Goal: Information Seeking & Learning: Learn about a topic

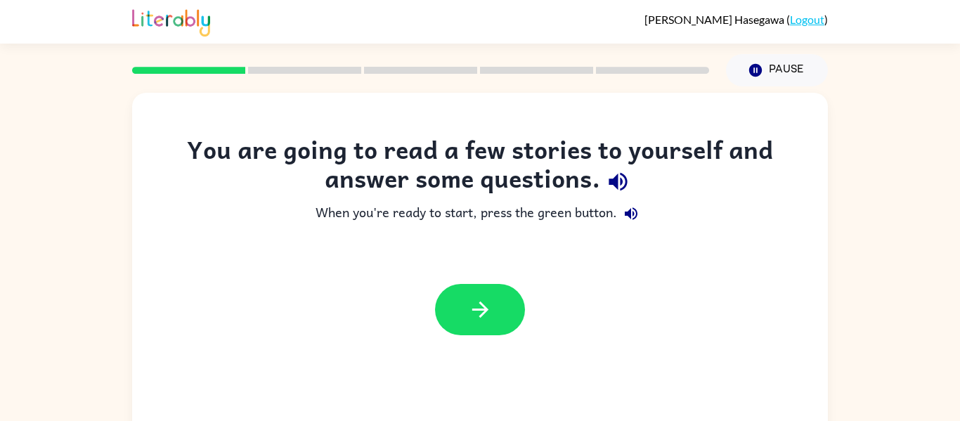
click at [477, 314] on icon "button" at bounding box center [480, 309] width 25 height 25
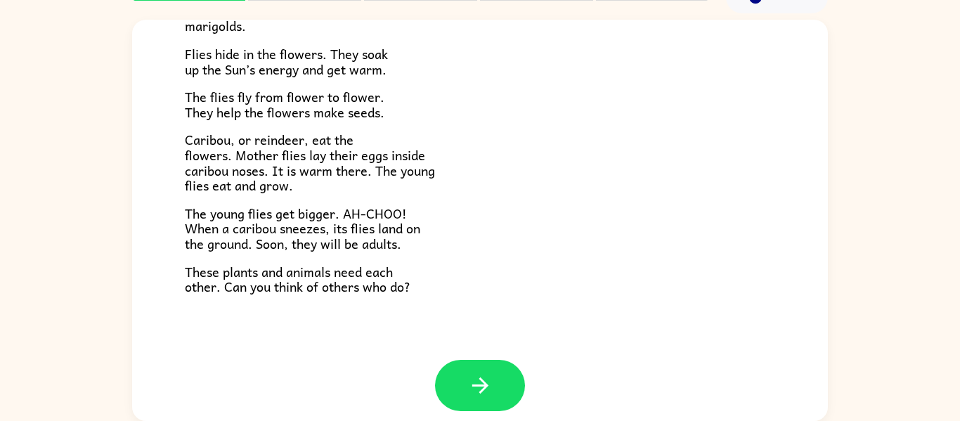
scroll to position [289, 0]
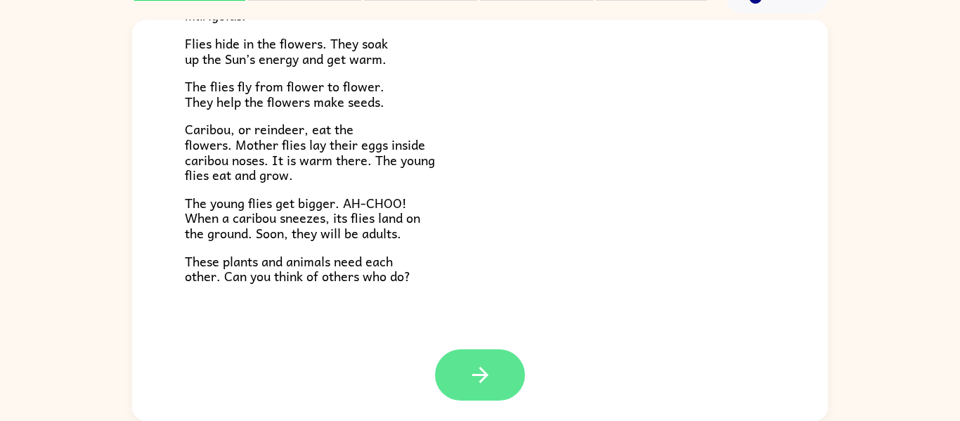
click at [510, 367] on button "button" at bounding box center [480, 374] width 90 height 51
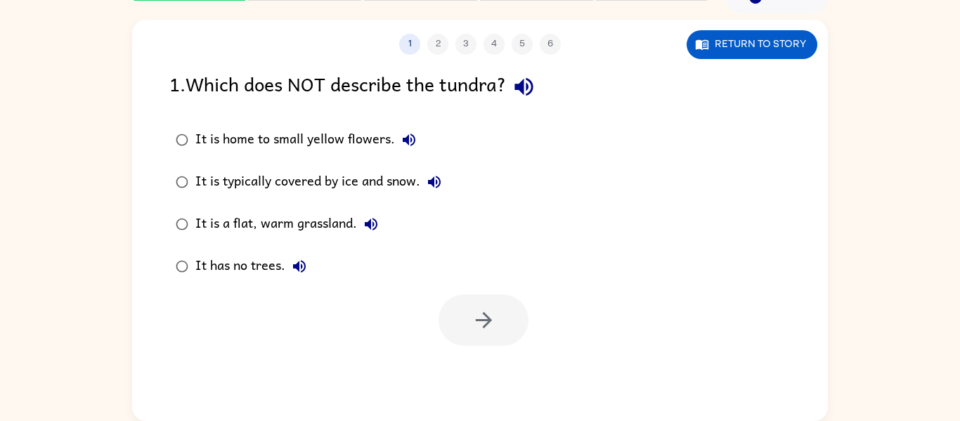
scroll to position [0, 0]
click at [418, 134] on button "It is home to small yellow flowers." at bounding box center [409, 140] width 28 height 28
click at [467, 188] on div "It is home to small yellow flowers. It is typically covered by ice and snow. It…" at bounding box center [317, 203] width 297 height 169
click at [455, 172] on label "It is typically covered by ice and snow." at bounding box center [309, 182] width 294 height 42
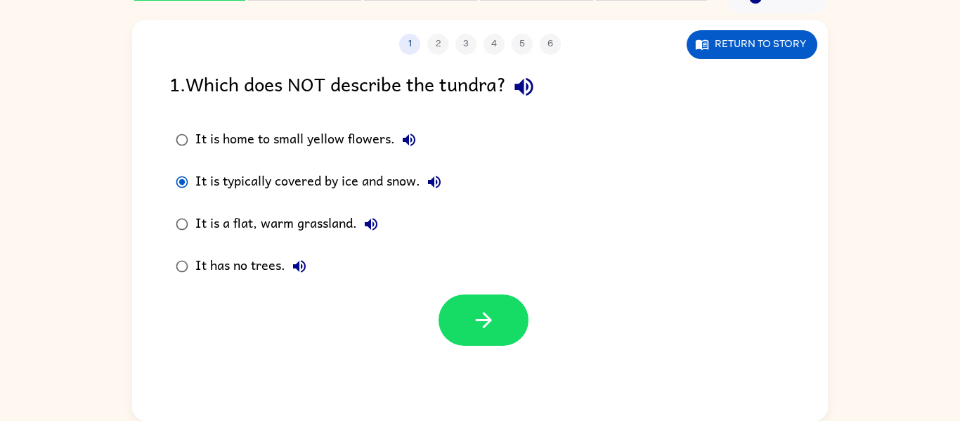
click at [441, 194] on button "It is typically covered by ice and snow." at bounding box center [434, 182] width 28 height 28
click at [523, 103] on button "button" at bounding box center [524, 87] width 36 height 36
click at [525, 89] on icon "button" at bounding box center [524, 87] width 18 height 18
click at [528, 78] on icon "button" at bounding box center [524, 87] width 25 height 25
click at [417, 141] on button "It is home to small yellow flowers." at bounding box center [409, 140] width 28 height 28
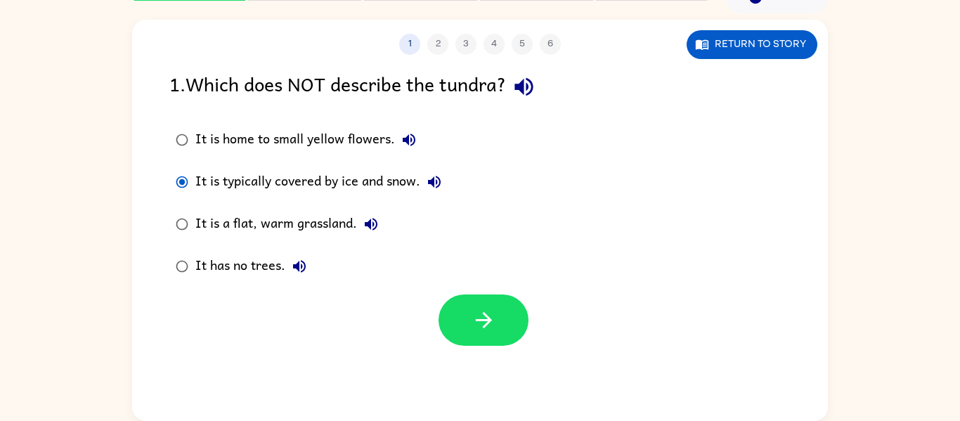
click at [449, 183] on button "It is typically covered by ice and snow." at bounding box center [434, 182] width 28 height 28
click at [423, 179] on button "It is typically covered by ice and snow." at bounding box center [434, 182] width 28 height 28
click at [368, 226] on icon "button" at bounding box center [371, 224] width 13 height 13
click at [310, 267] on button "It has no trees." at bounding box center [299, 266] width 28 height 28
click at [510, 314] on button "button" at bounding box center [484, 320] width 90 height 51
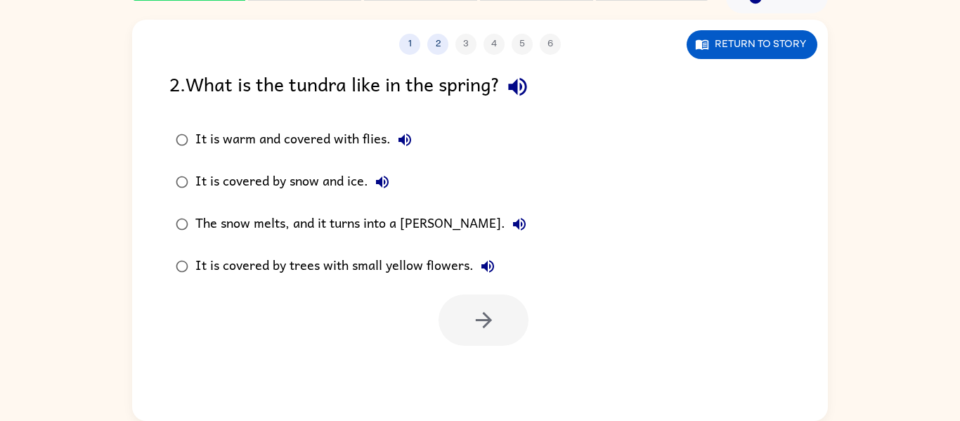
click at [718, 197] on div "It is warm and covered with flies. It is covered by snow and ice. The snow melt…" at bounding box center [498, 203] width 659 height 169
click at [515, 92] on icon "button" at bounding box center [518, 87] width 25 height 25
click at [409, 136] on icon "button" at bounding box center [405, 140] width 13 height 13
click at [388, 173] on button "It is covered by snow and ice." at bounding box center [382, 182] width 28 height 28
click at [506, 219] on button "The snow melts, and it turns into a marsh." at bounding box center [520, 224] width 28 height 28
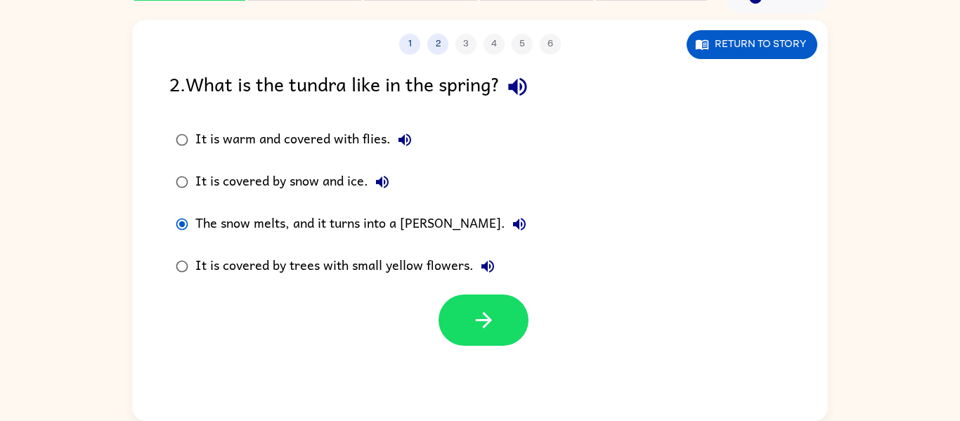
click at [491, 263] on icon "button" at bounding box center [488, 266] width 13 height 13
click at [491, 337] on button "button" at bounding box center [484, 320] width 90 height 51
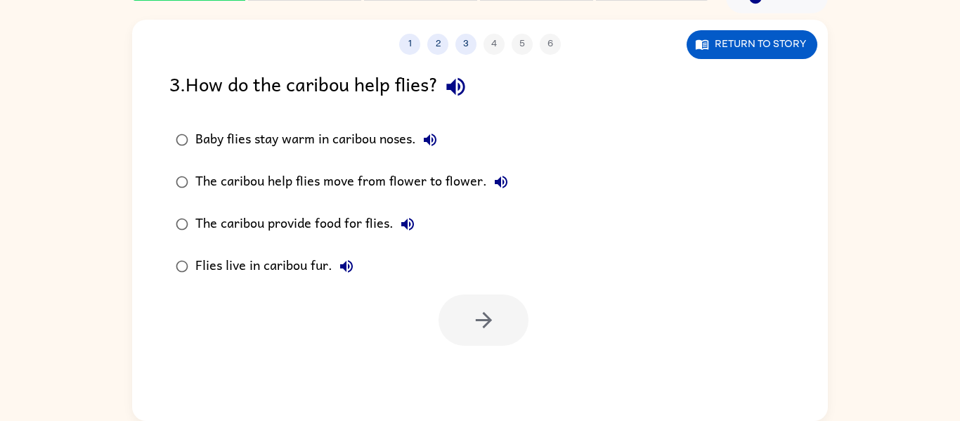
click at [450, 101] on button "button" at bounding box center [456, 87] width 36 height 36
click at [464, 77] on icon "button" at bounding box center [456, 87] width 25 height 25
click at [448, 94] on button "button" at bounding box center [456, 87] width 36 height 36
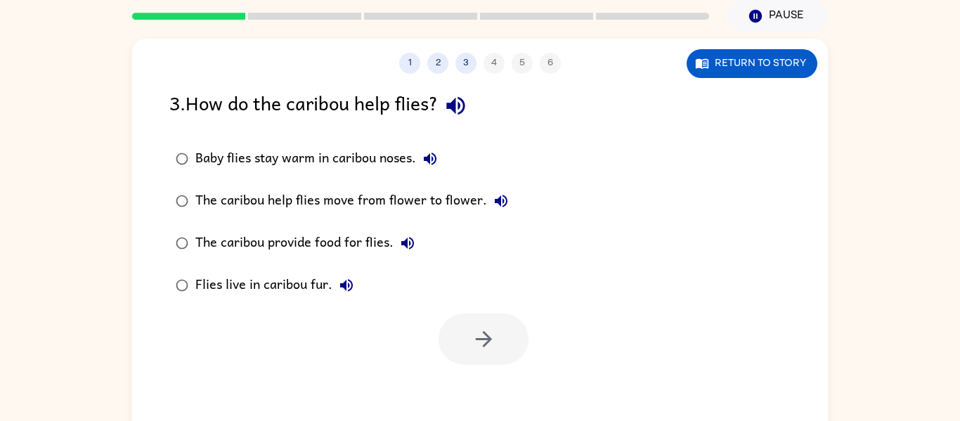
scroll to position [52, 0]
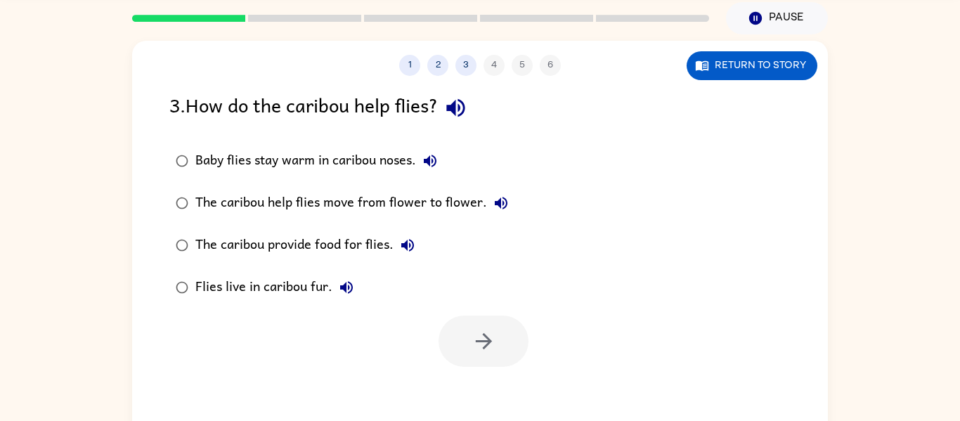
click at [432, 165] on icon "button" at bounding box center [430, 161] width 17 height 17
click at [410, 165] on div "Baby flies stay warm in caribou noses." at bounding box center [319, 161] width 249 height 28
click at [444, 167] on button "Baby flies stay warm in caribou noses." at bounding box center [430, 161] width 28 height 28
click at [510, 205] on button "The caribou help flies move from flower to flower." at bounding box center [501, 203] width 28 height 28
click at [420, 252] on div "The caribou provide food for flies." at bounding box center [308, 245] width 226 height 28
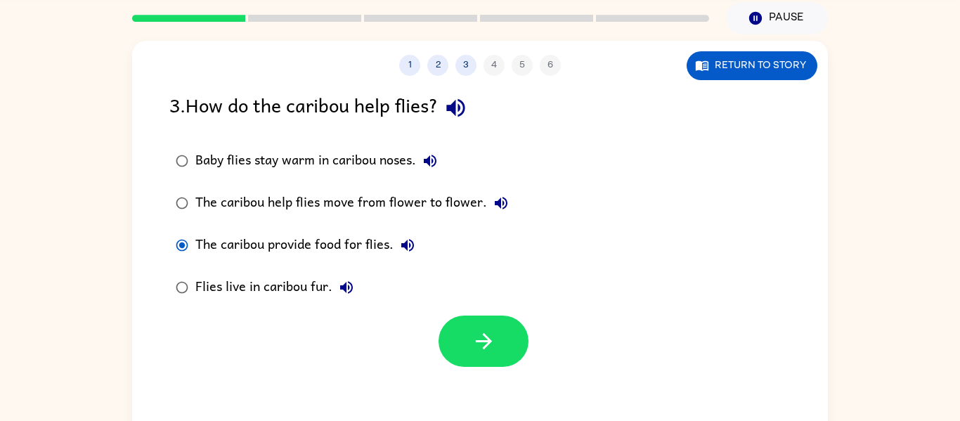
click at [418, 253] on button "The caribou provide food for flies." at bounding box center [408, 245] width 28 height 28
click at [348, 292] on icon "button" at bounding box center [346, 287] width 17 height 17
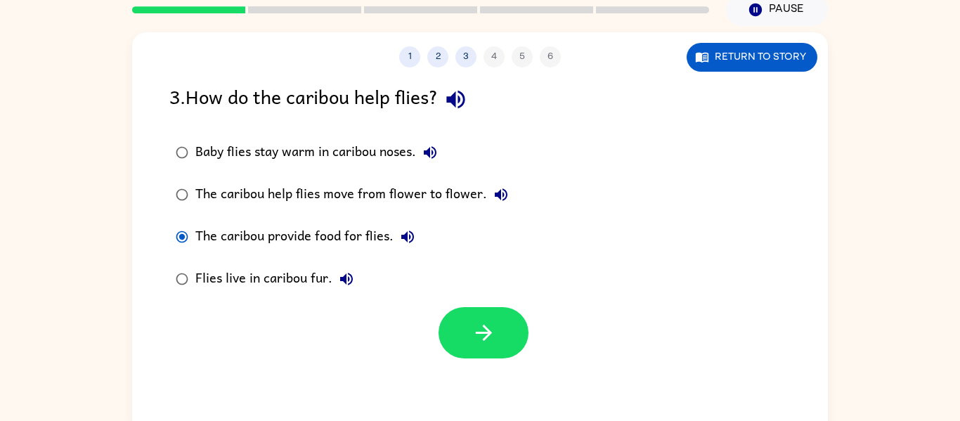
scroll to position [65, 0]
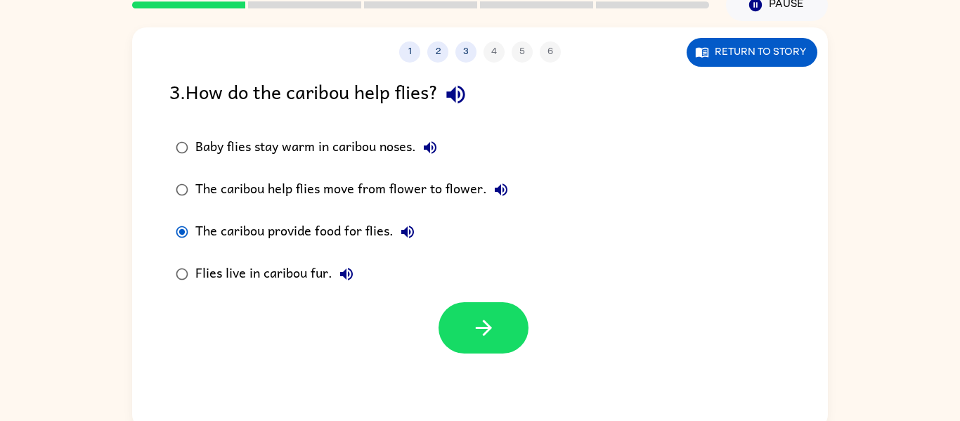
click at [347, 284] on button "Flies live in caribou fur." at bounding box center [347, 274] width 28 height 28
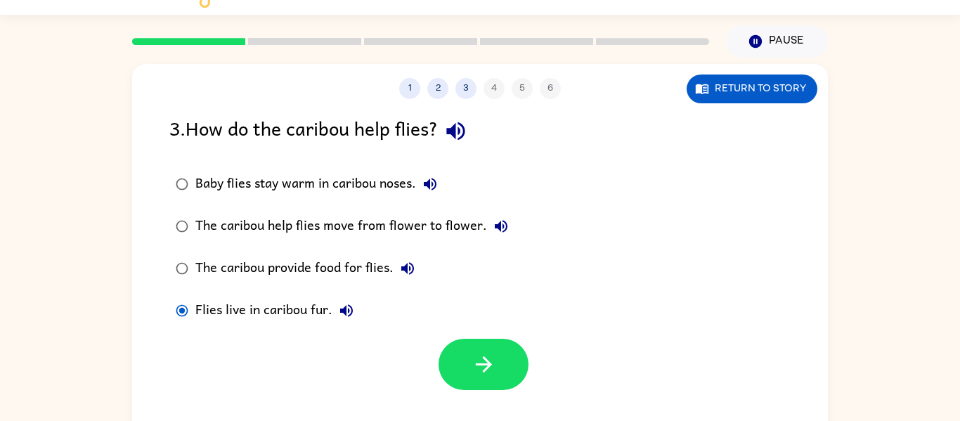
scroll to position [39, 0]
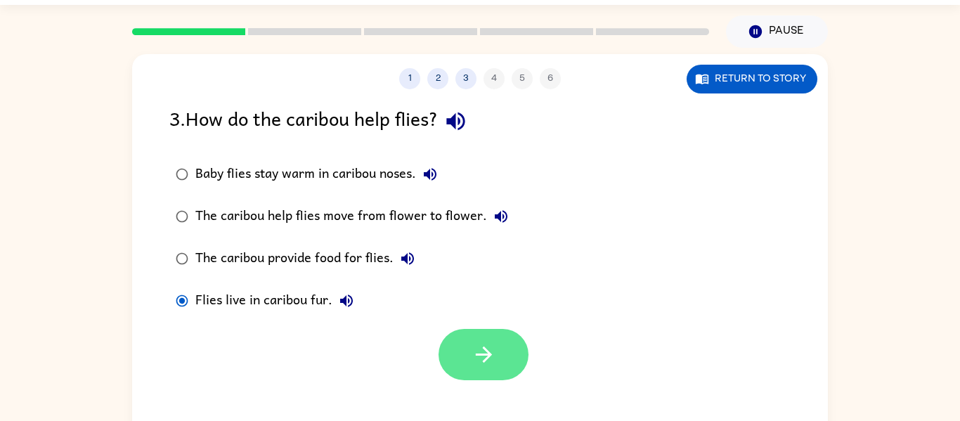
click at [520, 343] on button "button" at bounding box center [484, 354] width 90 height 51
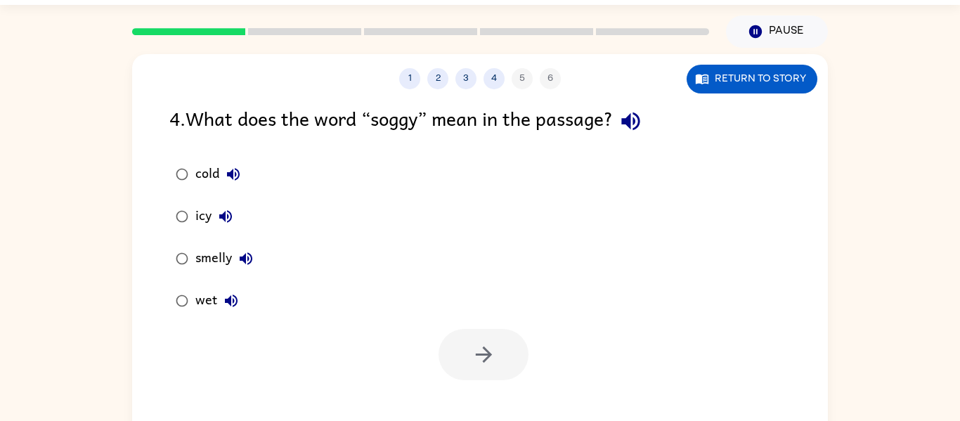
click at [634, 134] on button "button" at bounding box center [631, 121] width 36 height 36
click at [232, 175] on icon "button" at bounding box center [233, 174] width 13 height 13
click at [219, 230] on div "icy" at bounding box center [217, 216] width 44 height 28
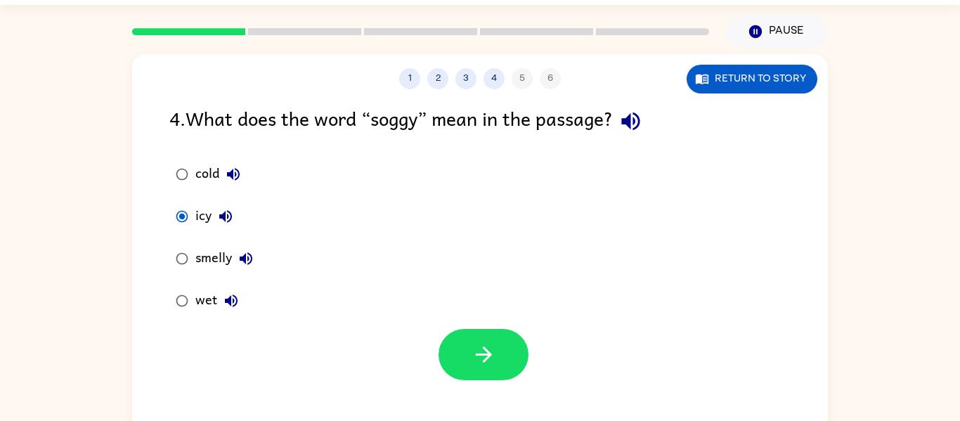
click at [245, 255] on icon "button" at bounding box center [246, 258] width 17 height 17
click at [231, 314] on button "wet" at bounding box center [231, 301] width 28 height 28
click at [226, 212] on icon "button" at bounding box center [225, 216] width 17 height 17
click at [228, 303] on icon "button" at bounding box center [231, 301] width 13 height 13
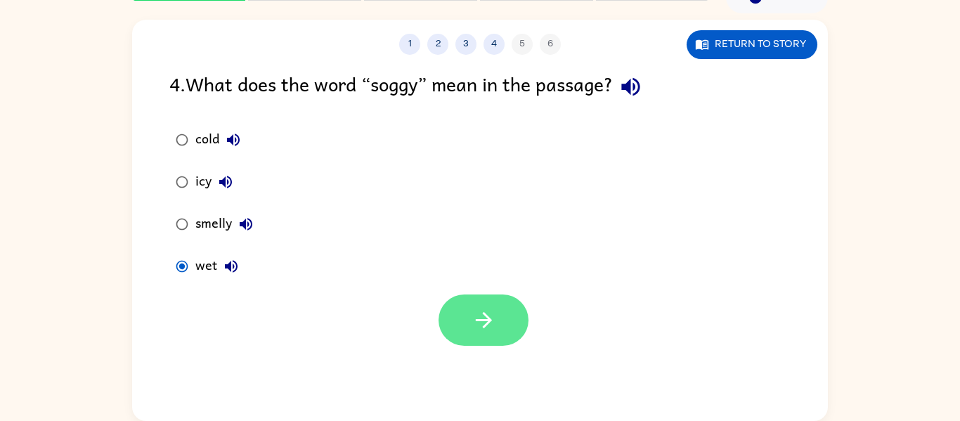
click at [454, 330] on button "button" at bounding box center [484, 320] width 90 height 51
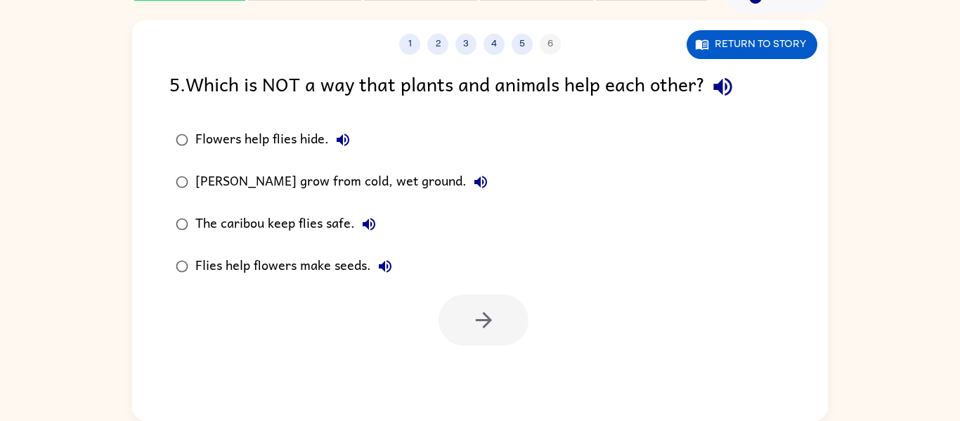
click at [733, 95] on icon "button" at bounding box center [723, 87] width 25 height 25
click at [356, 143] on button "Flowers help flies hide." at bounding box center [343, 140] width 28 height 28
click at [478, 193] on button "Marsh marigolds grow from cold, wet ground." at bounding box center [481, 182] width 28 height 28
click at [371, 231] on icon "button" at bounding box center [369, 224] width 17 height 17
click at [385, 274] on icon "button" at bounding box center [385, 266] width 17 height 17
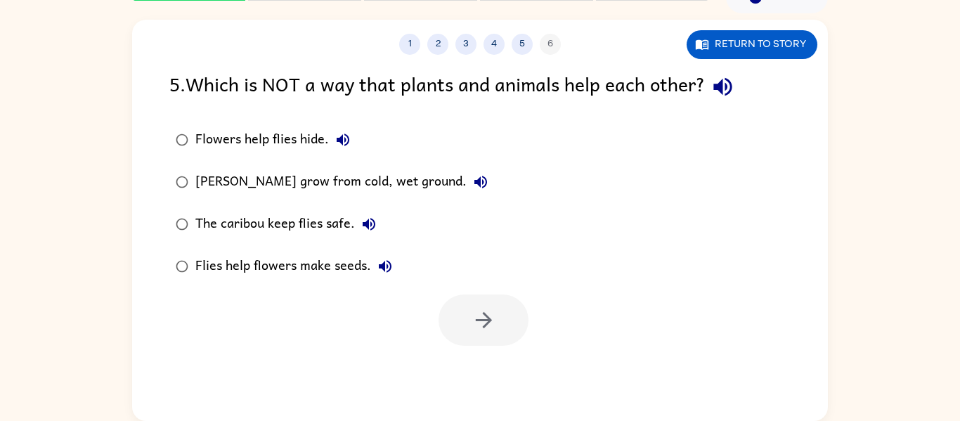
click at [296, 206] on label "The caribou keep flies safe." at bounding box center [332, 224] width 340 height 42
click at [499, 323] on button "button" at bounding box center [484, 320] width 90 height 51
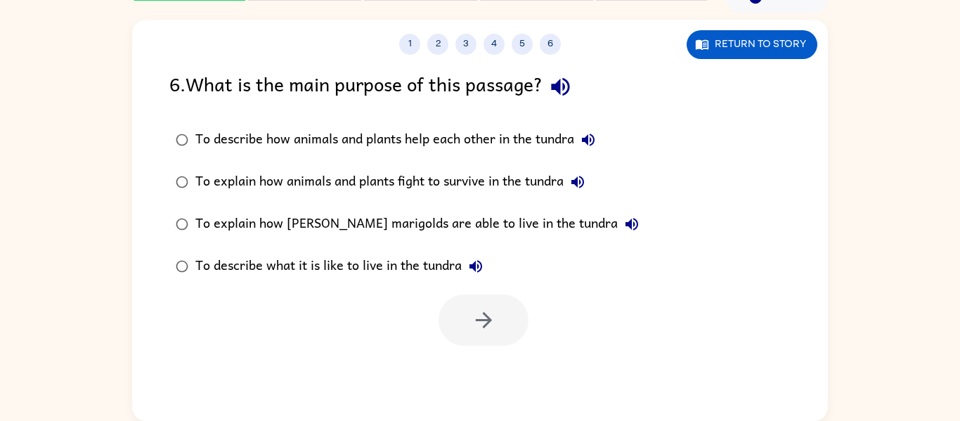
click at [560, 87] on icon "button" at bounding box center [560, 87] width 18 height 18
click at [566, 82] on icon "button" at bounding box center [560, 87] width 25 height 25
click at [591, 137] on icon "button" at bounding box center [588, 139] width 17 height 17
click at [580, 191] on button "To explain how animals and plants fight to survive in the tundra" at bounding box center [578, 182] width 28 height 28
click at [626, 224] on icon "button" at bounding box center [632, 224] width 13 height 13
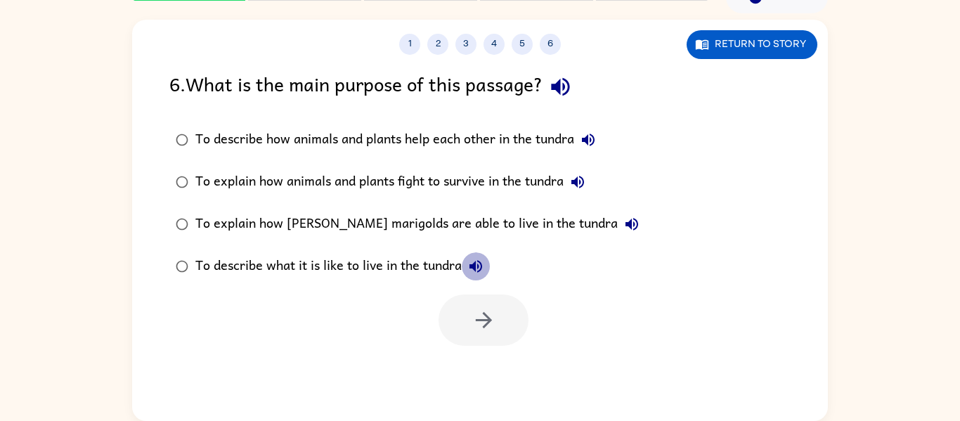
click at [480, 266] on icon "button" at bounding box center [476, 266] width 17 height 17
drag, startPoint x: 321, startPoint y: 288, endPoint x: 387, endPoint y: 308, distance: 69.0
click at [380, 307] on div "6 . What is the main purpose of this passage? To describe how animals and plant…" at bounding box center [480, 207] width 696 height 277
drag, startPoint x: 542, startPoint y: 231, endPoint x: 347, endPoint y: 202, distance: 197.6
click at [540, 231] on div "To explain how marsh marigolds are able to live in the tundra" at bounding box center [420, 224] width 451 height 28
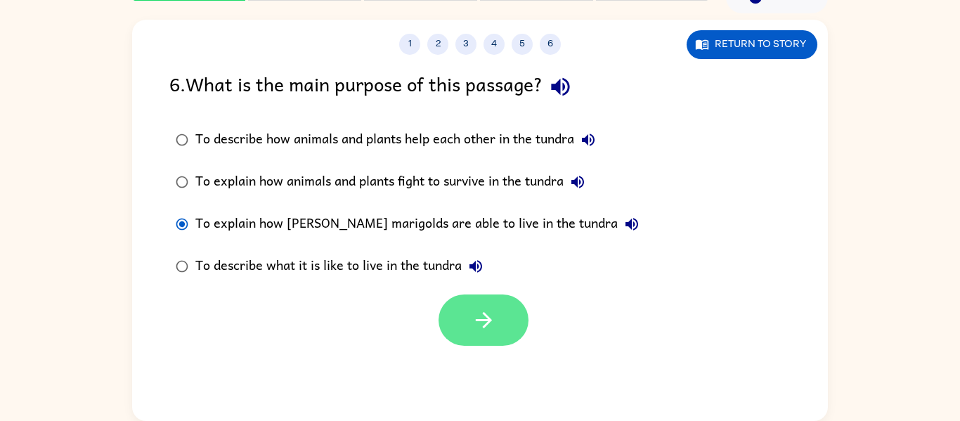
click at [477, 323] on icon "button" at bounding box center [484, 320] width 25 height 25
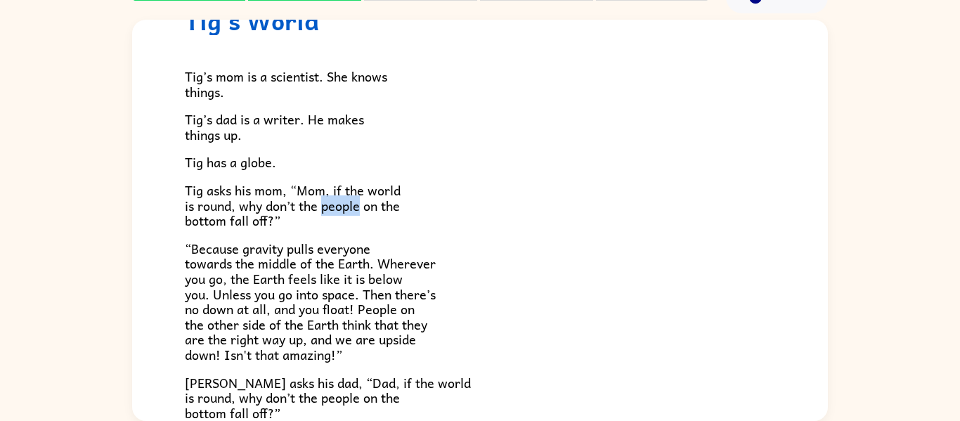
copy span "people"
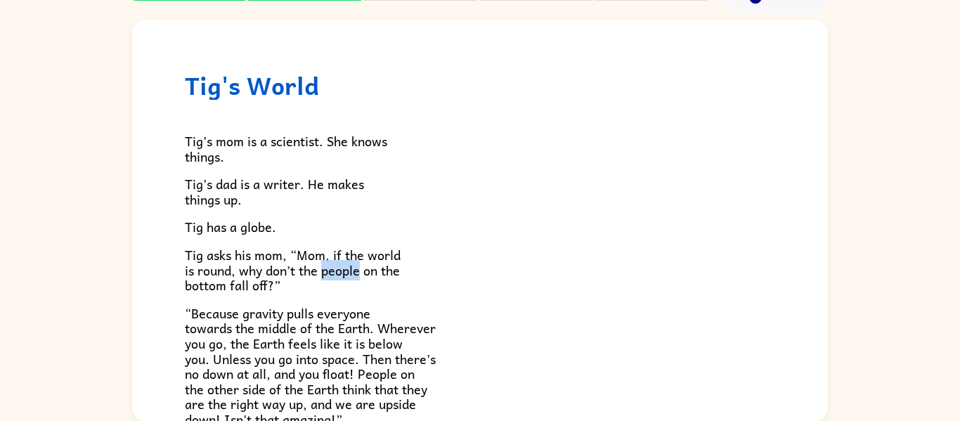
scroll to position [0, 0]
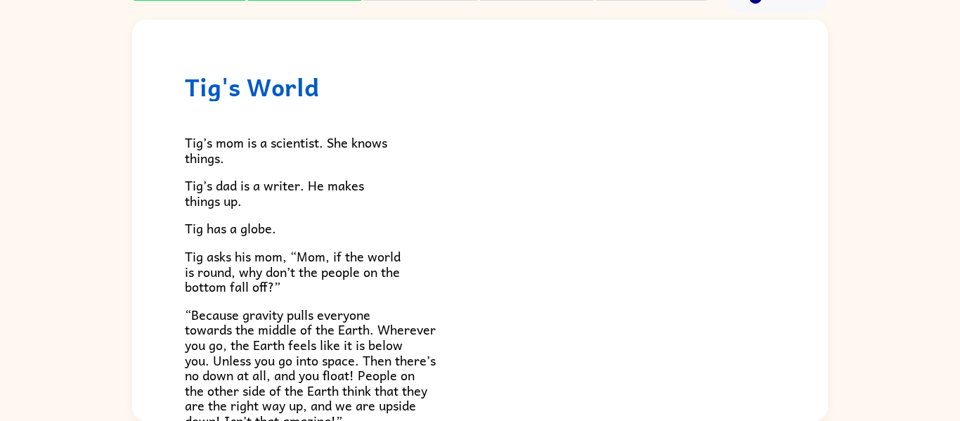
click at [537, 73] on h1 "Tig's World" at bounding box center [480, 86] width 591 height 29
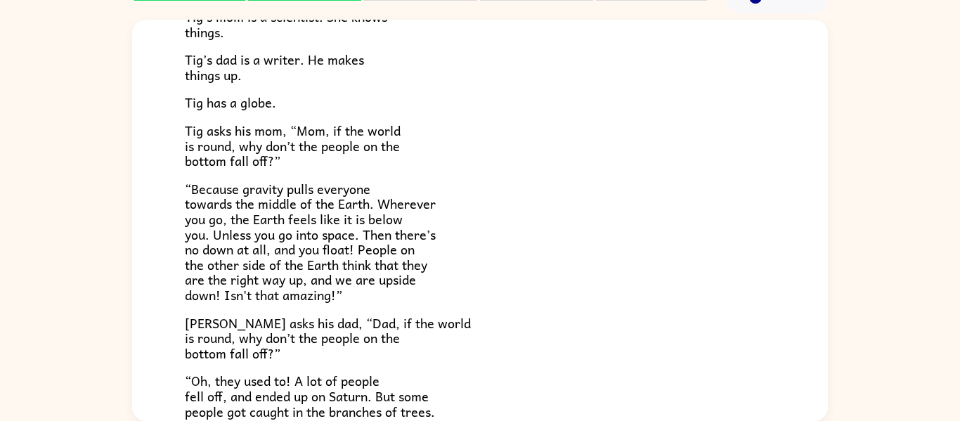
scroll to position [138, 0]
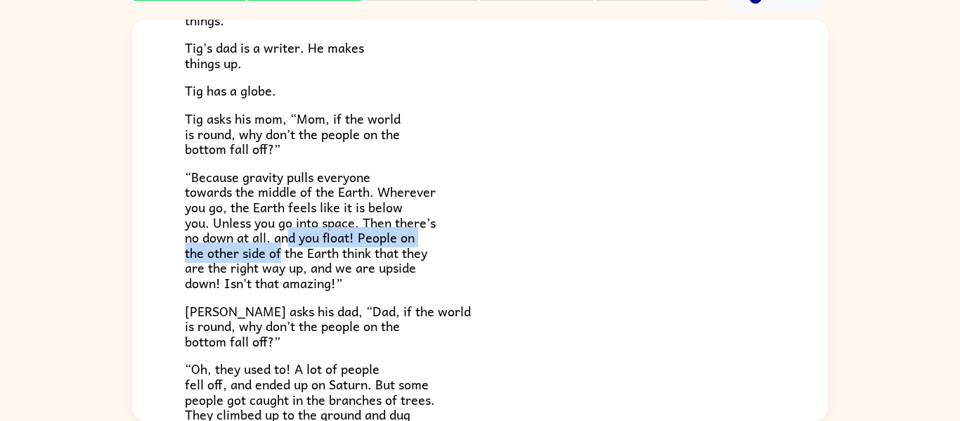
drag, startPoint x: 283, startPoint y: 255, endPoint x: 283, endPoint y: 190, distance: 64.7
click at [288, 205] on span "“Because gravity pulls everyone towards the middle of the Earth. Wherever you g…" at bounding box center [310, 230] width 251 height 127
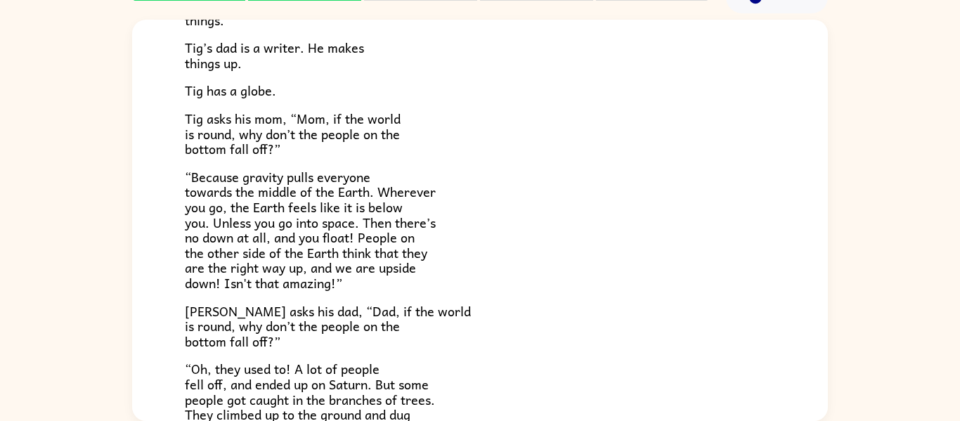
click at [146, 215] on div "Tig's World Tig’s mom is a scientist. She knows things. Tig’s dad is a writer. …" at bounding box center [480, 251] width 696 height 738
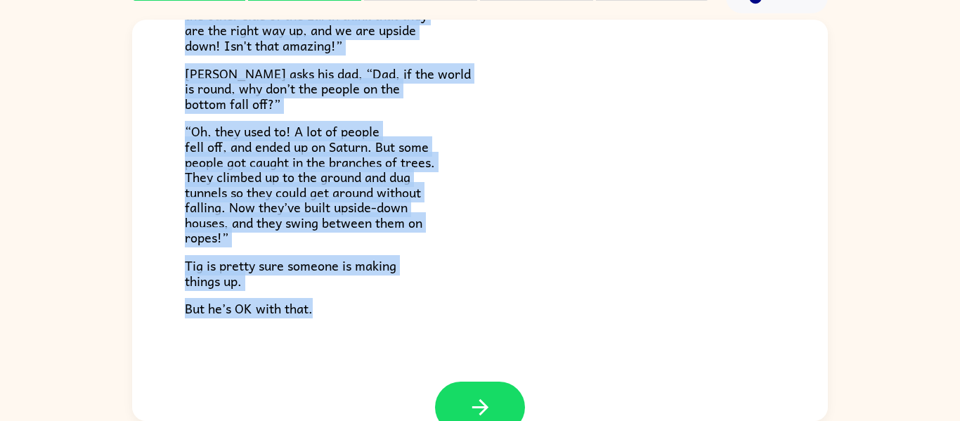
scroll to position [409, 0]
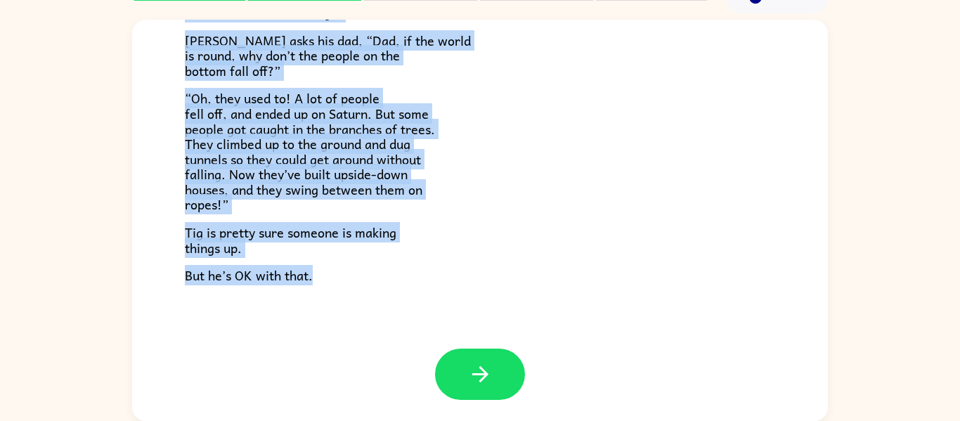
drag, startPoint x: 261, startPoint y: 219, endPoint x: 420, endPoint y: 381, distance: 227.2
click at [420, 381] on div "Tig's World Tig’s mom is a scientist. She knows things. Tig’s dad is a writer. …" at bounding box center [480, 220] width 696 height 401
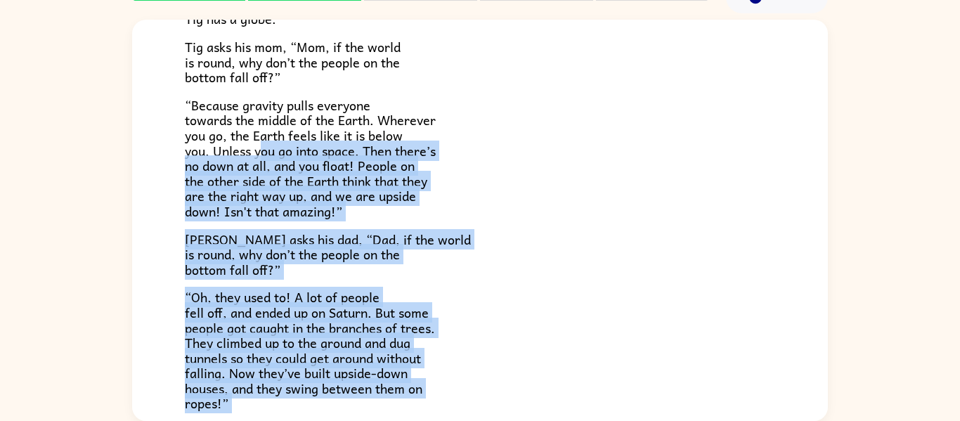
scroll to position [207, 0]
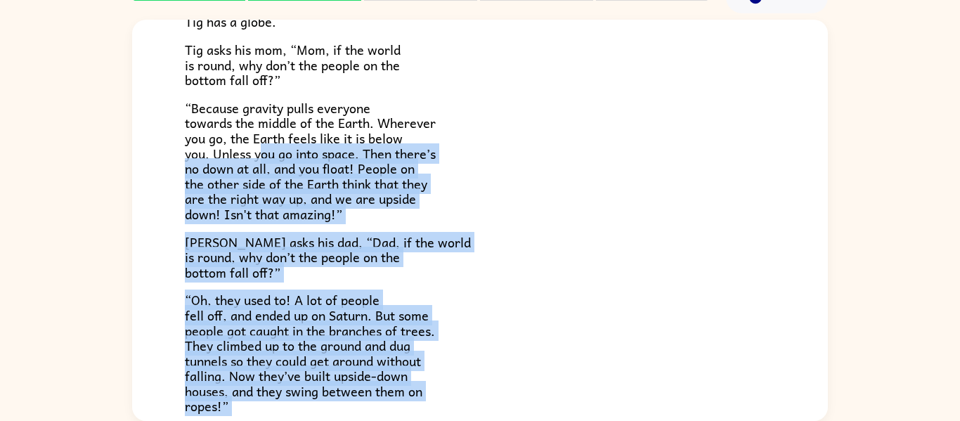
click at [499, 205] on p "“Because gravity pulls everyone towards the middle of the Earth. Wherever you g…" at bounding box center [480, 162] width 591 height 122
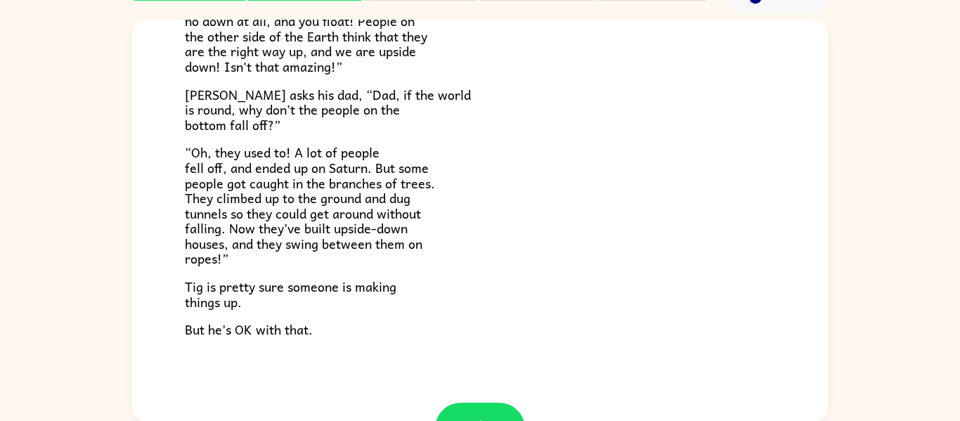
scroll to position [353, 0]
click at [472, 238] on p "“Oh, they used to! A lot of people fell off, and ended up on Saturn. But some p…" at bounding box center [480, 207] width 591 height 122
click at [508, 218] on p "“Oh, they used to! A lot of people fell off, and ended up on Saturn. But some p…" at bounding box center [480, 207] width 591 height 122
click at [321, 157] on span "“Oh, they used to! A lot of people fell off, and ended up on Saturn. But some p…" at bounding box center [310, 206] width 250 height 127
click at [368, 164] on span "“Oh, they used to! A lot of people fell off, and ended up on Saturn. But some p…" at bounding box center [310, 206] width 250 height 127
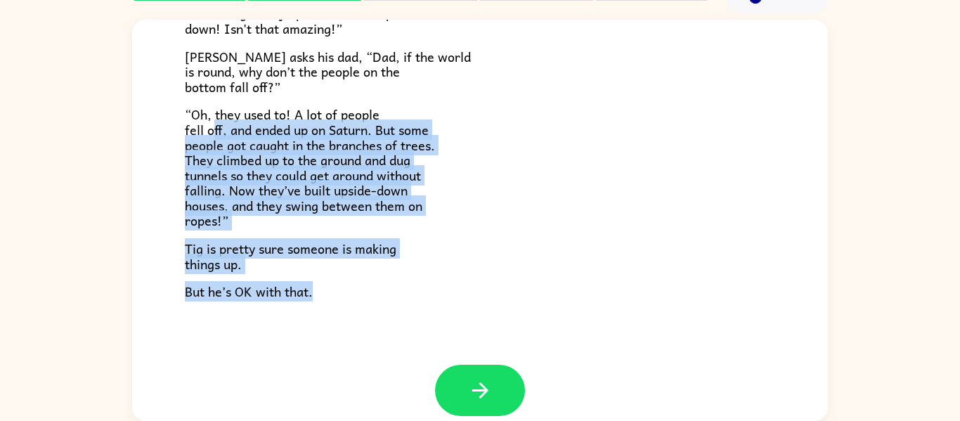
scroll to position [398, 0]
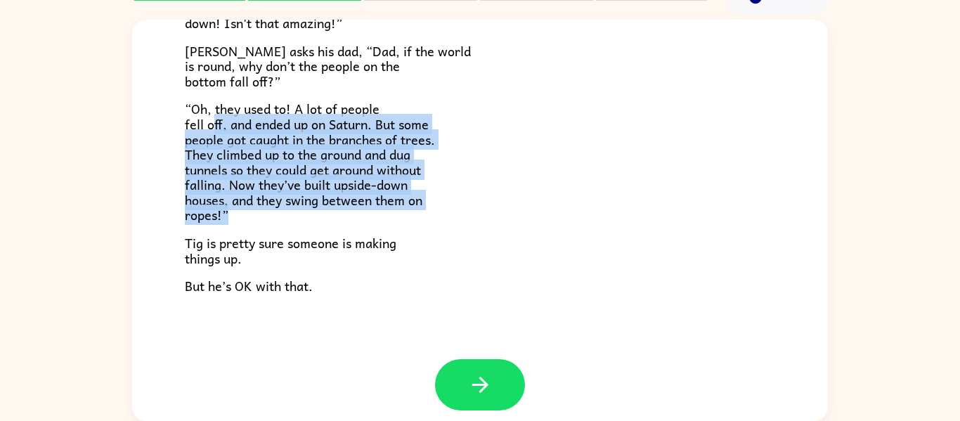
drag, startPoint x: 211, startPoint y: 169, endPoint x: 156, endPoint y: 234, distance: 85.3
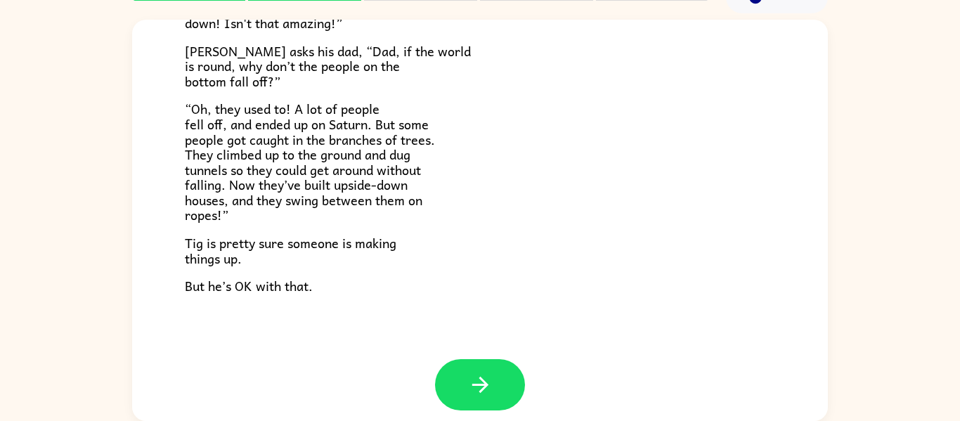
drag, startPoint x: 356, startPoint y: 243, endPoint x: 297, endPoint y: 231, distance: 60.1
click at [352, 244] on span "Tig is pretty sure someone is making things up." at bounding box center [291, 251] width 212 height 36
click at [196, 239] on span "Tig is pretty sure someone is making things up." at bounding box center [291, 251] width 212 height 36
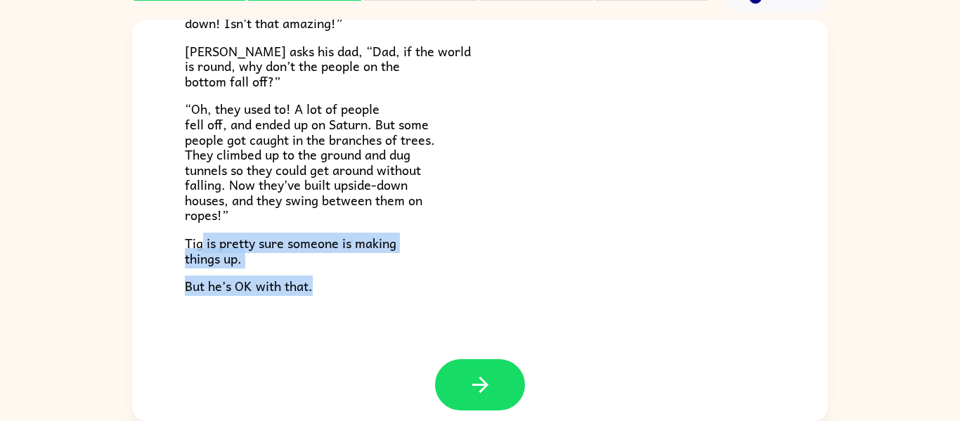
drag, startPoint x: 203, startPoint y: 245, endPoint x: 265, endPoint y: 278, distance: 70.1
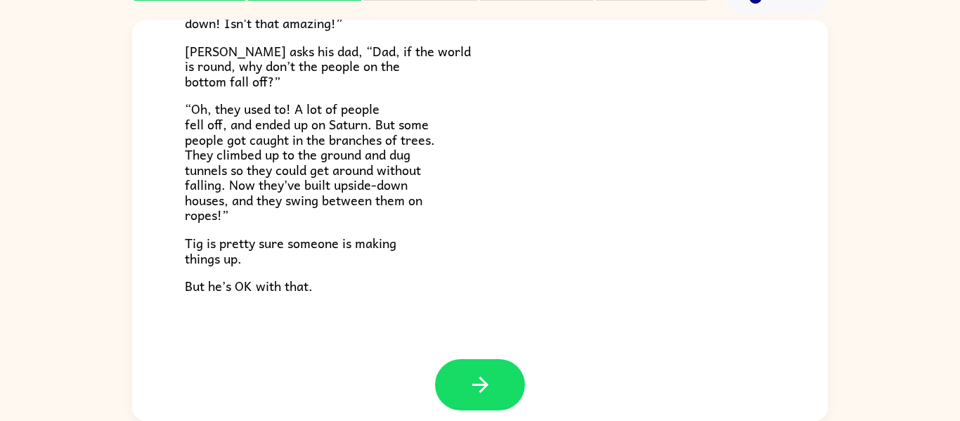
drag, startPoint x: 174, startPoint y: 217, endPoint x: 181, endPoint y: 229, distance: 13.3
click at [198, 240] on span "Tig is pretty sure someone is making things up." at bounding box center [291, 251] width 212 height 36
click at [198, 247] on span "Tig is pretty sure someone is making things up." at bounding box center [291, 251] width 212 height 36
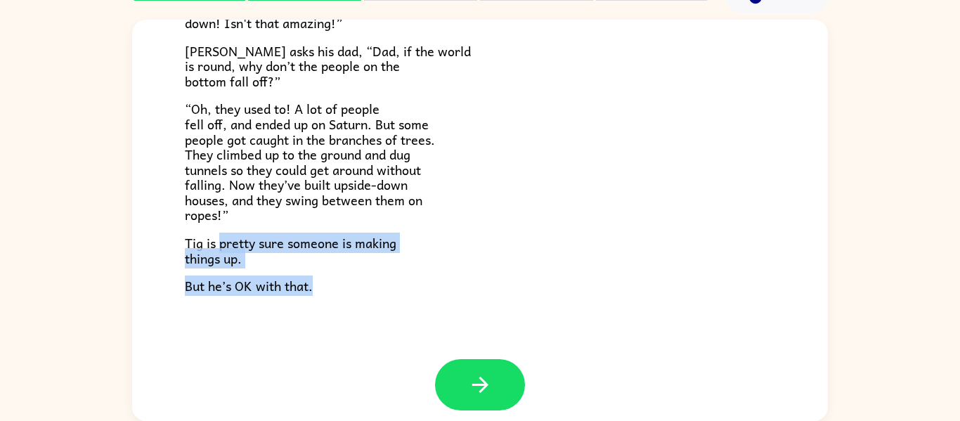
drag, startPoint x: 223, startPoint y: 253, endPoint x: 354, endPoint y: 284, distance: 135.1
click at [496, 382] on button "button" at bounding box center [480, 384] width 90 height 51
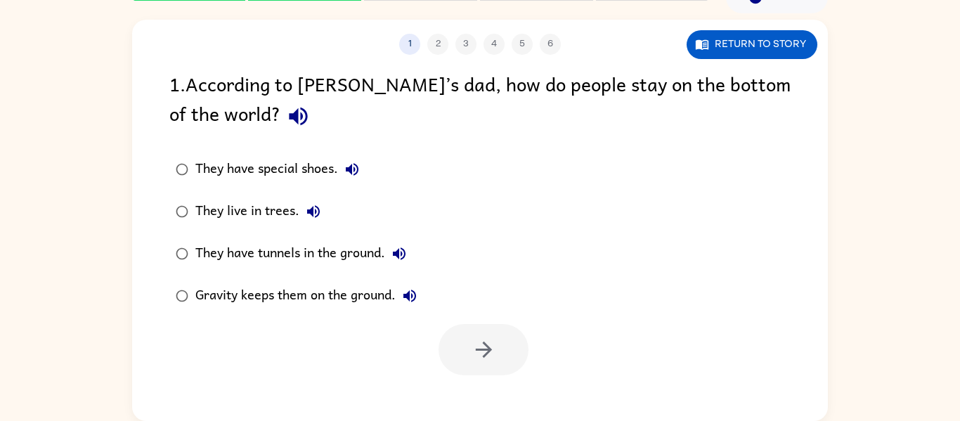
scroll to position [0, 0]
click at [361, 160] on button "They have special shoes." at bounding box center [352, 169] width 28 height 28
click at [326, 207] on button "They live in trees." at bounding box center [314, 212] width 28 height 28
drag, startPoint x: 410, startPoint y: 254, endPoint x: 398, endPoint y: 252, distance: 12.1
click at [406, 254] on button "They have tunnels in the ground." at bounding box center [399, 254] width 28 height 28
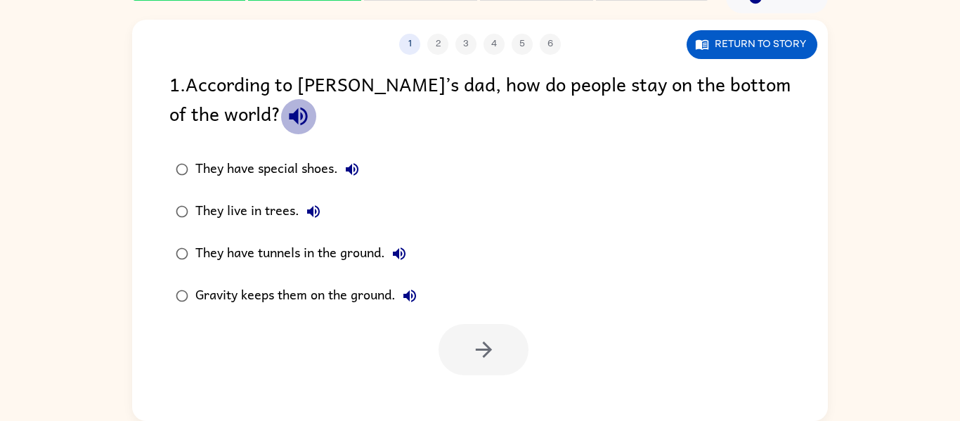
click at [286, 128] on icon "button" at bounding box center [298, 116] width 25 height 25
click at [373, 169] on label "They have special shoes." at bounding box center [296, 169] width 269 height 42
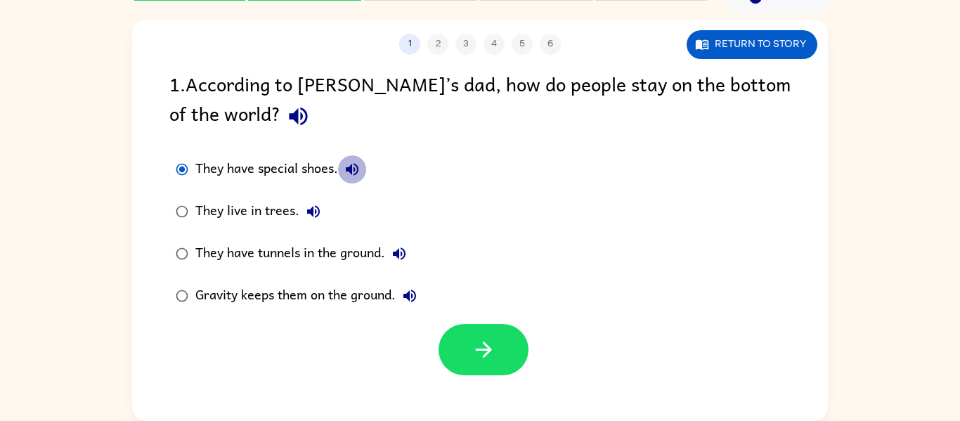
click at [361, 169] on button "They have special shoes." at bounding box center [352, 169] width 28 height 28
click at [360, 168] on icon "button" at bounding box center [352, 169] width 17 height 17
click at [315, 214] on icon "button" at bounding box center [313, 211] width 17 height 17
click at [411, 257] on button "They have tunnels in the ground." at bounding box center [399, 254] width 28 height 28
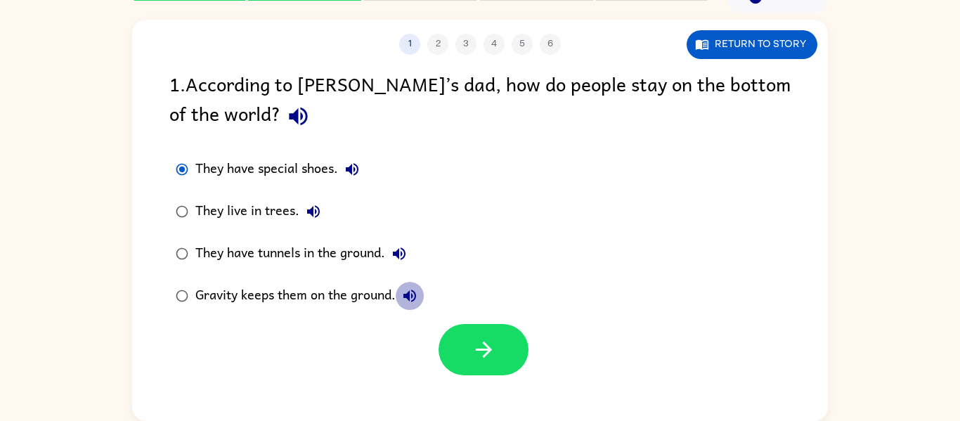
click at [407, 297] on icon "button" at bounding box center [410, 296] width 13 height 13
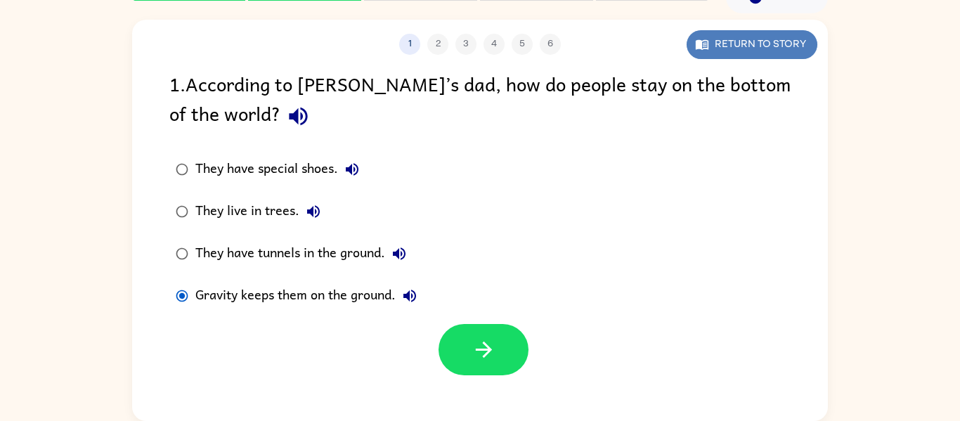
click at [717, 37] on button "Return to story" at bounding box center [752, 44] width 131 height 29
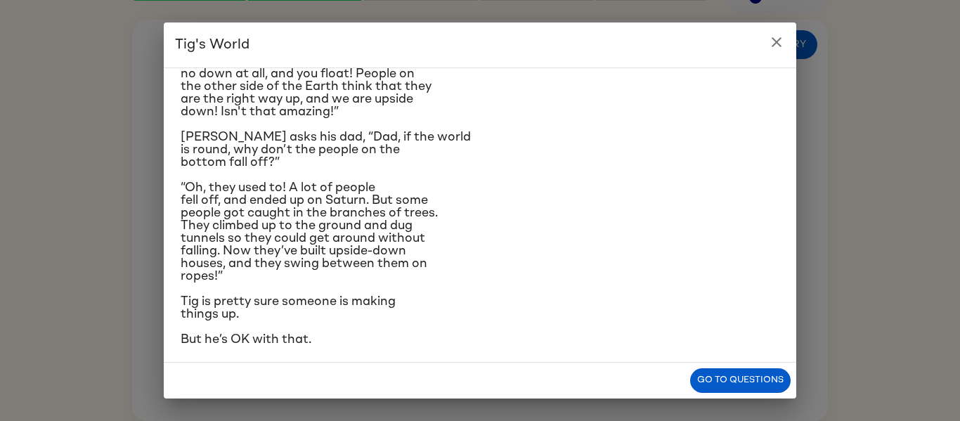
scroll to position [256, 0]
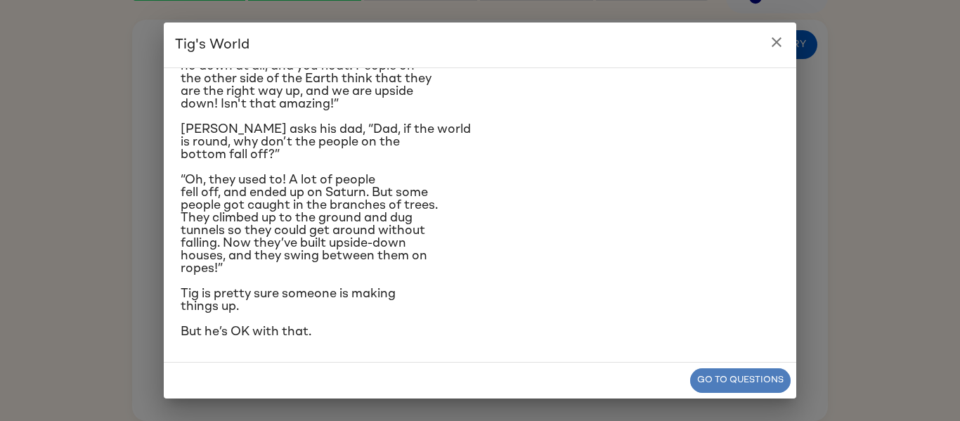
click at [750, 378] on button "Go to questions" at bounding box center [740, 380] width 101 height 25
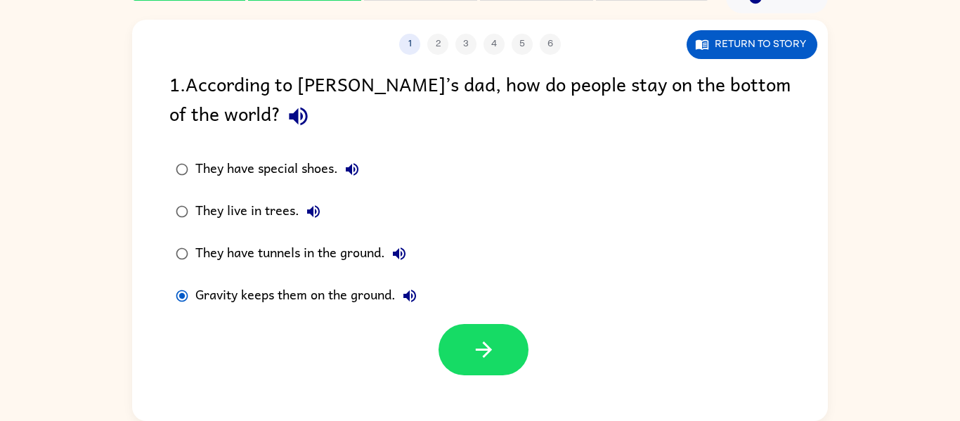
click at [200, 244] on div "They have tunnels in the ground." at bounding box center [304, 254] width 218 height 28
click at [195, 251] on label "They have tunnels in the ground." at bounding box center [296, 254] width 269 height 42
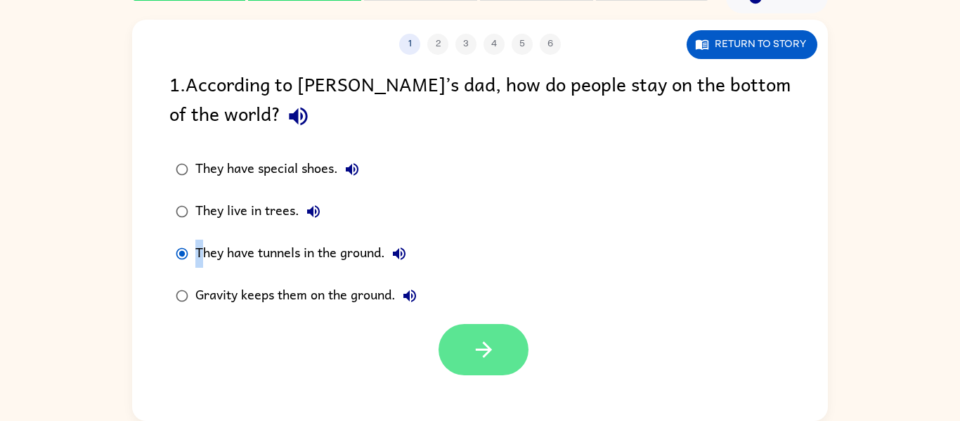
click at [521, 351] on button "button" at bounding box center [484, 349] width 90 height 51
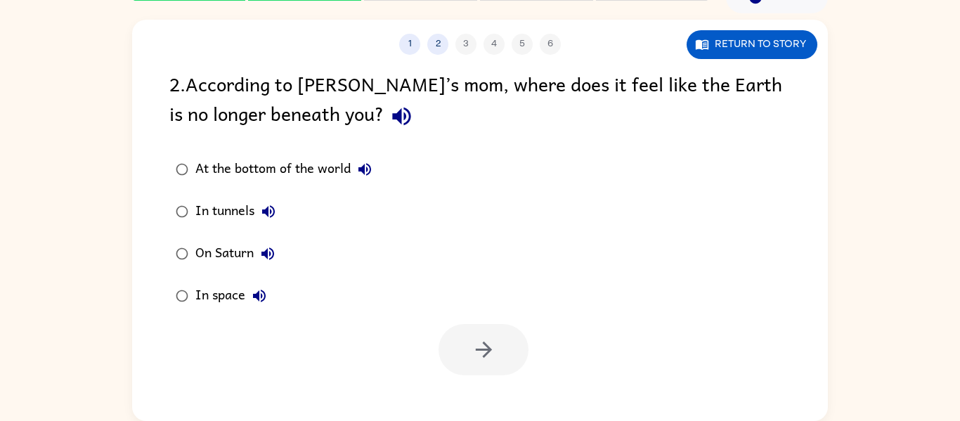
click at [384, 103] on button "button" at bounding box center [402, 116] width 36 height 36
click at [371, 163] on icon "button" at bounding box center [364, 169] width 17 height 17
click at [265, 214] on icon "button" at bounding box center [268, 211] width 17 height 17
drag, startPoint x: 314, startPoint y: 115, endPoint x: 293, endPoint y: 113, distance: 21.2
click at [384, 113] on button "button" at bounding box center [402, 116] width 36 height 36
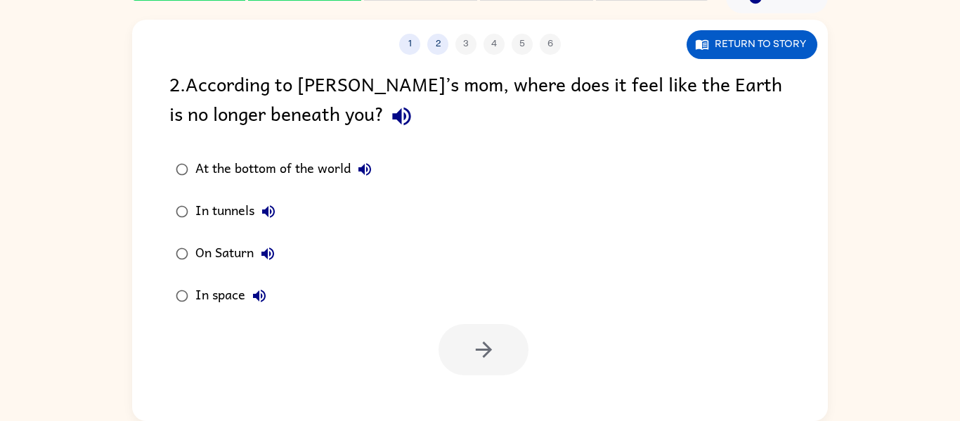
click at [392, 113] on icon "button" at bounding box center [401, 117] width 18 height 18
drag, startPoint x: 291, startPoint y: 98, endPoint x: 288, endPoint y: 114, distance: 15.9
click at [288, 108] on div "2 . According to Tig’s mom, where does it feel like the Earth is no longer bene…" at bounding box center [480, 101] width 622 height 65
click at [390, 115] on icon "button" at bounding box center [402, 116] width 25 height 25
drag, startPoint x: 373, startPoint y: 165, endPoint x: 376, endPoint y: 173, distance: 8.5
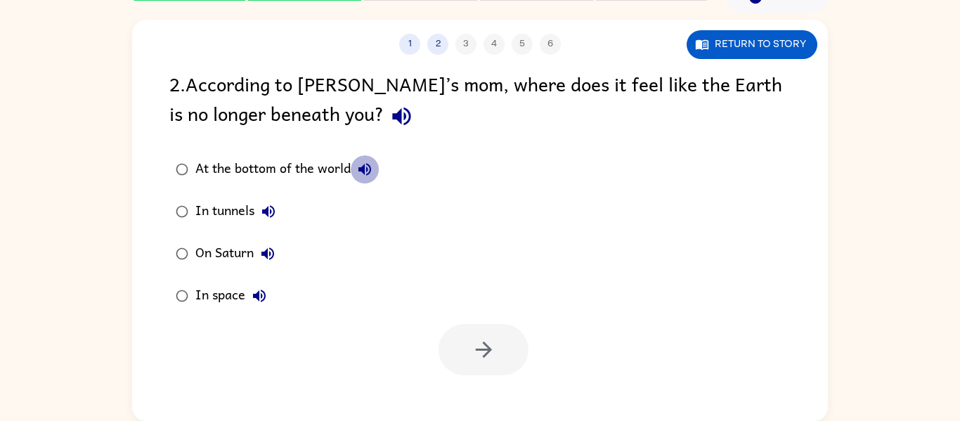
click at [376, 173] on button "At the bottom of the world" at bounding box center [365, 169] width 28 height 28
click at [266, 216] on icon "button" at bounding box center [268, 211] width 17 height 17
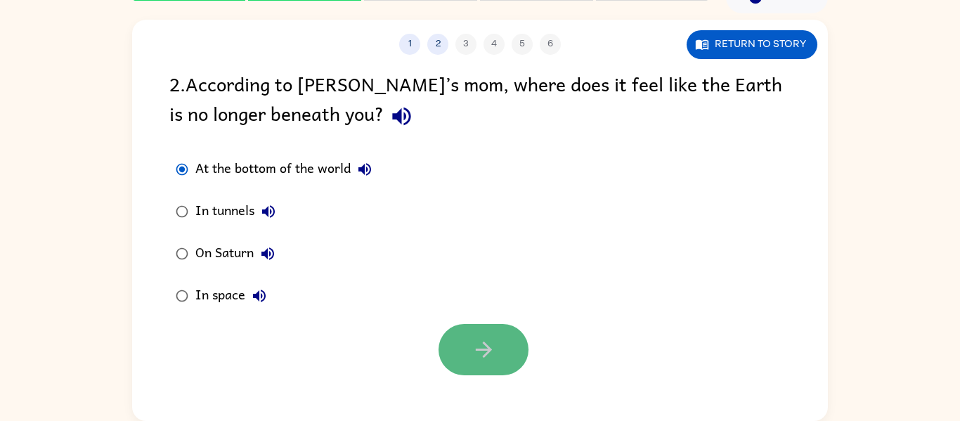
click at [462, 363] on button "button" at bounding box center [484, 349] width 90 height 51
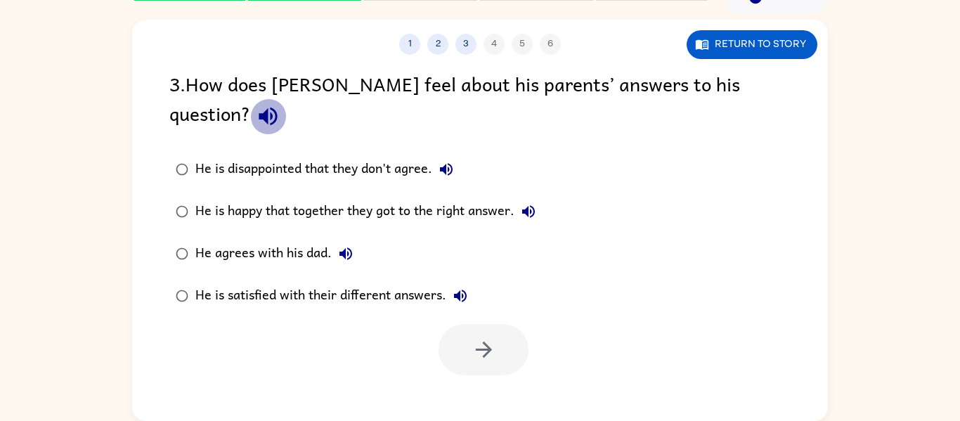
click at [281, 104] on icon "button" at bounding box center [268, 116] width 25 height 25
drag, startPoint x: 450, startPoint y: 126, endPoint x: 444, endPoint y: 153, distance: 28.0
click at [446, 155] on button "He is disappointed that they don't agree." at bounding box center [446, 169] width 28 height 28
click at [721, 36] on button "Return to story" at bounding box center [752, 44] width 131 height 29
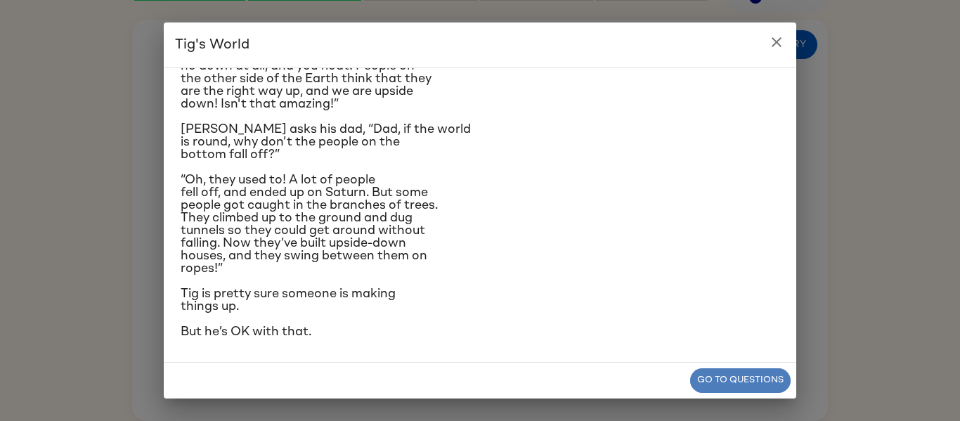
click at [773, 385] on button "Go to questions" at bounding box center [740, 380] width 101 height 25
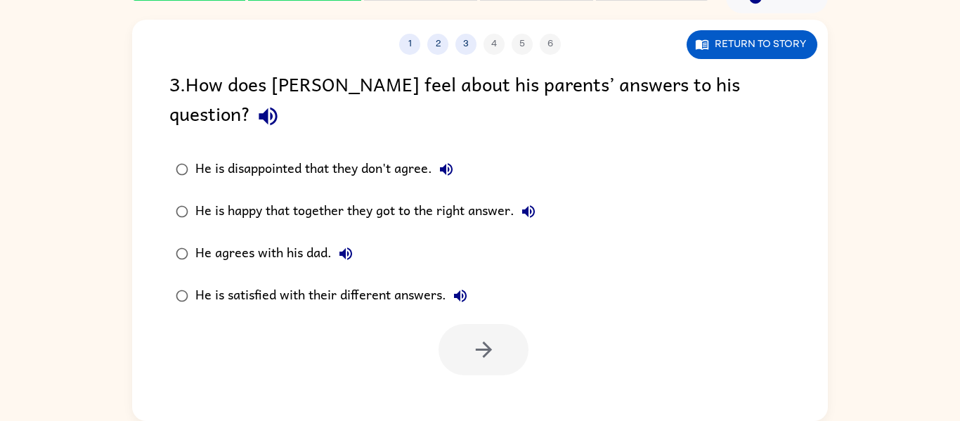
drag, startPoint x: 450, startPoint y: 156, endPoint x: 436, endPoint y: 129, distance: 30.8
click at [439, 148] on label "He is disappointed that they don't agree." at bounding box center [356, 169] width 388 height 42
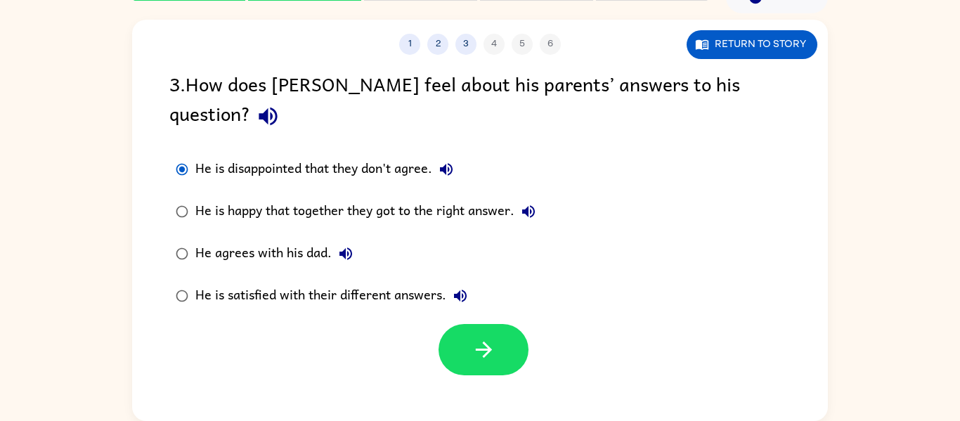
click at [435, 155] on div "He is disappointed that they don't agree." at bounding box center [327, 169] width 265 height 28
drag, startPoint x: 405, startPoint y: 139, endPoint x: 328, endPoint y: 153, distance: 78.0
click at [332, 155] on div "He is disappointed that they don't agree." at bounding box center [327, 169] width 265 height 28
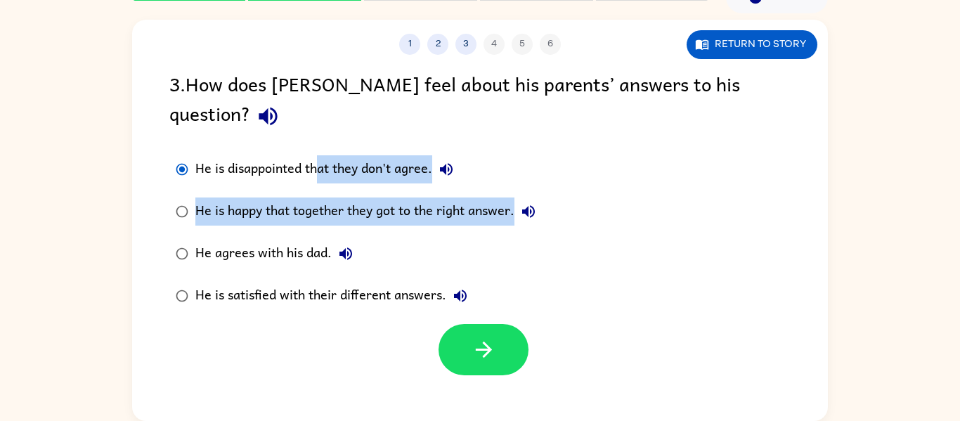
drag, startPoint x: 300, startPoint y: 157, endPoint x: 678, endPoint y: 163, distance: 377.6
click at [673, 163] on div "He is disappointed that they don't agree. He is happy that together they got to…" at bounding box center [498, 232] width 659 height 169
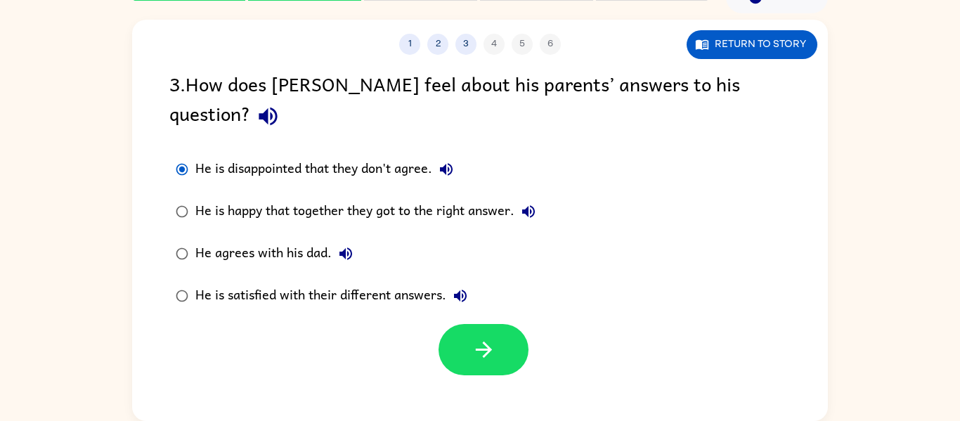
click at [674, 164] on div "He is disappointed that they don't agree. He is happy that together they got to…" at bounding box center [498, 232] width 659 height 169
drag, startPoint x: 554, startPoint y: 351, endPoint x: 476, endPoint y: 298, distance: 94.2
click at [546, 348] on div "1 2 3 4 5 6 Return to story 3 . How does Tig feel about his parents’ answers to…" at bounding box center [480, 220] width 696 height 401
click at [476, 324] on button "button" at bounding box center [484, 349] width 90 height 51
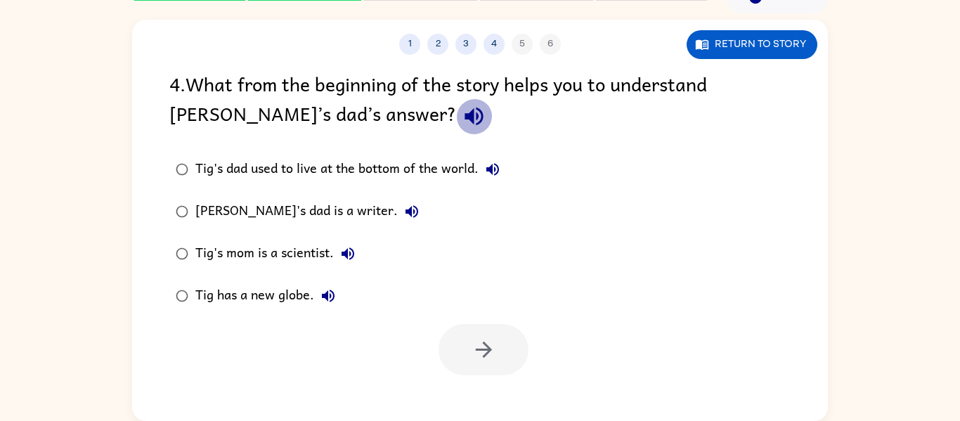
click at [462, 108] on icon "button" at bounding box center [474, 116] width 25 height 25
drag, startPoint x: 494, startPoint y: 167, endPoint x: 336, endPoint y: 172, distance: 157.6
click at [460, 167] on div "Tig's dad used to live at the bottom of the world." at bounding box center [350, 169] width 311 height 28
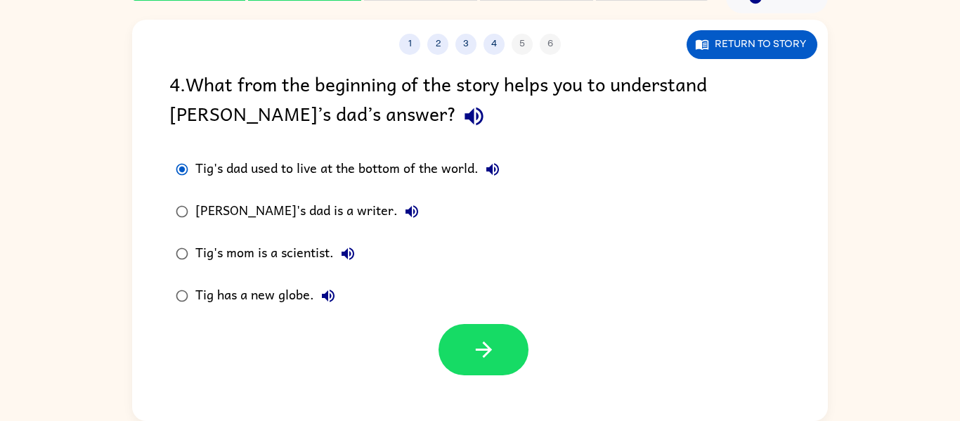
click at [508, 172] on label "Tig's dad used to live at the bottom of the world." at bounding box center [338, 169] width 352 height 42
click at [482, 162] on button "Tig's dad used to live at the bottom of the world." at bounding box center [493, 169] width 28 height 28
click at [495, 167] on icon "button" at bounding box center [492, 169] width 17 height 17
click at [494, 167] on icon "button" at bounding box center [492, 169] width 17 height 17
click at [398, 200] on button "Tig's dad is a writer." at bounding box center [412, 212] width 28 height 28
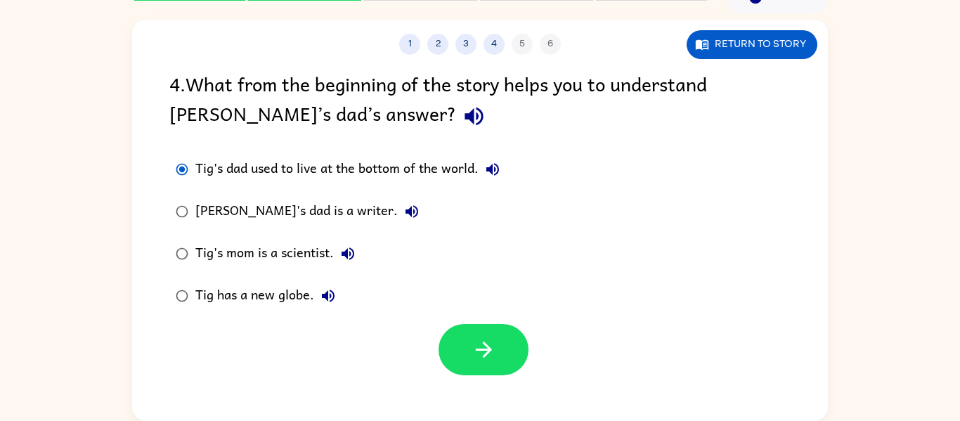
click at [398, 200] on button "Tig's dad is a writer." at bounding box center [412, 212] width 28 height 28
click at [404, 203] on icon "button" at bounding box center [412, 211] width 17 height 17
click at [337, 257] on button "Tig's mom is a scientist." at bounding box center [348, 254] width 28 height 28
click at [337, 306] on div "Tig has a new globe." at bounding box center [268, 296] width 147 height 28
click at [337, 299] on button "Tig has a new globe." at bounding box center [328, 296] width 28 height 28
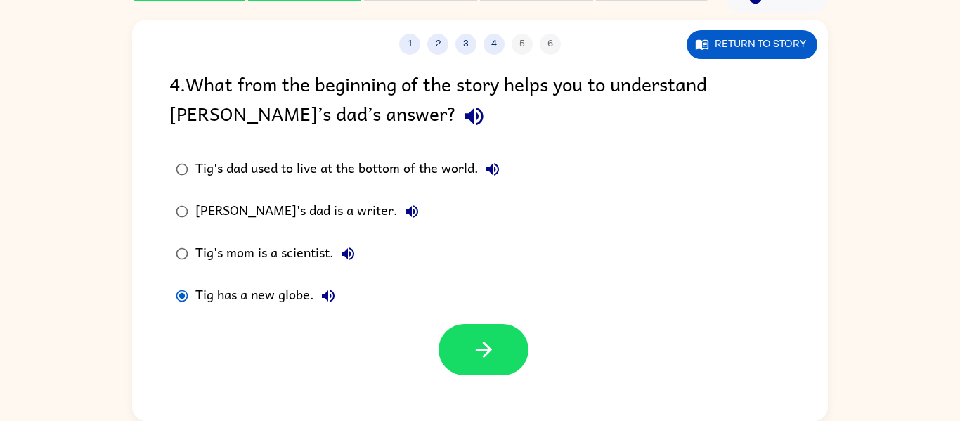
drag, startPoint x: 339, startPoint y: 240, endPoint x: 334, endPoint y: 245, distance: 7.5
click at [334, 245] on label "Tig's mom is a scientist." at bounding box center [338, 254] width 352 height 42
click at [155, 150] on div "4 . What from the beginning of the story helps you to understand Tig’s dad’s an…" at bounding box center [480, 222] width 696 height 307
click at [505, 348] on button "button" at bounding box center [484, 349] width 90 height 51
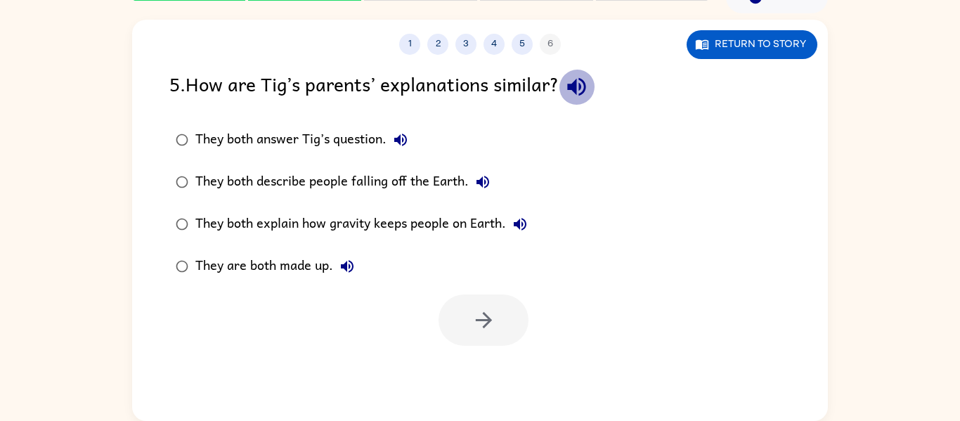
click at [577, 89] on icon "button" at bounding box center [577, 87] width 25 height 25
click at [396, 132] on icon "button" at bounding box center [400, 139] width 17 height 17
click at [480, 191] on button "They both describe people falling off the Earth." at bounding box center [483, 182] width 28 height 28
click at [518, 230] on icon "button" at bounding box center [520, 224] width 17 height 17
click at [521, 225] on icon "button" at bounding box center [520, 224] width 17 height 17
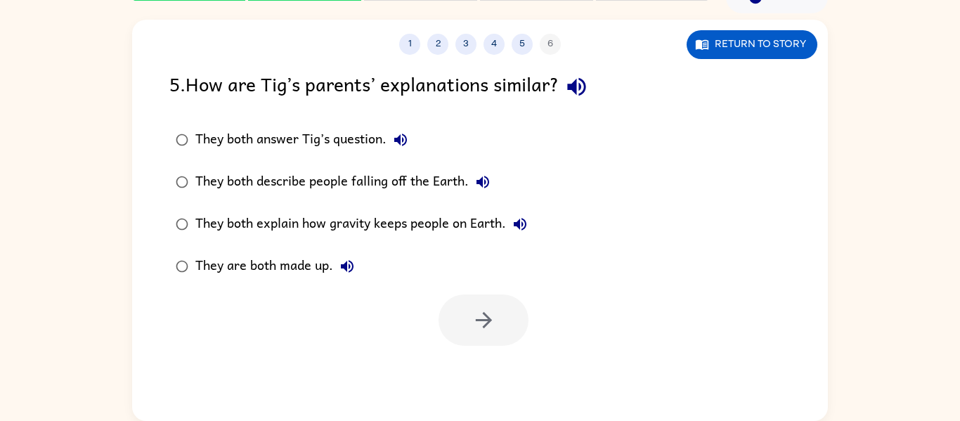
drag, startPoint x: 524, startPoint y: 218, endPoint x: 503, endPoint y: 216, distance: 20.5
click at [522, 217] on icon "button" at bounding box center [520, 224] width 17 height 17
click at [346, 272] on icon "button" at bounding box center [347, 266] width 17 height 17
click at [464, 319] on button "button" at bounding box center [484, 320] width 90 height 51
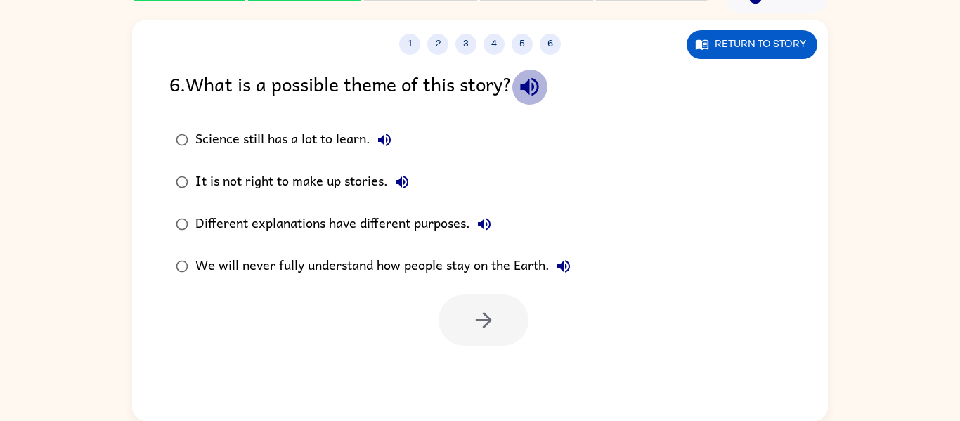
click at [542, 96] on icon "button" at bounding box center [529, 87] width 25 height 25
click at [395, 143] on button "Science still has a lot to learn." at bounding box center [385, 140] width 28 height 28
click at [397, 174] on icon "button" at bounding box center [402, 182] width 17 height 17
click at [498, 236] on div "Different explanations have different purposes." at bounding box center [346, 224] width 303 height 28
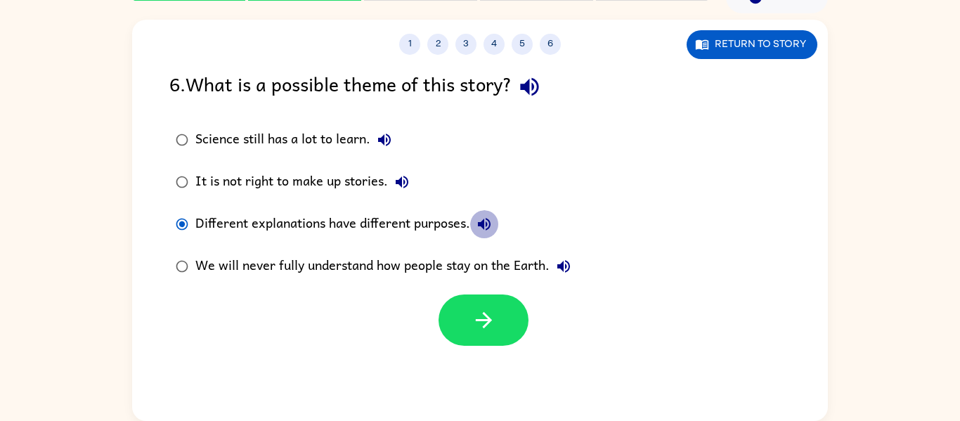
click at [480, 227] on icon "button" at bounding box center [484, 224] width 17 height 17
click at [803, 27] on div "1 2 3 4 5 6 Return to story" at bounding box center [480, 37] width 696 height 35
click at [778, 37] on button "Return to story" at bounding box center [752, 44] width 131 height 29
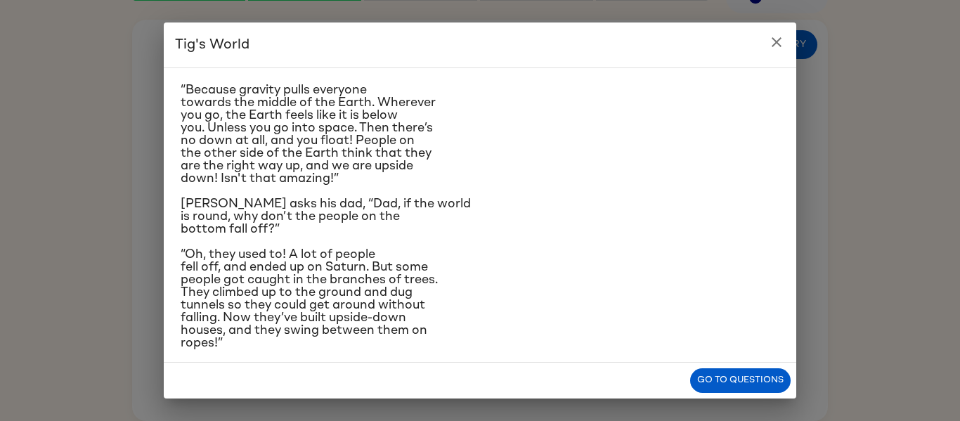
scroll to position [179, 0]
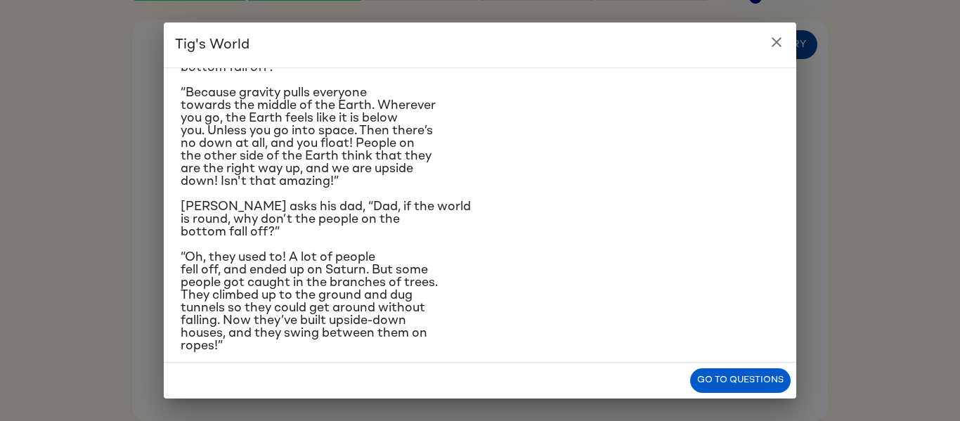
drag, startPoint x: 787, startPoint y: 17, endPoint x: 779, endPoint y: 35, distance: 20.1
click at [783, 29] on div "Tig's World Tig’s mom is a scientist. She knows things. Tig’s dad is a writer. …" at bounding box center [480, 210] width 960 height 421
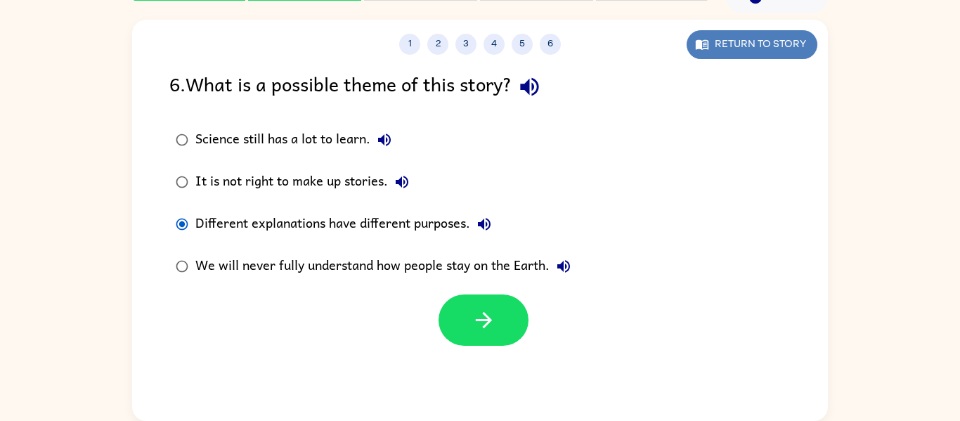
click at [773, 42] on button "Return to story" at bounding box center [752, 44] width 131 height 29
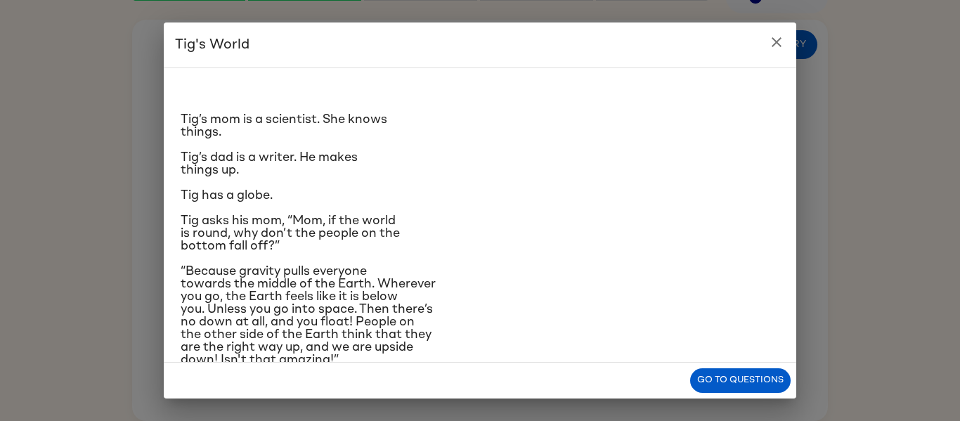
click at [765, 47] on button "close" at bounding box center [777, 42] width 28 height 28
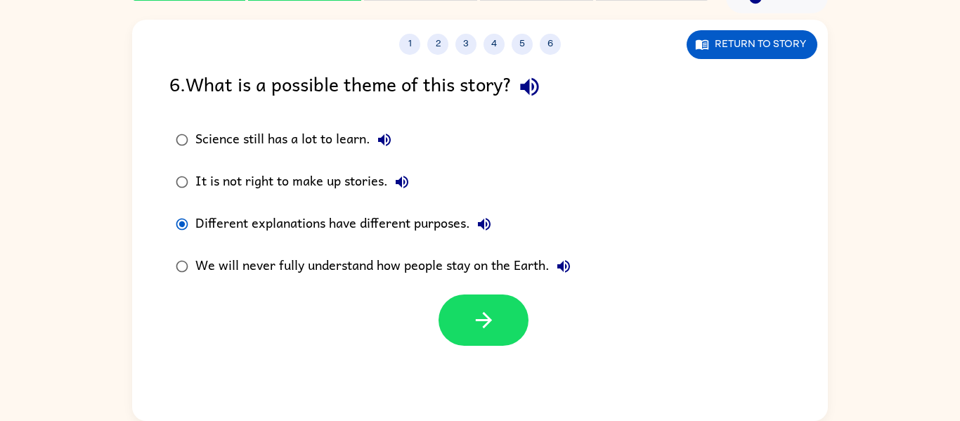
drag, startPoint x: 538, startPoint y: 48, endPoint x: 531, endPoint y: 66, distance: 19.6
click at [531, 66] on div "1 2 3 4 5 6 Return to story 6 . What is a possible theme of this story? Science…" at bounding box center [480, 220] width 696 height 401
click at [519, 82] on button "button" at bounding box center [530, 87] width 36 height 36
click at [716, 30] on button "Return to story" at bounding box center [752, 44] width 131 height 29
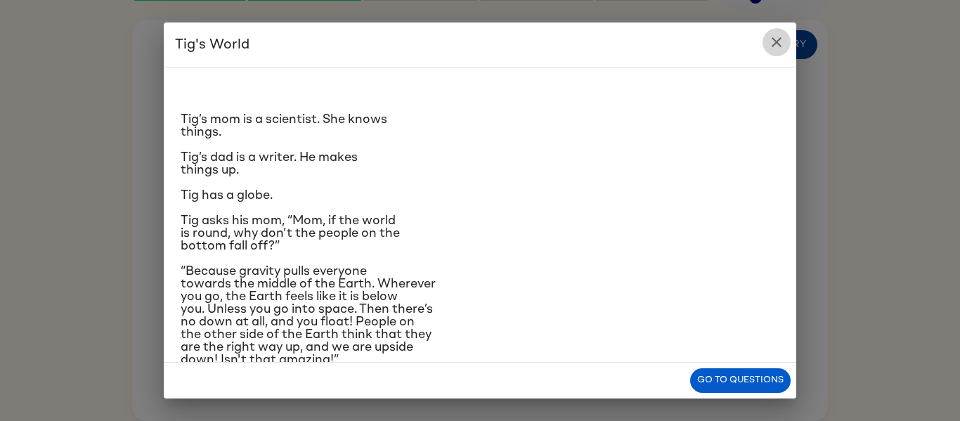
click at [772, 49] on button "close" at bounding box center [777, 42] width 28 height 28
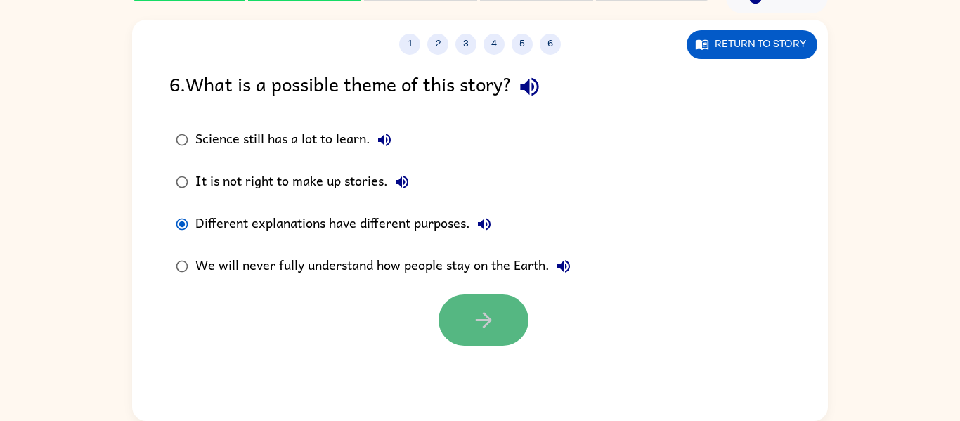
click at [465, 321] on button "button" at bounding box center [484, 320] width 90 height 51
click at [438, 324] on div at bounding box center [480, 317] width 696 height 58
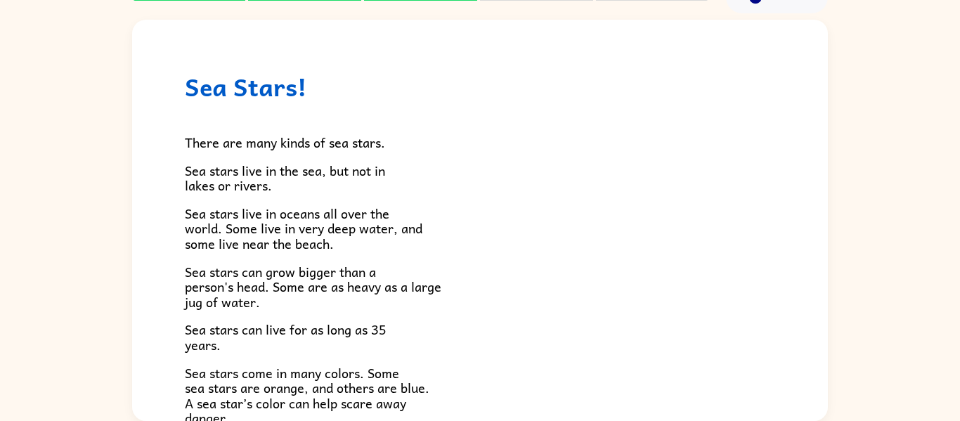
drag, startPoint x: 439, startPoint y: 323, endPoint x: 509, endPoint y: 319, distance: 69.7
click at [507, 319] on div "There are many kinds of sea stars. Sea stars live in the sea, but not in lakes …" at bounding box center [480, 395] width 591 height 588
click at [508, 318] on div "There are many kinds of sea stars. Sea stars live in the sea, but not in lakes …" at bounding box center [480, 395] width 591 height 588
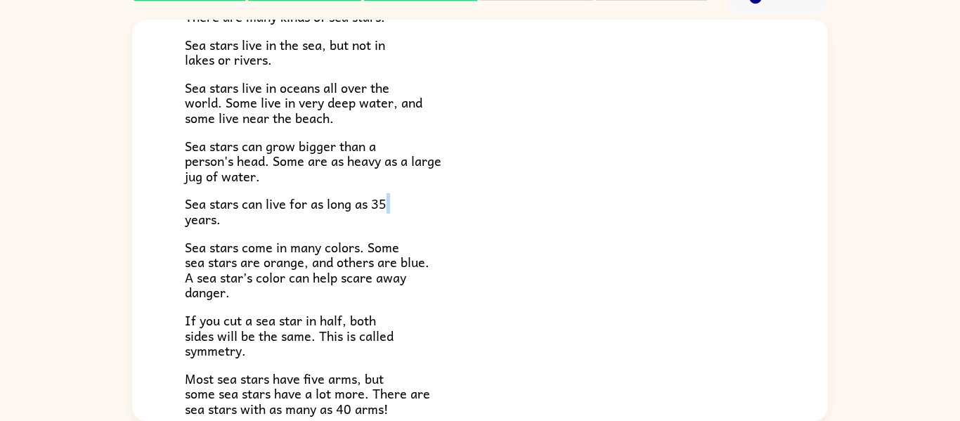
scroll to position [0, 0]
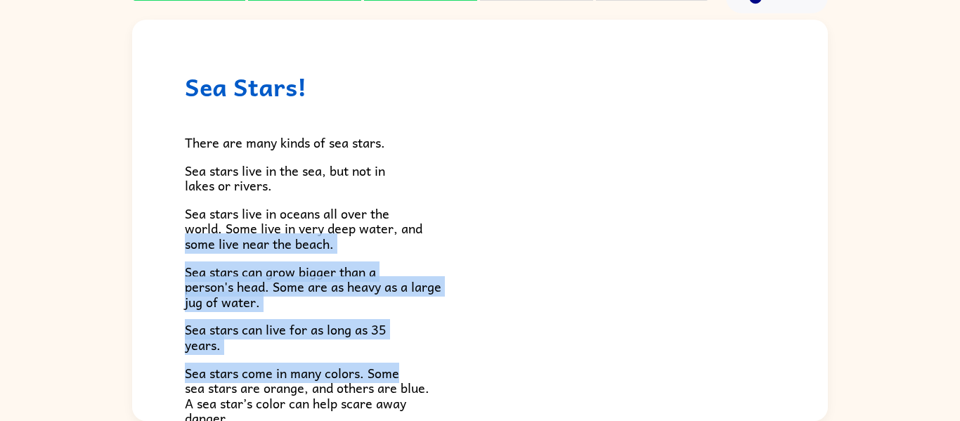
drag, startPoint x: 179, startPoint y: 237, endPoint x: 525, endPoint y: 370, distance: 371.2
click at [541, 373] on div "Sea Stars! There are many kinds of sea stars. Sea stars live in the sea, but no…" at bounding box center [480, 387] width 696 height 735
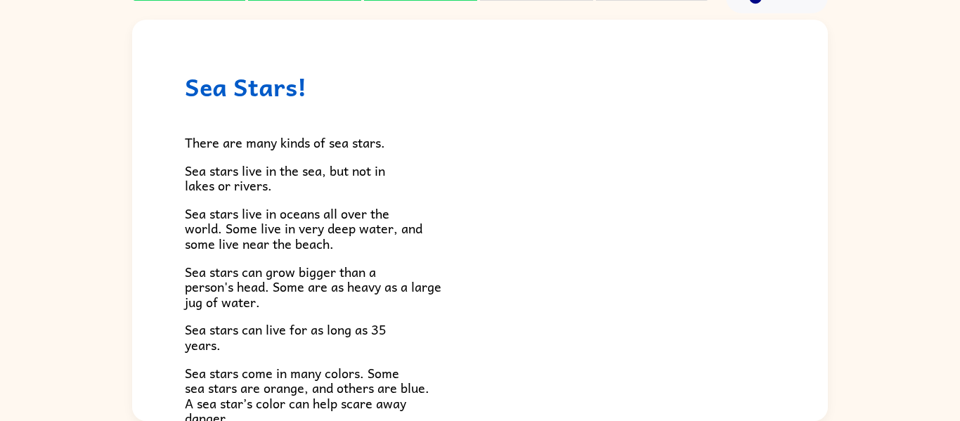
drag, startPoint x: 691, startPoint y: 390, endPoint x: 634, endPoint y: 387, distance: 57.8
click at [648, 388] on p "Sea stars come in many colors. Some sea stars are orange, and others are blue. …" at bounding box center [480, 396] width 591 height 60
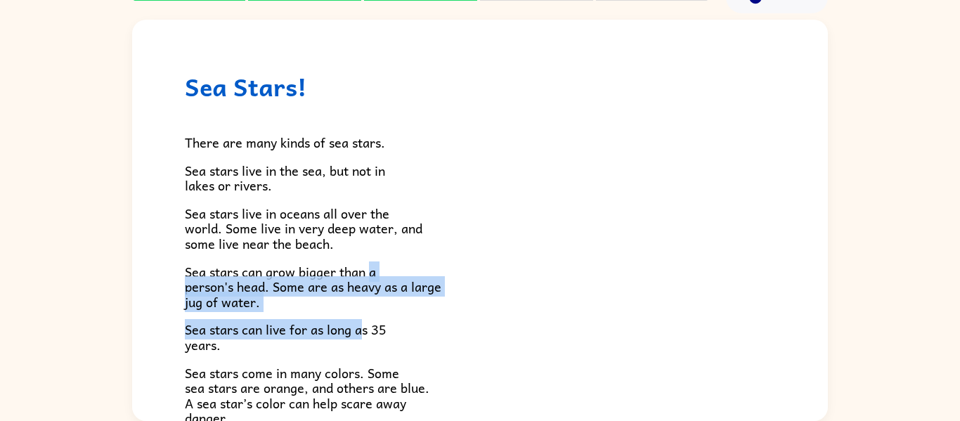
drag, startPoint x: 364, startPoint y: 280, endPoint x: 374, endPoint y: 333, distance: 53.8
click at [362, 333] on div "There are many kinds of sea stars. Sea stars live in the sea, but not in lakes …" at bounding box center [480, 395] width 591 height 588
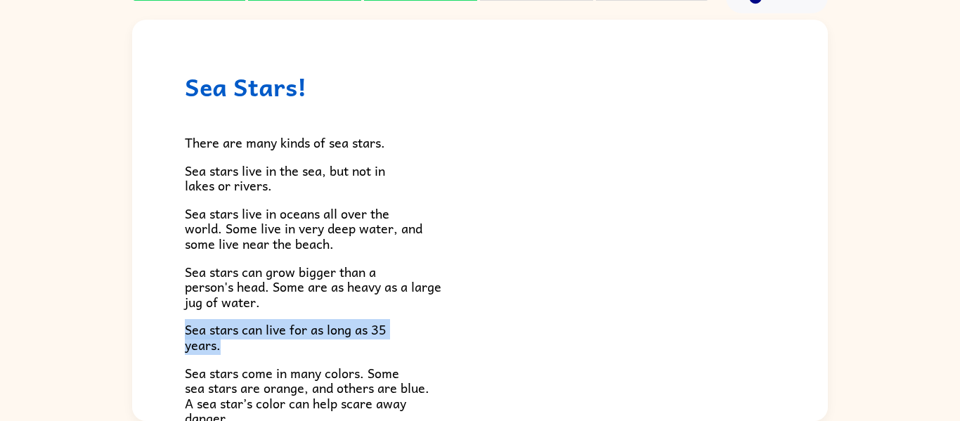
drag, startPoint x: 128, startPoint y: 315, endPoint x: 117, endPoint y: 295, distance: 22.7
click at [112, 307] on div "Sea Stars! There are many kinds of sea stars. Sea stars live in the sea, but no…" at bounding box center [480, 217] width 960 height 408
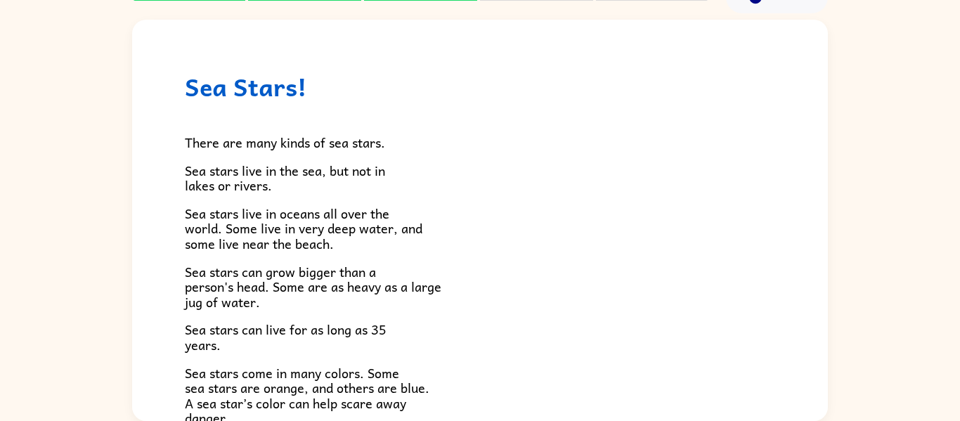
click at [96, 292] on div "Sea Stars! There are many kinds of sea stars. Sea stars live in the sea, but no…" at bounding box center [480, 217] width 960 height 408
drag, startPoint x: 120, startPoint y: 300, endPoint x: 268, endPoint y: 328, distance: 151.1
click at [268, 328] on div "Sea Stars! There are many kinds of sea stars. Sea stars live in the sea, but no…" at bounding box center [480, 217] width 960 height 408
drag, startPoint x: 430, startPoint y: 375, endPoint x: 464, endPoint y: 387, distance: 36.5
click at [454, 382] on p "Sea stars come in many colors. Some sea stars are orange, and others are blue. …" at bounding box center [480, 396] width 591 height 60
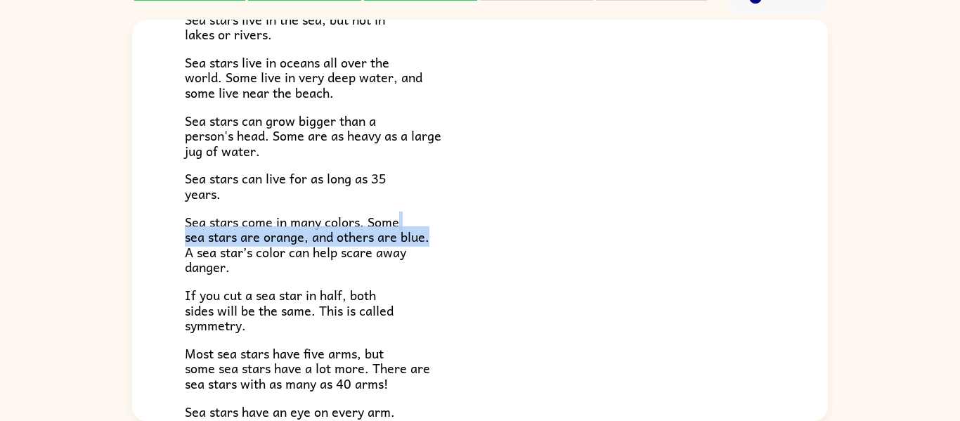
scroll to position [152, 0]
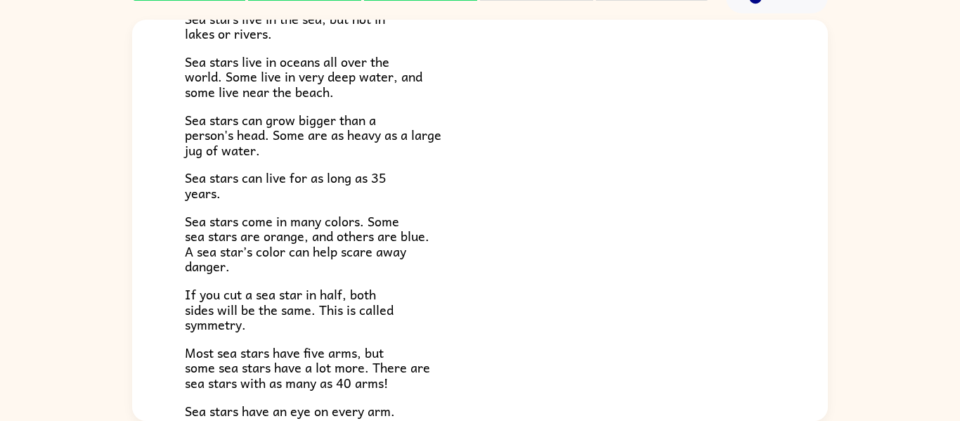
click at [474, 361] on p "Most sea stars have five arms, but some sea stars have a lot more. There are se…" at bounding box center [480, 368] width 591 height 46
click at [231, 225] on span "Sea stars come in many colors. Some sea stars are orange, and others are blue. …" at bounding box center [307, 244] width 245 height 66
drag, startPoint x: 255, startPoint y: 231, endPoint x: 298, endPoint y: 234, distance: 43.7
click at [266, 233] on span "Sea stars come in many colors. Some sea stars are orange, and others are blue. …" at bounding box center [307, 244] width 245 height 66
click at [303, 235] on span "Sea stars come in many colors. Some sea stars are orange, and others are blue. …" at bounding box center [307, 244] width 245 height 66
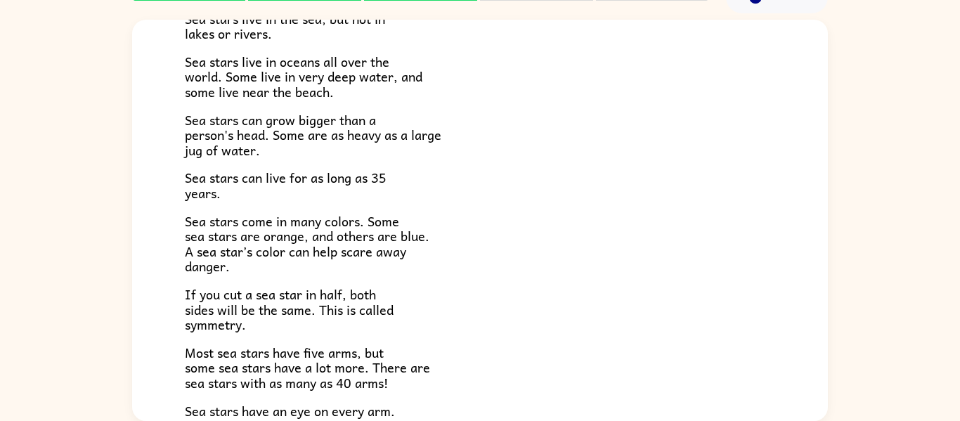
drag, startPoint x: 394, startPoint y: 292, endPoint x: 398, endPoint y: 274, distance: 19.4
click at [394, 292] on p "If you cut a sea star in half, both sides will be the same. This is called symm…" at bounding box center [480, 310] width 591 height 46
click at [339, 185] on span "Sea stars can live for as long as 35 years." at bounding box center [286, 185] width 202 height 36
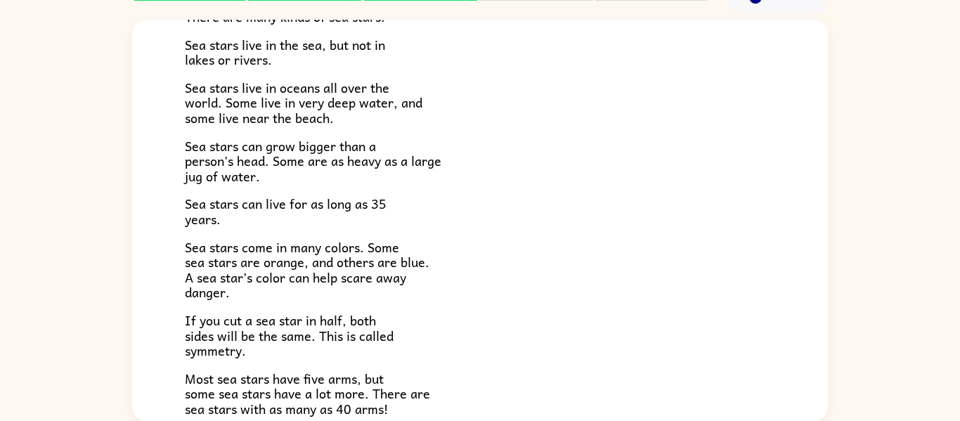
scroll to position [124, 0]
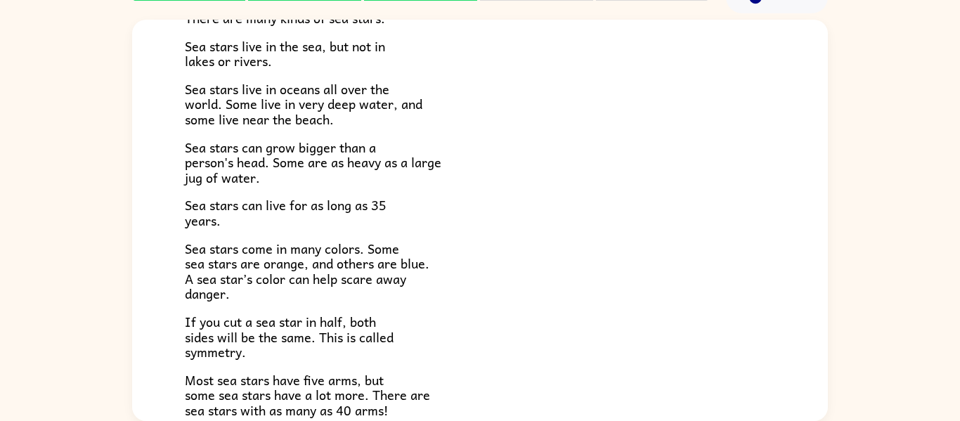
click at [313, 96] on span "Sea stars live in oceans all over the world. Some live in very deep water, and …" at bounding box center [304, 104] width 238 height 51
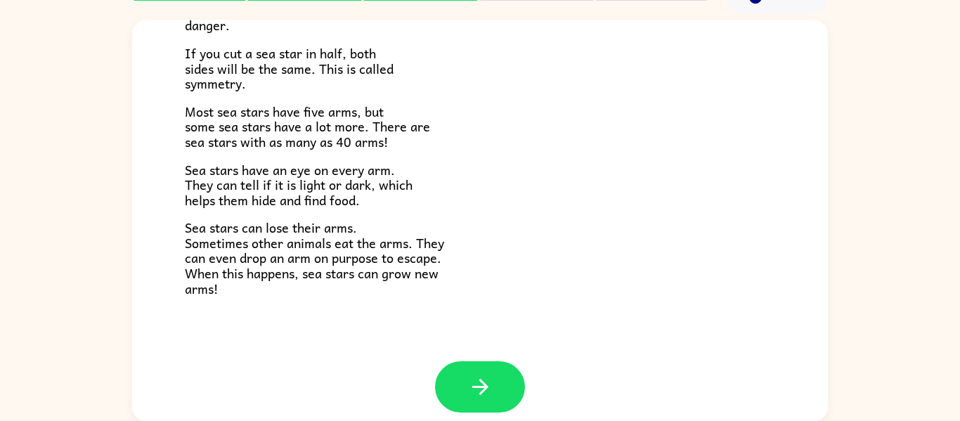
drag, startPoint x: 255, startPoint y: 278, endPoint x: 251, endPoint y: 285, distance: 7.2
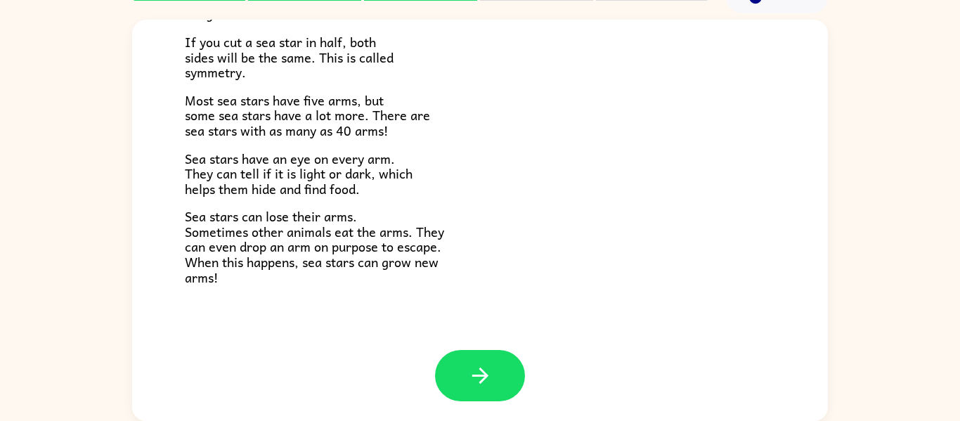
scroll to position [406, 0]
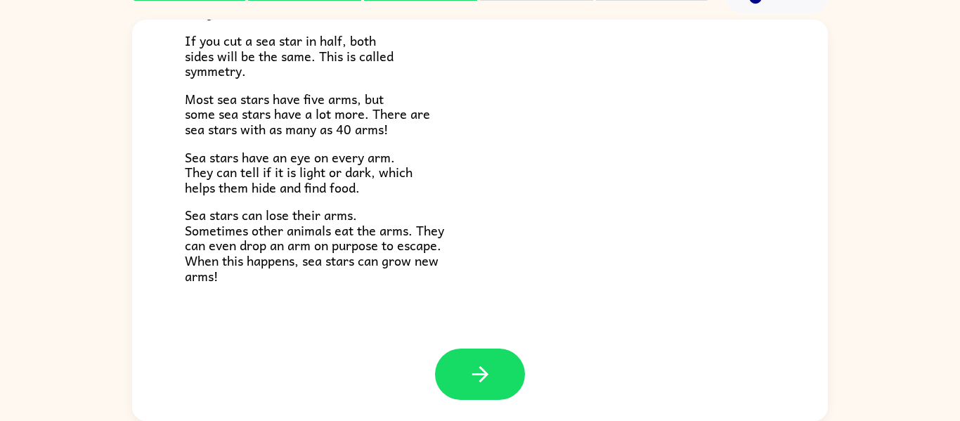
click at [956, 226] on div "Sea Stars! There are many kinds of sea stars. Sea stars live in the sea, but no…" at bounding box center [480, 217] width 960 height 408
click at [0, 137] on div "Sea Stars! There are many kinds of sea stars. Sea stars live in the sea, but no…" at bounding box center [480, 217] width 960 height 408
click at [0, 50] on div "Sea Stars! There are many kinds of sea stars. Sea stars live in the sea, but no…" at bounding box center [480, 217] width 960 height 408
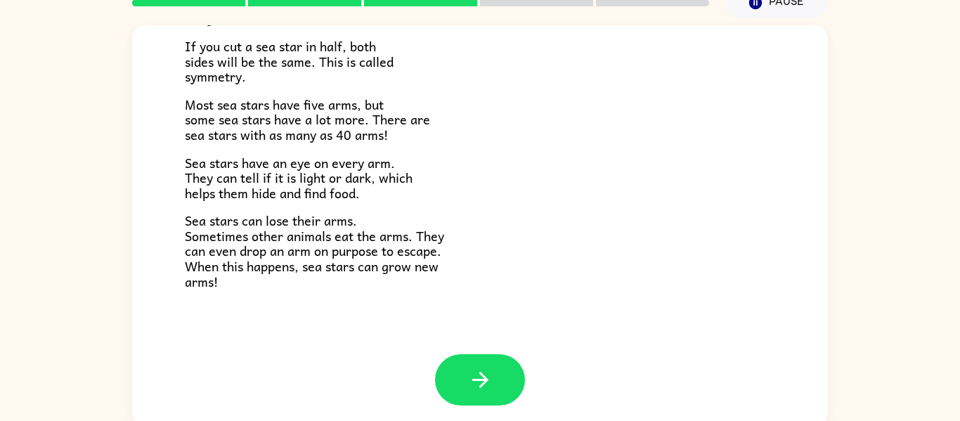
scroll to position [66, 0]
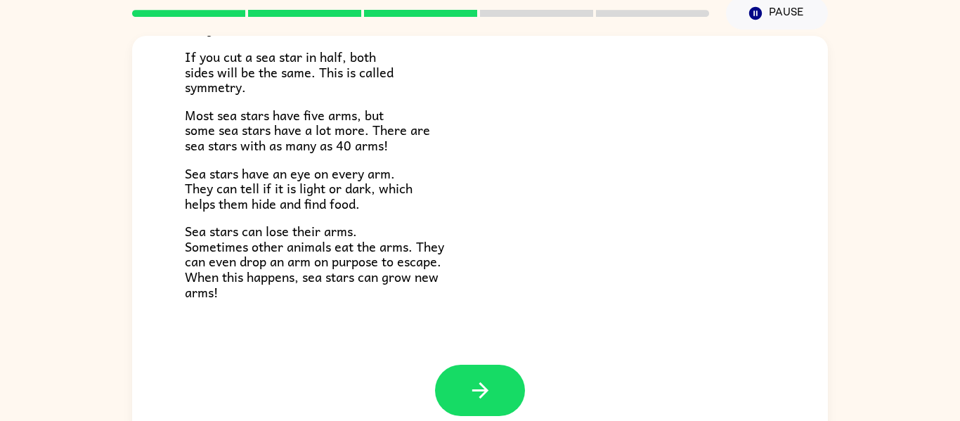
scroll to position [73, 0]
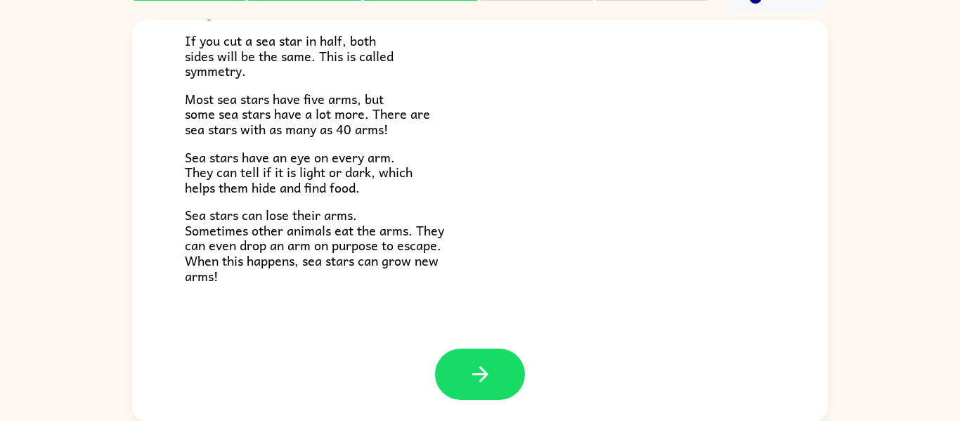
click at [513, 397] on div at bounding box center [480, 374] width 90 height 51
drag, startPoint x: 503, startPoint y: 393, endPoint x: 491, endPoint y: 397, distance: 13.1
click at [500, 397] on button "button" at bounding box center [480, 374] width 90 height 51
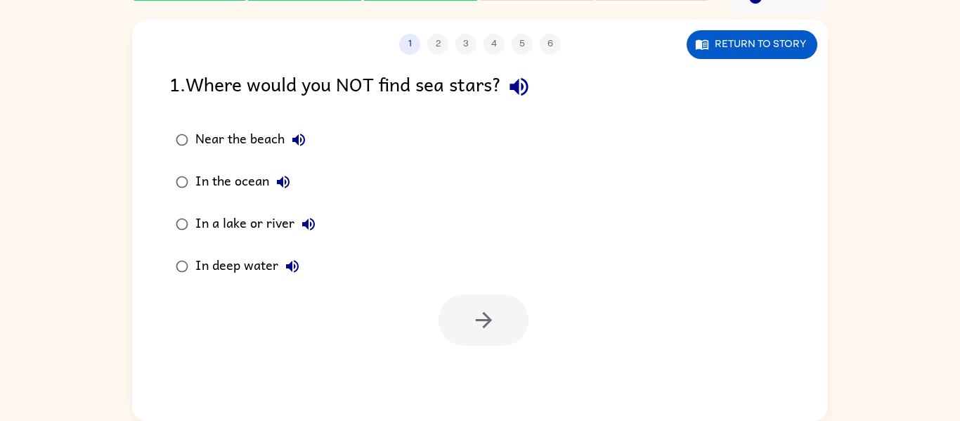
scroll to position [0, 0]
click at [505, 70] on div "1 2 3 4 5 6 Return to story 1 . Where would you NOT find sea stars? Near the be…" at bounding box center [480, 220] width 696 height 401
click at [517, 84] on icon "button" at bounding box center [519, 87] width 25 height 25
click at [301, 137] on icon "button" at bounding box center [298, 139] width 17 height 17
click at [292, 181] on button "In the ocean" at bounding box center [283, 182] width 28 height 28
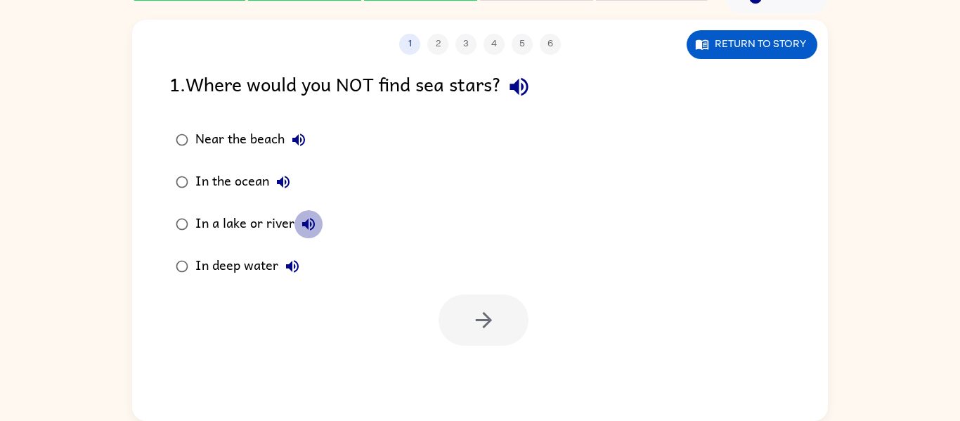
click at [308, 222] on icon "button" at bounding box center [308, 224] width 17 height 17
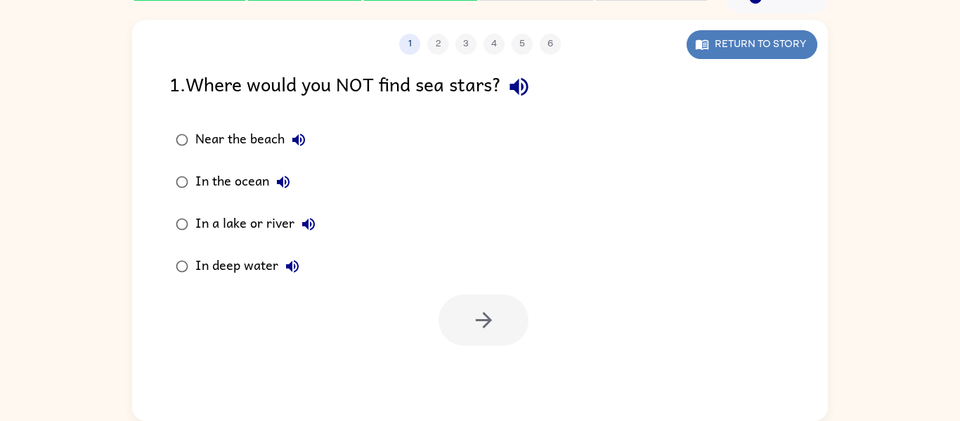
click at [718, 46] on button "Return to story" at bounding box center [752, 44] width 131 height 29
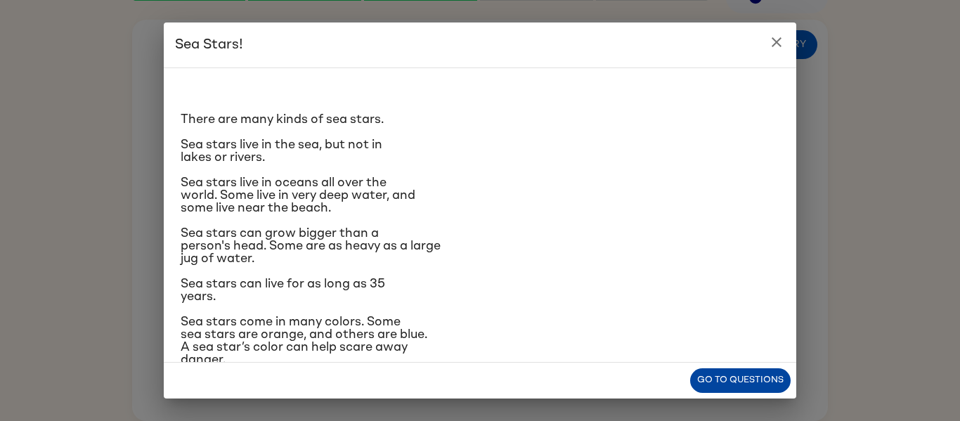
click at [728, 382] on button "Go to questions" at bounding box center [740, 380] width 101 height 25
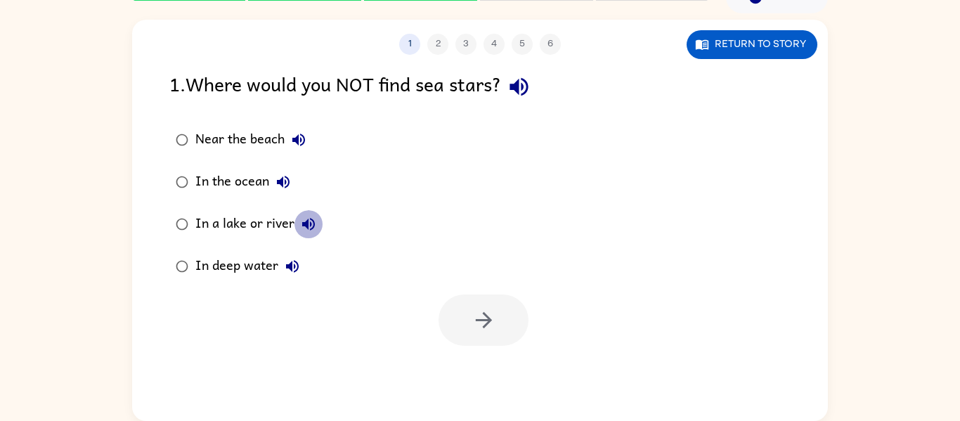
click at [311, 221] on icon "button" at bounding box center [308, 224] width 17 height 17
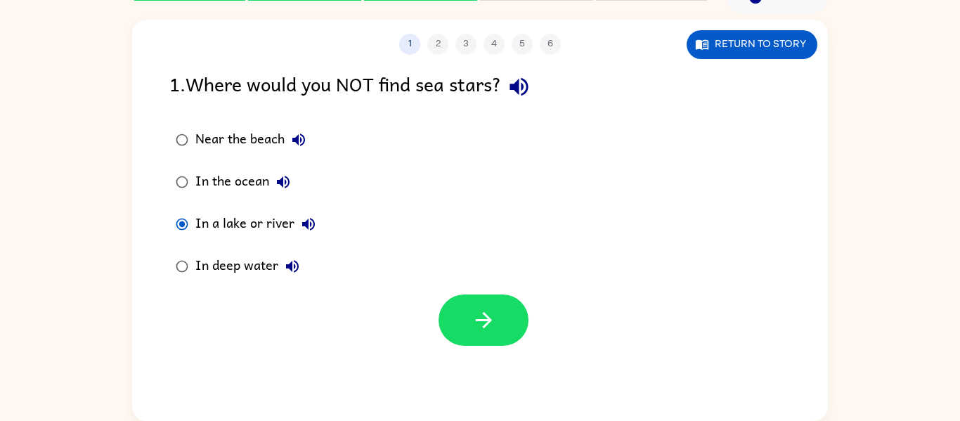
click at [423, 314] on div at bounding box center [480, 317] width 696 height 58
click at [476, 311] on icon "button" at bounding box center [484, 320] width 25 height 25
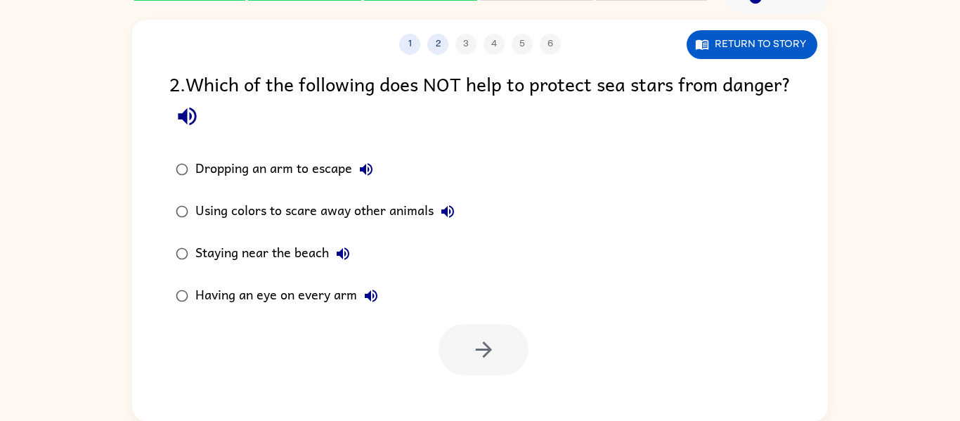
click at [200, 127] on icon "button" at bounding box center [187, 116] width 25 height 25
click at [200, 110] on icon "button" at bounding box center [187, 116] width 25 height 25
click at [196, 113] on icon "button" at bounding box center [187, 117] width 18 height 18
drag, startPoint x: 354, startPoint y: 162, endPoint x: 357, endPoint y: 168, distance: 7.2
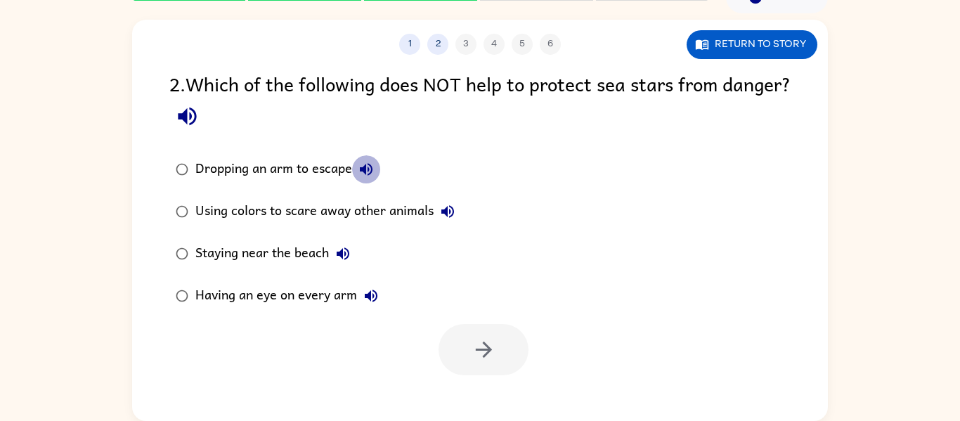
click at [356, 166] on button "Dropping an arm to escape" at bounding box center [366, 169] width 28 height 28
click at [460, 210] on button "Using colors to scare away other animals" at bounding box center [448, 212] width 28 height 28
click at [342, 267] on label "Staying near the beach" at bounding box center [315, 254] width 307 height 42
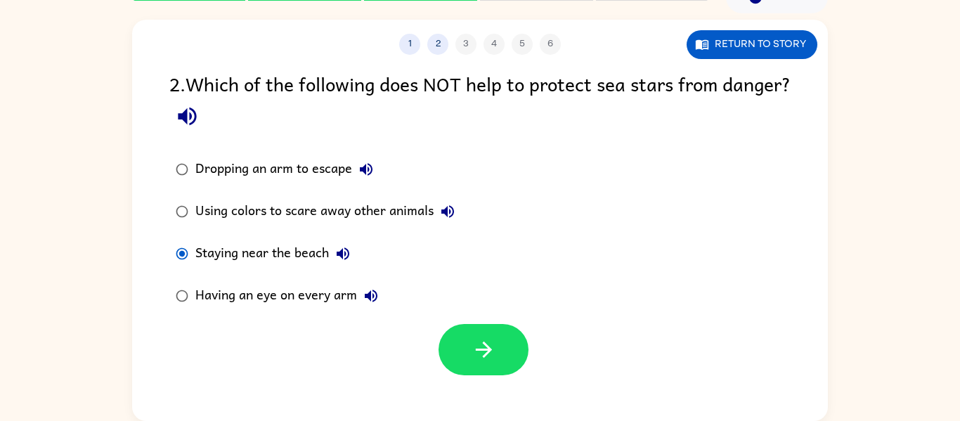
click at [342, 265] on button "Staying near the beach" at bounding box center [343, 254] width 28 height 28
click at [339, 250] on icon "button" at bounding box center [343, 253] width 17 height 17
click at [377, 300] on icon "button" at bounding box center [371, 296] width 17 height 17
click at [461, 348] on button "button" at bounding box center [484, 349] width 90 height 51
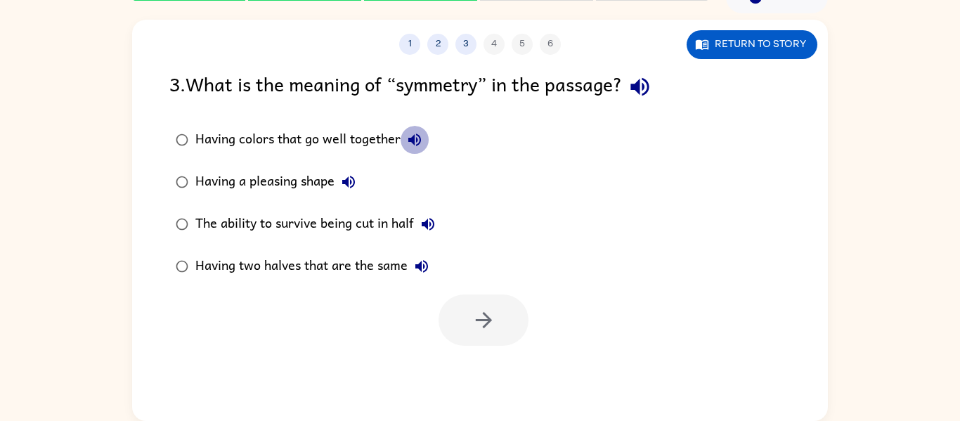
click at [420, 142] on icon "button" at bounding box center [415, 140] width 13 height 13
click at [645, 85] on icon "button" at bounding box center [640, 87] width 18 height 18
click at [401, 144] on button "Having colors that go well together" at bounding box center [415, 140] width 28 height 28
click at [347, 175] on icon "button" at bounding box center [348, 182] width 17 height 17
click at [430, 227] on icon "button" at bounding box center [428, 224] width 17 height 17
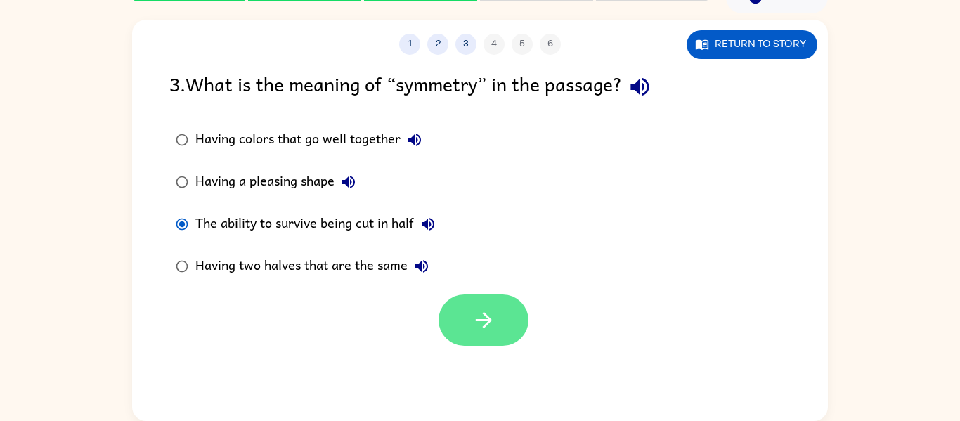
drag, startPoint x: 475, startPoint y: 302, endPoint x: 472, endPoint y: 309, distance: 7.6
click at [472, 309] on div at bounding box center [480, 317] width 696 height 58
click at [472, 310] on icon "button" at bounding box center [484, 320] width 25 height 25
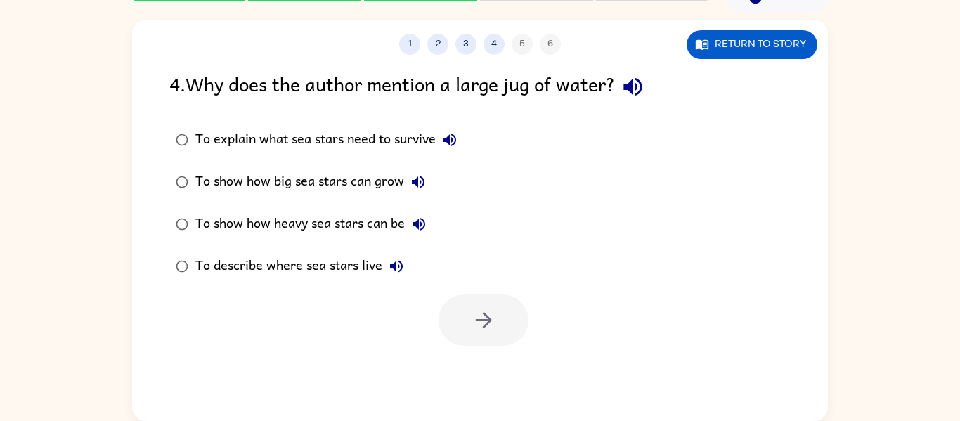
click at [449, 136] on icon "button" at bounding box center [450, 139] width 17 height 17
click at [643, 87] on icon "button" at bounding box center [633, 87] width 25 height 25
click at [651, 82] on button "button" at bounding box center [633, 87] width 36 height 36
click at [461, 145] on button "To explain what sea stars need to survive" at bounding box center [450, 140] width 28 height 28
click at [426, 194] on button "To show how big sea stars can grow" at bounding box center [418, 182] width 28 height 28
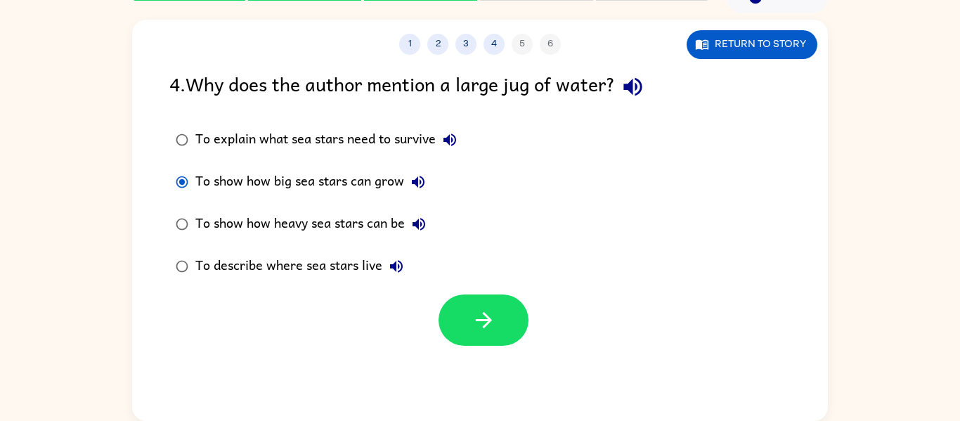
click at [430, 225] on button "To show how heavy sea stars can be" at bounding box center [419, 224] width 28 height 28
click at [401, 275] on icon "button" at bounding box center [396, 266] width 17 height 17
click at [484, 326] on icon "button" at bounding box center [483, 320] width 16 height 16
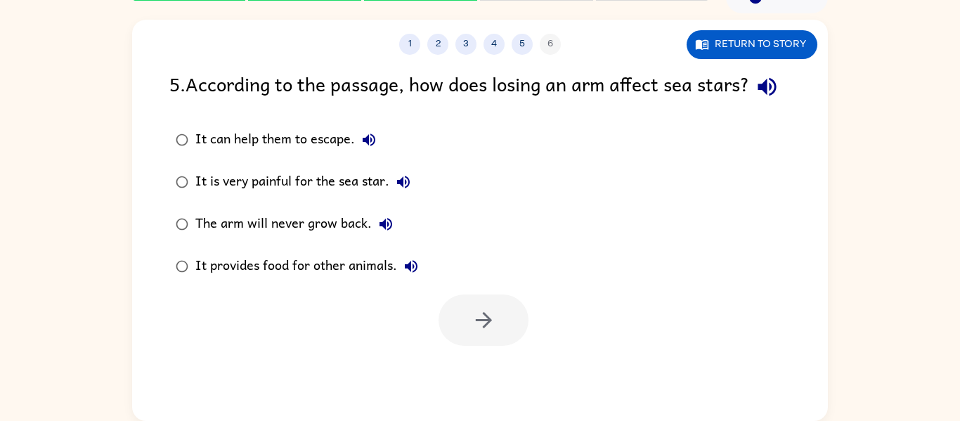
click at [169, 105] on div "5 . According to the passage, how does losing an arm affect sea stars?" at bounding box center [480, 87] width 622 height 36
click at [758, 96] on icon "button" at bounding box center [767, 87] width 18 height 18
click at [755, 99] on icon "button" at bounding box center [767, 87] width 25 height 25
click at [382, 154] on div "It can help them to escape." at bounding box center [289, 140] width 188 height 28
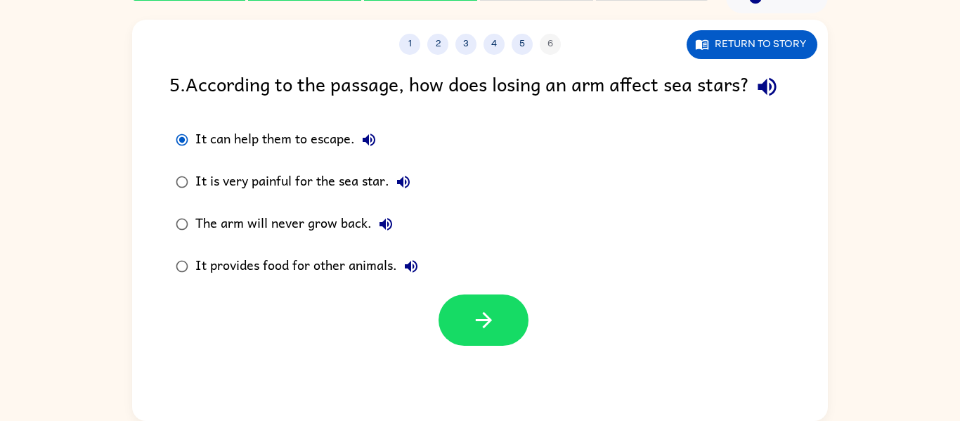
click at [368, 148] on icon "button" at bounding box center [369, 139] width 17 height 17
click at [415, 196] on button "It is very painful for the sea star." at bounding box center [404, 182] width 28 height 28
click at [202, 87] on div "5 . According to the passage, how does losing an arm affect sea stars?" at bounding box center [480, 87] width 622 height 36
click at [755, 99] on icon "button" at bounding box center [767, 87] width 25 height 25
click at [758, 96] on icon "button" at bounding box center [767, 87] width 18 height 18
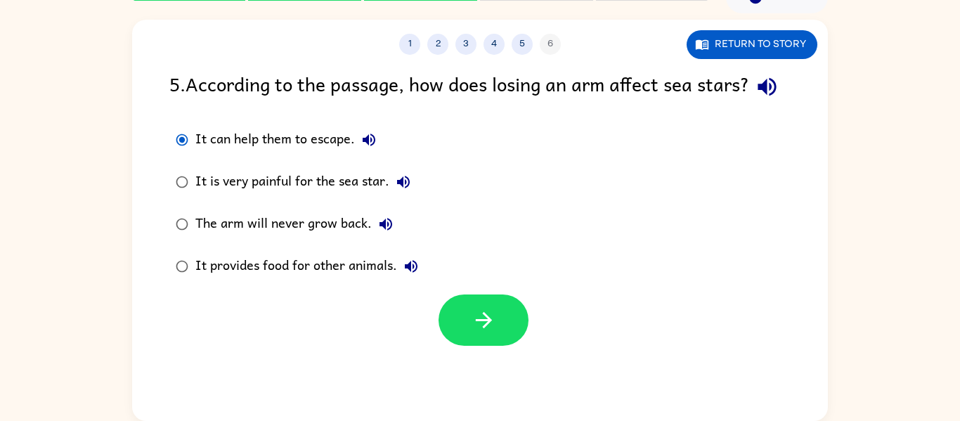
click at [758, 96] on icon "button" at bounding box center [767, 87] width 18 height 18
click at [411, 196] on button "It is very painful for the sea star." at bounding box center [404, 182] width 28 height 28
click at [387, 238] on button "The arm will never grow back." at bounding box center [386, 224] width 28 height 28
click at [415, 275] on icon "button" at bounding box center [411, 266] width 17 height 17
click at [182, 194] on label "It is very painful for the sea star." at bounding box center [297, 182] width 271 height 42
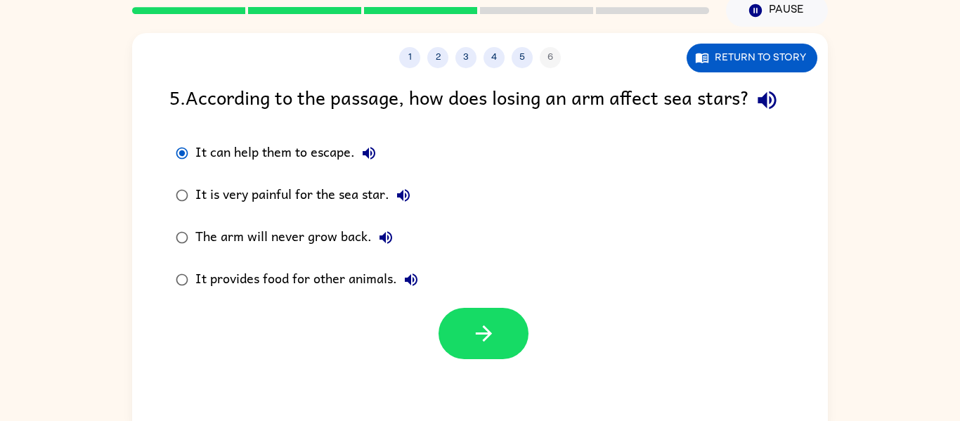
scroll to position [58, 0]
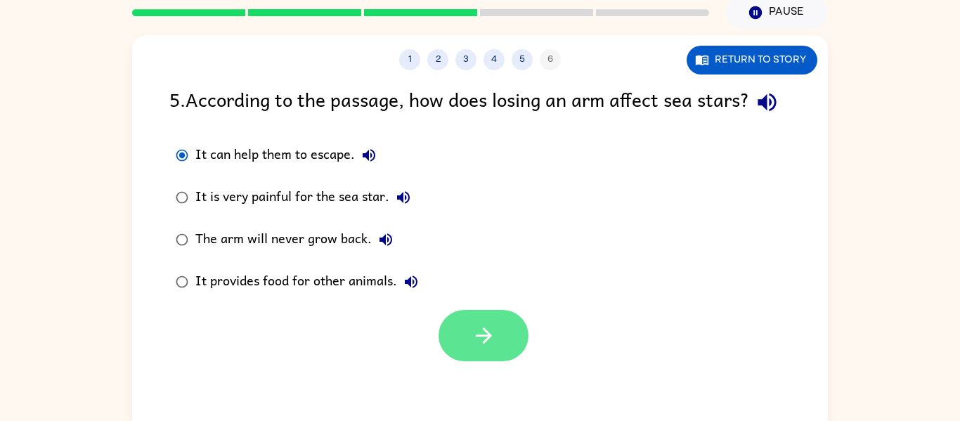
click at [515, 361] on button "button" at bounding box center [484, 335] width 90 height 51
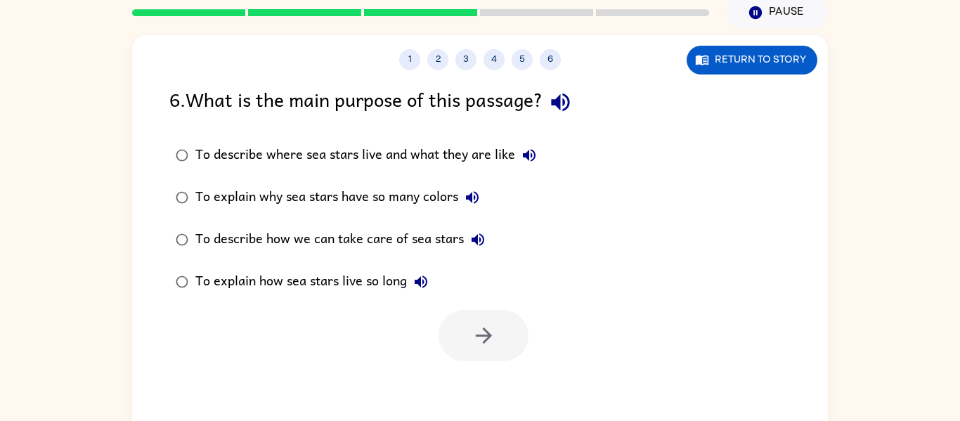
click at [560, 113] on button "button" at bounding box center [561, 102] width 36 height 36
drag, startPoint x: 527, startPoint y: 127, endPoint x: 530, endPoint y: 141, distance: 14.5
click at [527, 130] on div "6 . What is the main purpose of this passage? To describe where sea stars live …" at bounding box center [480, 222] width 696 height 277
drag, startPoint x: 531, startPoint y: 143, endPoint x: 531, endPoint y: 165, distance: 21.8
click at [530, 158] on button "To describe where sea stars live and what they are like" at bounding box center [529, 155] width 28 height 28
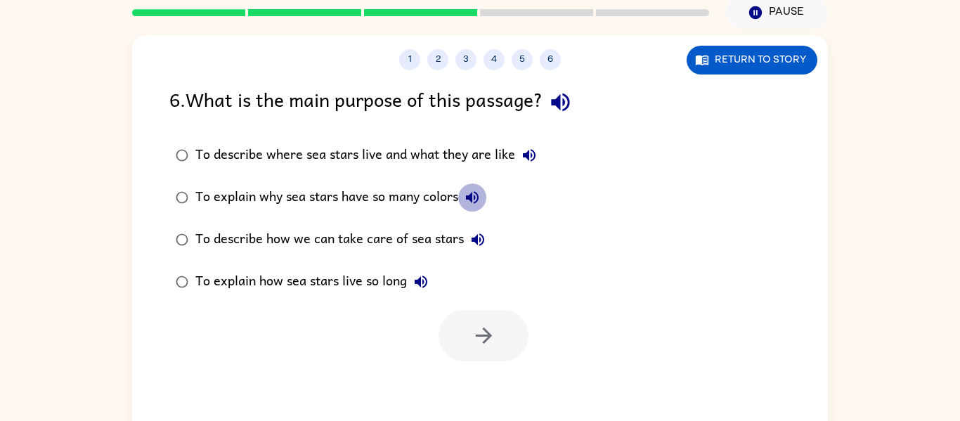
click at [468, 202] on icon "button" at bounding box center [472, 197] width 17 height 17
click at [483, 249] on button "To describe how we can take care of sea stars" at bounding box center [478, 240] width 28 height 28
click at [425, 277] on icon "button" at bounding box center [421, 282] width 13 height 13
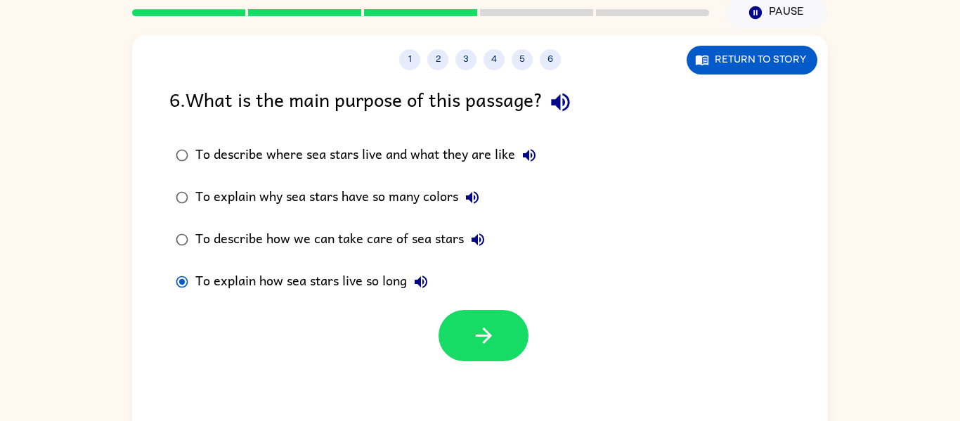
click at [494, 326] on button "button" at bounding box center [484, 335] width 90 height 51
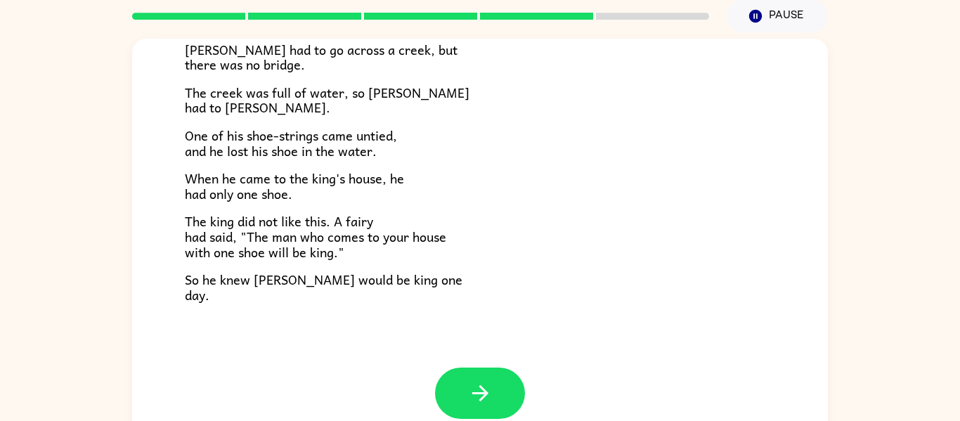
scroll to position [73, 0]
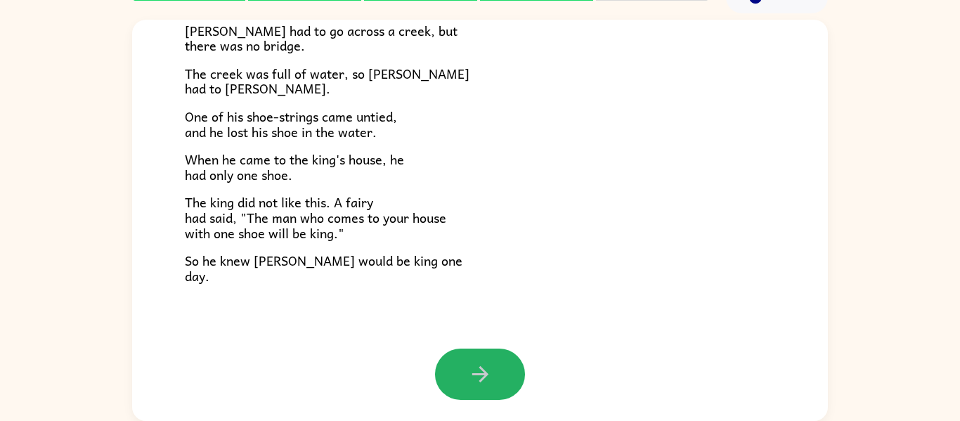
drag, startPoint x: 470, startPoint y: 371, endPoint x: 454, endPoint y: 354, distance: 23.4
click at [470, 371] on icon "button" at bounding box center [480, 374] width 25 height 25
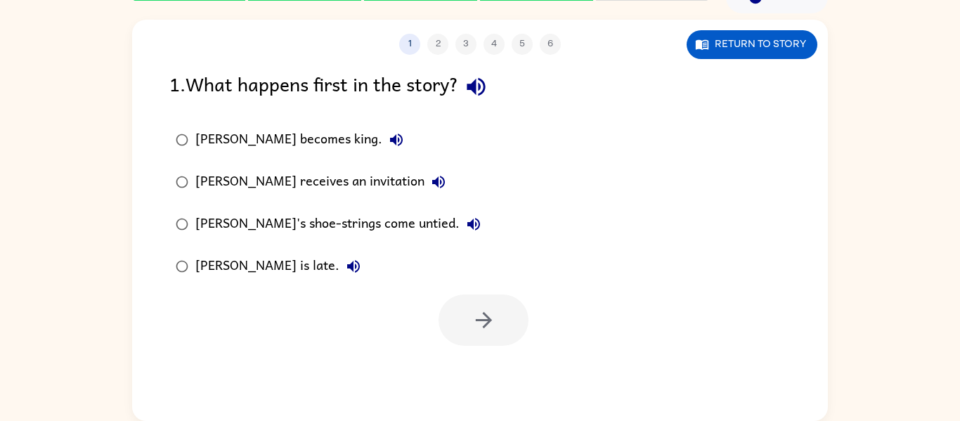
click at [477, 91] on icon "button" at bounding box center [476, 87] width 25 height 25
click at [382, 144] on button "[PERSON_NAME] becomes king." at bounding box center [396, 140] width 28 height 28
drag, startPoint x: 383, startPoint y: 188, endPoint x: 362, endPoint y: 188, distance: 21.1
click at [365, 188] on div "[PERSON_NAME] receives an invitation" at bounding box center [323, 182] width 257 height 28
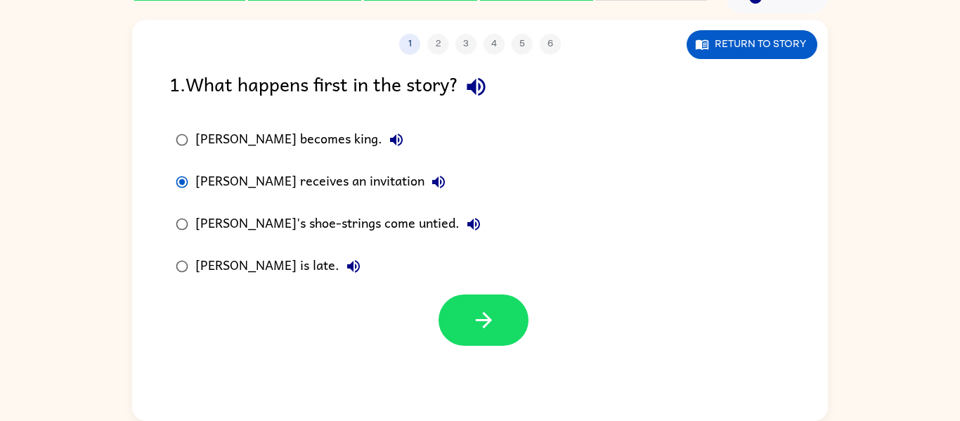
click at [425, 186] on button "[PERSON_NAME] receives an invitation" at bounding box center [439, 182] width 28 height 28
click at [428, 239] on div "[PERSON_NAME] becomes king. [PERSON_NAME] receives an invitation [PERSON_NAME]'…" at bounding box center [337, 203] width 337 height 169
click at [460, 235] on button "[PERSON_NAME]'s shoe-strings come untied." at bounding box center [474, 224] width 28 height 28
click at [274, 268] on div "[PERSON_NAME] is late." at bounding box center [281, 266] width 172 height 28
drag, startPoint x: 308, startPoint y: 318, endPoint x: 305, endPoint y: 302, distance: 16.4
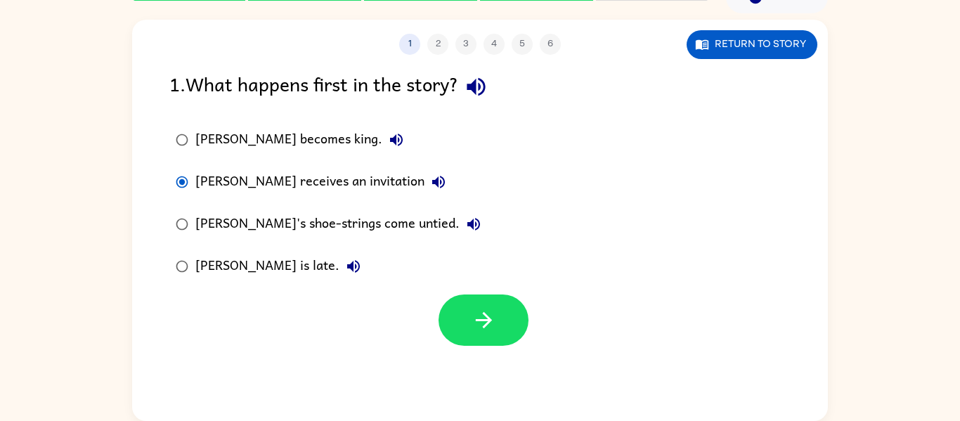
click at [307, 307] on div at bounding box center [480, 317] width 696 height 58
click at [195, 225] on label "[PERSON_NAME]'s shoe-strings come untied." at bounding box center [328, 224] width 333 height 42
click at [425, 176] on button "[PERSON_NAME] receives an invitation" at bounding box center [439, 182] width 28 height 28
click at [465, 322] on button "button" at bounding box center [484, 320] width 90 height 51
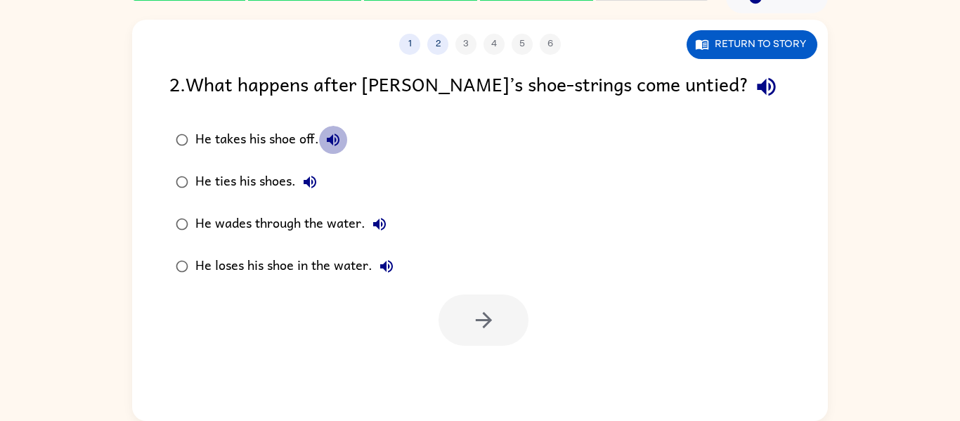
click at [340, 141] on icon "button" at bounding box center [333, 139] width 17 height 17
click at [757, 89] on icon "button" at bounding box center [766, 87] width 18 height 18
click at [325, 142] on icon "button" at bounding box center [333, 139] width 17 height 17
click at [344, 132] on button "He takes his shoe off." at bounding box center [333, 140] width 28 height 28
click at [317, 179] on icon "button" at bounding box center [310, 182] width 17 height 17
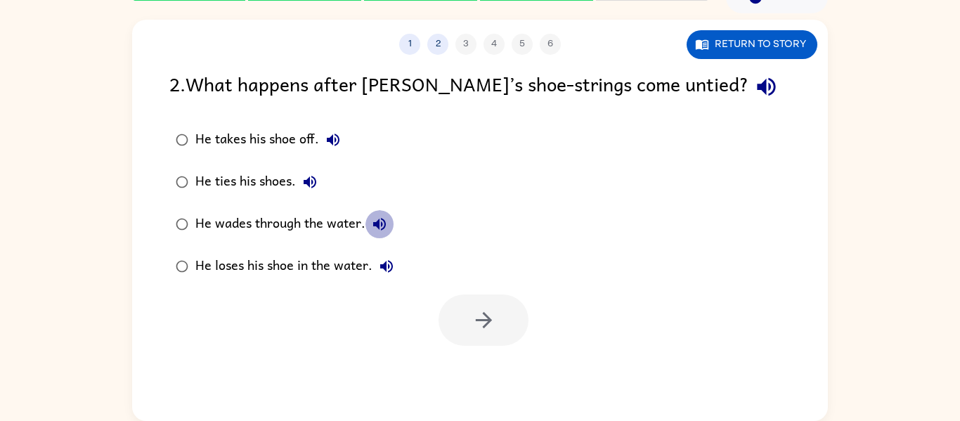
click at [381, 234] on button "He wades through the water." at bounding box center [380, 224] width 28 height 28
click at [387, 268] on icon "button" at bounding box center [386, 266] width 17 height 17
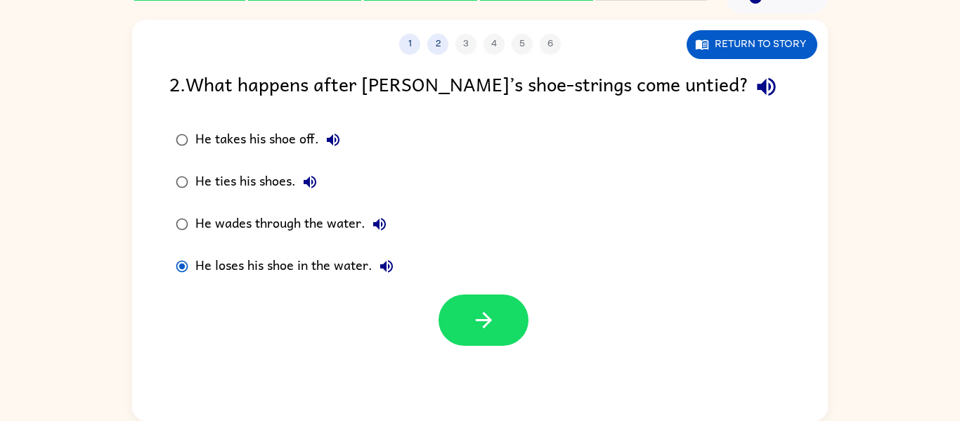
click at [435, 311] on div at bounding box center [480, 317] width 696 height 58
click at [445, 319] on button "button" at bounding box center [484, 320] width 90 height 51
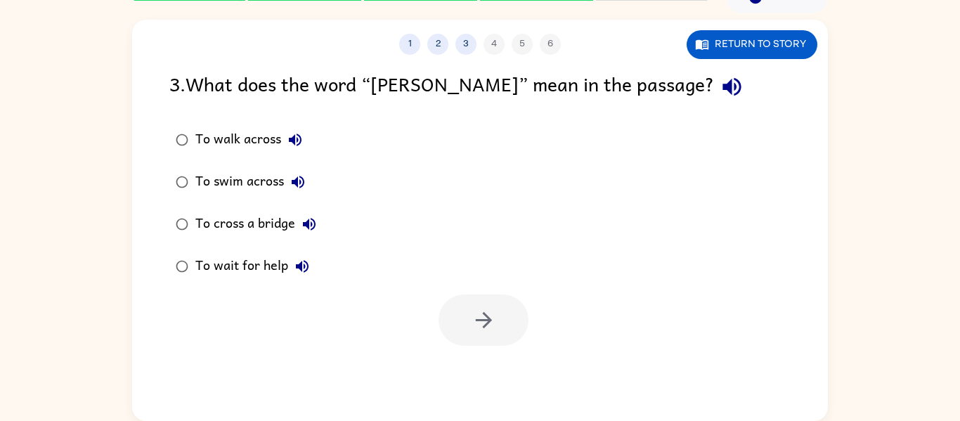
click at [714, 79] on button "button" at bounding box center [732, 87] width 36 height 36
drag, startPoint x: 311, startPoint y: 129, endPoint x: 295, endPoint y: 125, distance: 16.7
click at [310, 129] on label "To walk across" at bounding box center [246, 140] width 169 height 42
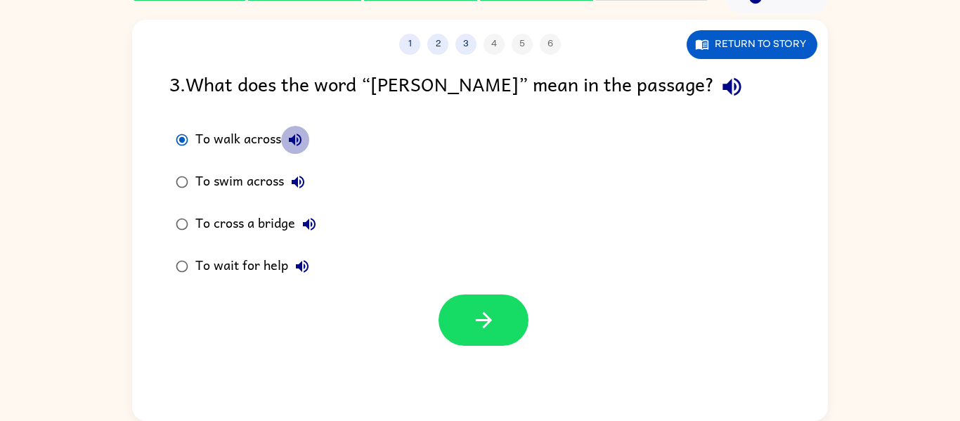
click at [295, 127] on button "To walk across" at bounding box center [295, 140] width 28 height 28
click at [281, 203] on label "To cross a bridge" at bounding box center [246, 224] width 169 height 42
click at [298, 182] on icon "button" at bounding box center [298, 182] width 13 height 13
click at [313, 186] on label "To swim across" at bounding box center [246, 182] width 169 height 42
click at [316, 222] on icon "button" at bounding box center [309, 224] width 17 height 17
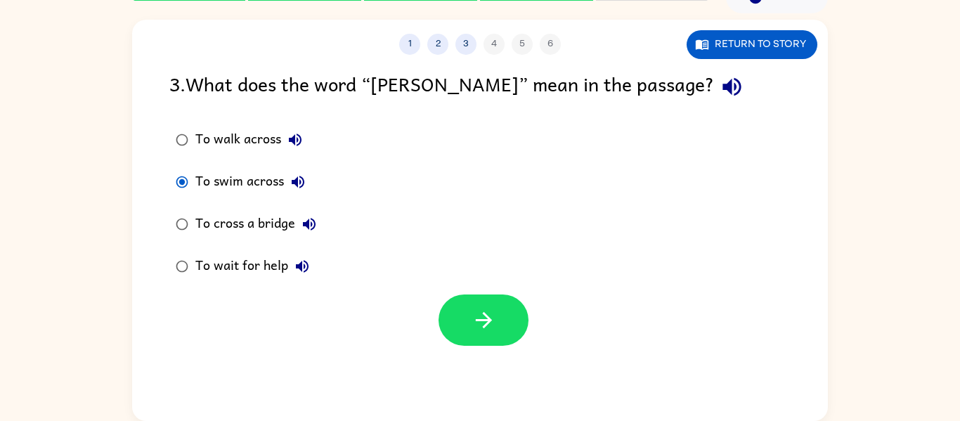
click at [314, 225] on icon "button" at bounding box center [309, 224] width 13 height 13
drag, startPoint x: 191, startPoint y: 238, endPoint x: 233, endPoint y: 228, distance: 43.3
click at [197, 235] on label "To cross a bridge" at bounding box center [246, 224] width 169 height 42
drag, startPoint x: 451, startPoint y: 318, endPoint x: 515, endPoint y: 314, distance: 64.8
click at [515, 314] on button "button" at bounding box center [484, 320] width 90 height 51
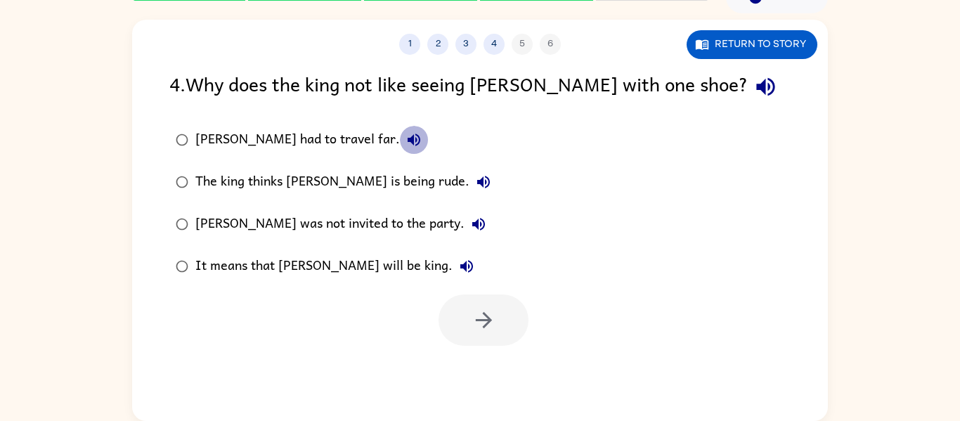
drag, startPoint x: 355, startPoint y: 134, endPoint x: 335, endPoint y: 143, distance: 22.0
click at [400, 141] on button "[PERSON_NAME] had to travel far." at bounding box center [414, 140] width 28 height 28
click at [754, 91] on icon "button" at bounding box center [766, 87] width 25 height 25
click at [400, 129] on button "[PERSON_NAME] had to travel far." at bounding box center [414, 140] width 28 height 28
click at [437, 180] on label "The king thinks [PERSON_NAME] is being rude." at bounding box center [333, 182] width 343 height 42
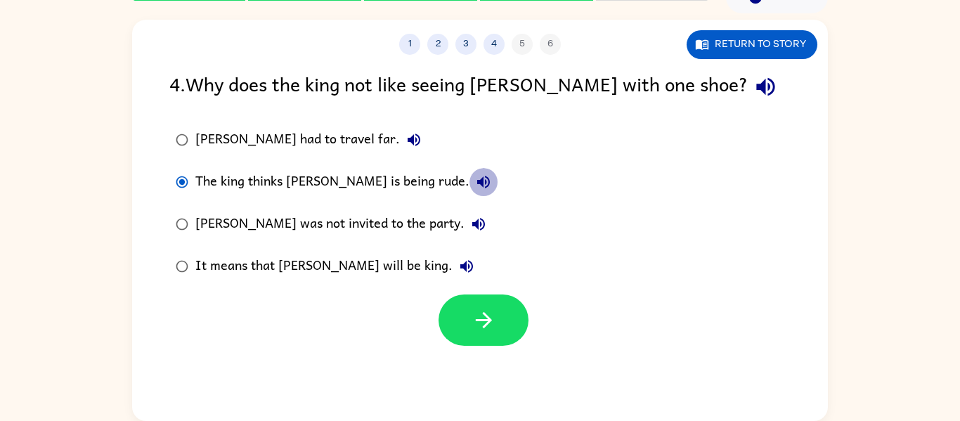
click at [475, 174] on icon "button" at bounding box center [483, 182] width 17 height 17
click at [470, 224] on icon "button" at bounding box center [478, 224] width 17 height 17
drag, startPoint x: 401, startPoint y: 271, endPoint x: 386, endPoint y: 266, distance: 15.6
click at [458, 269] on icon "button" at bounding box center [466, 266] width 17 height 17
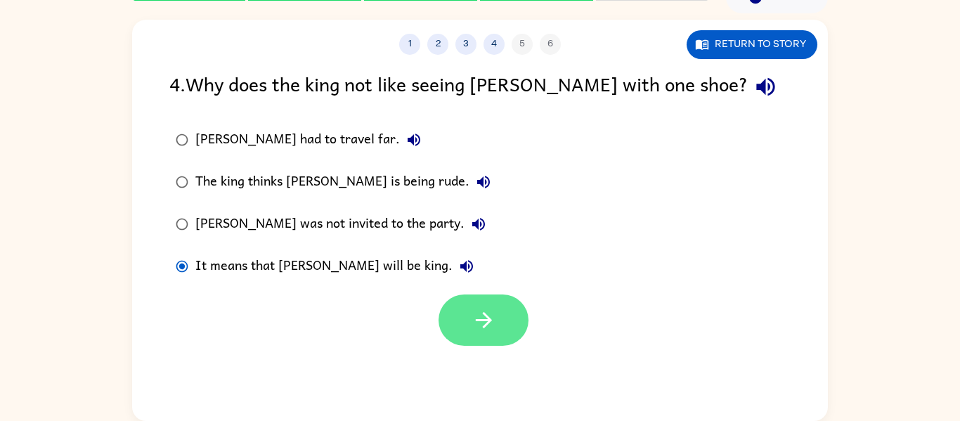
click at [511, 331] on div at bounding box center [484, 320] width 90 height 51
click at [489, 314] on icon "button" at bounding box center [484, 320] width 25 height 25
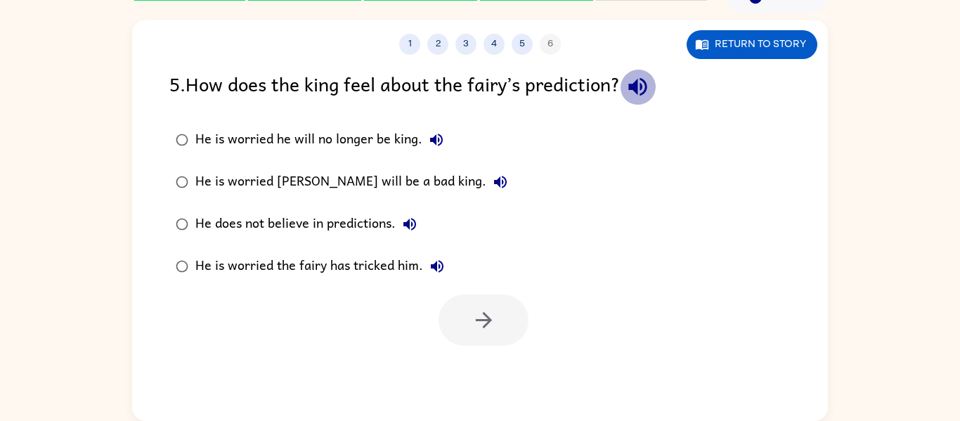
click at [644, 69] on button "button" at bounding box center [638, 87] width 36 height 36
click at [644, 77] on icon "button" at bounding box center [638, 87] width 25 height 25
click at [639, 79] on icon "button" at bounding box center [638, 87] width 25 height 25
click at [432, 147] on icon "button" at bounding box center [436, 139] width 17 height 17
click at [492, 176] on icon "button" at bounding box center [500, 182] width 17 height 17
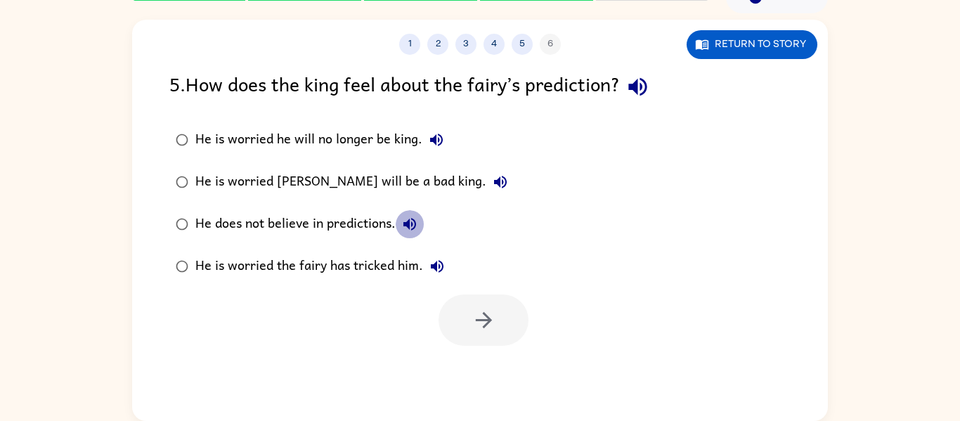
click at [423, 219] on button "He does not believe in predictions." at bounding box center [410, 224] width 28 height 28
click at [423, 278] on div "He is worried the fairy has tricked him." at bounding box center [323, 266] width 256 height 28
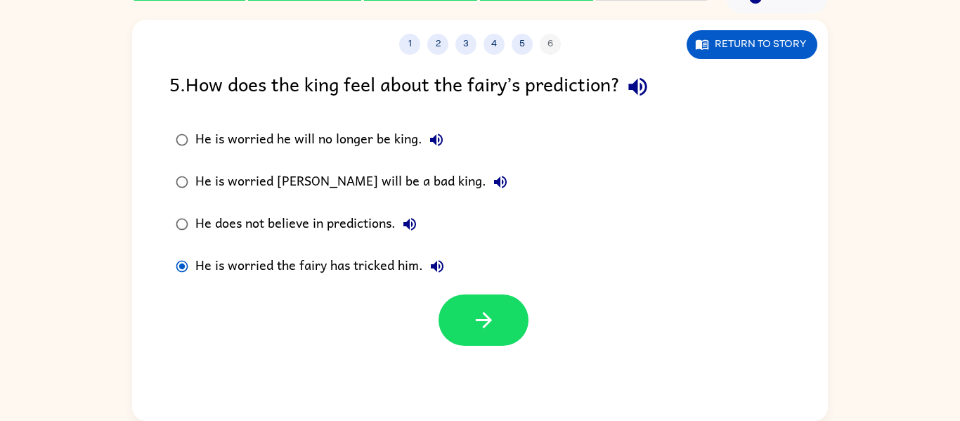
click at [423, 272] on div "He is worried the fairy has tricked him." at bounding box center [323, 266] width 256 height 28
click at [425, 269] on button "He is worried the fairy has tricked him." at bounding box center [437, 266] width 28 height 28
click at [432, 260] on icon "button" at bounding box center [437, 266] width 17 height 17
click at [433, 258] on icon "button" at bounding box center [437, 266] width 17 height 17
click at [439, 144] on icon "button" at bounding box center [436, 139] width 17 height 17
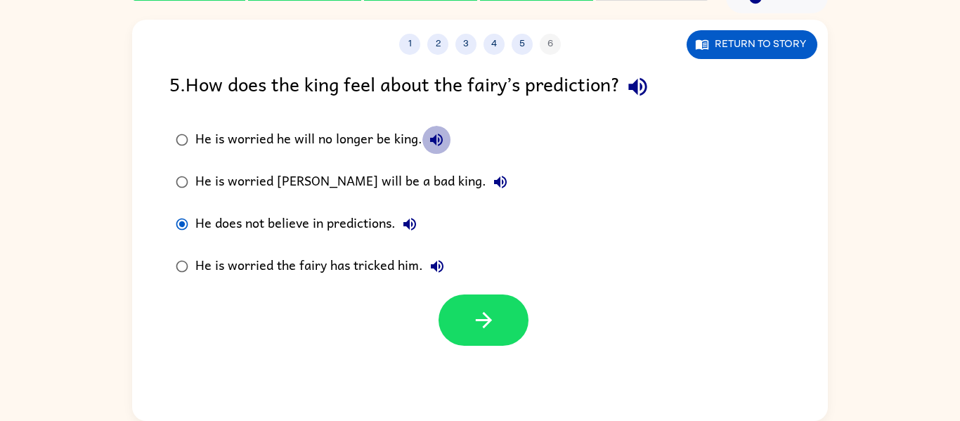
click at [428, 143] on icon "button" at bounding box center [436, 139] width 17 height 17
click at [726, 39] on button "Return to story" at bounding box center [752, 44] width 131 height 29
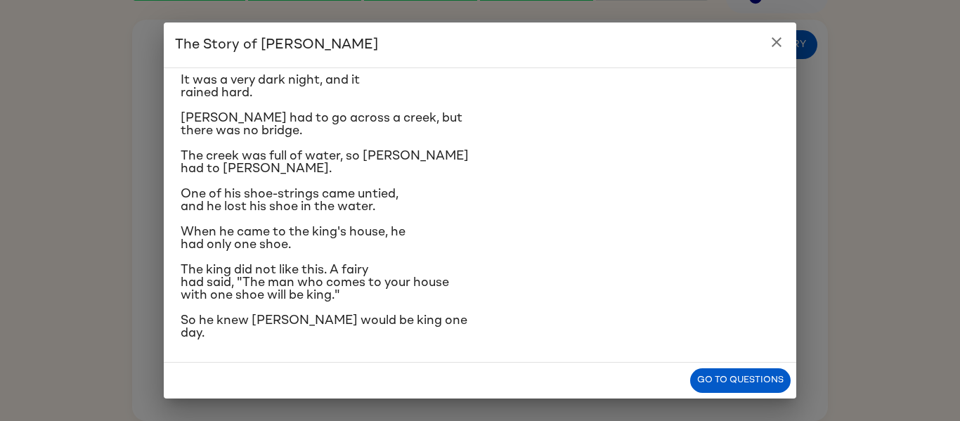
scroll to position [117, 0]
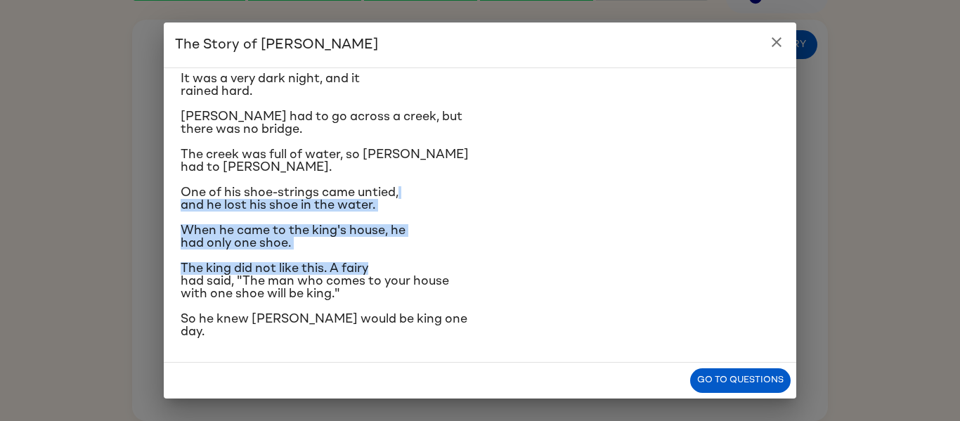
drag, startPoint x: 487, startPoint y: 195, endPoint x: 264, endPoint y: 261, distance: 231.6
click at [430, 274] on div "[PERSON_NAME] was a brave young man. He lived a little way from the king's city…" at bounding box center [480, 150] width 599 height 375
click at [456, 225] on div "[PERSON_NAME] was a brave young man. He lived a little way from the king's city…" at bounding box center [480, 150] width 599 height 375
drag, startPoint x: 766, startPoint y: 37, endPoint x: 769, endPoint y: 63, distance: 26.9
click at [767, 51] on button "close" at bounding box center [777, 42] width 28 height 28
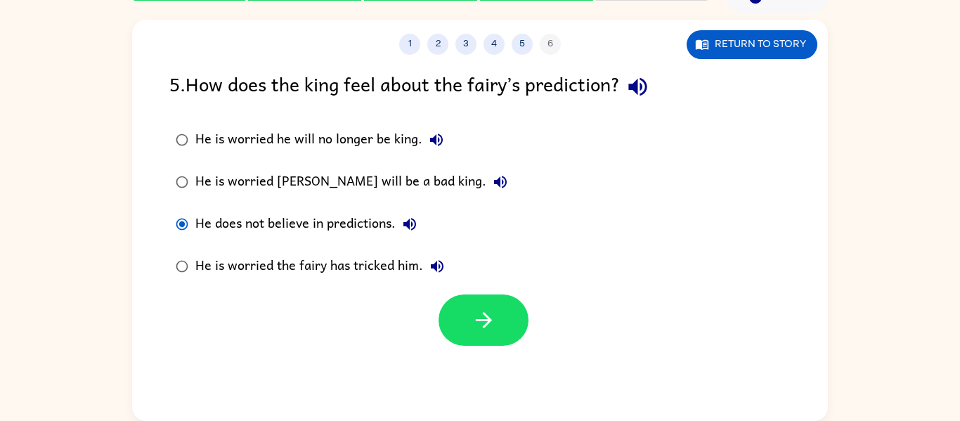
drag, startPoint x: 202, startPoint y: 150, endPoint x: 201, endPoint y: 136, distance: 13.4
click at [201, 147] on div "He is worried he will no longer be king." at bounding box center [322, 140] width 255 height 28
click at [494, 326] on icon "button" at bounding box center [484, 320] width 25 height 25
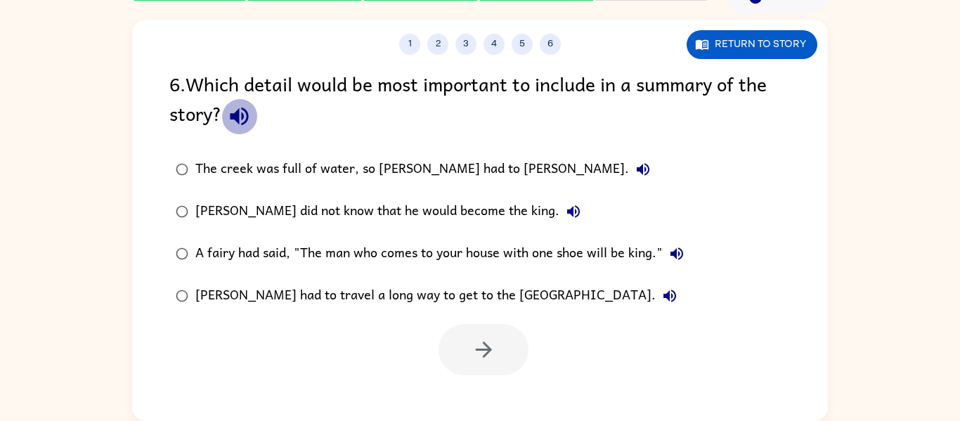
click at [237, 118] on icon "button" at bounding box center [239, 116] width 25 height 25
click at [236, 117] on icon "button" at bounding box center [239, 117] width 18 height 18
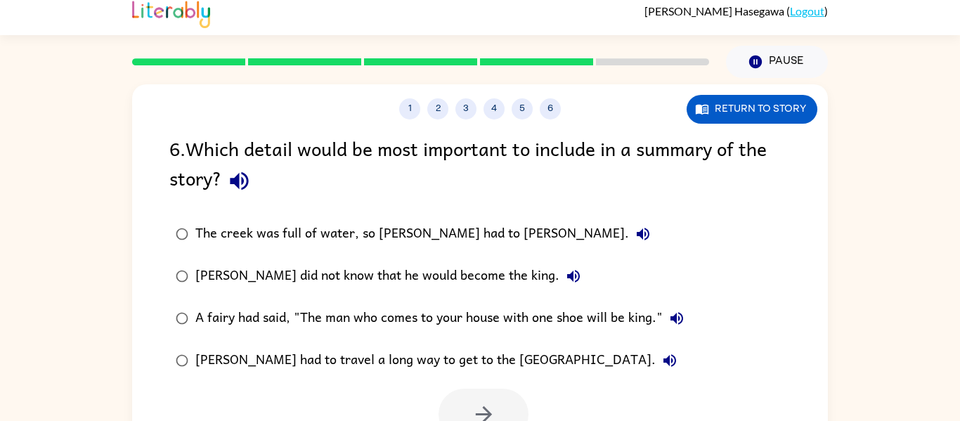
scroll to position [6, 0]
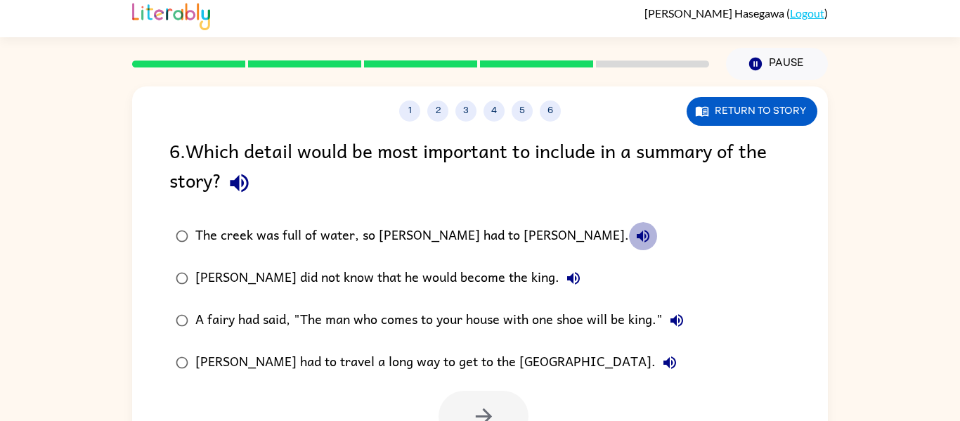
click at [629, 228] on button "The creek was full of water, so [PERSON_NAME] had to [PERSON_NAME]." at bounding box center [643, 236] width 28 height 28
click at [235, 191] on icon "button" at bounding box center [239, 183] width 25 height 25
click at [629, 244] on button "The creek was full of water, so [PERSON_NAME] had to [PERSON_NAME]." at bounding box center [643, 236] width 28 height 28
click at [567, 276] on icon "button" at bounding box center [573, 278] width 13 height 13
click at [682, 329] on button "A fairy had said, "The man who comes to your house with one shoe will be king."" at bounding box center [677, 321] width 28 height 28
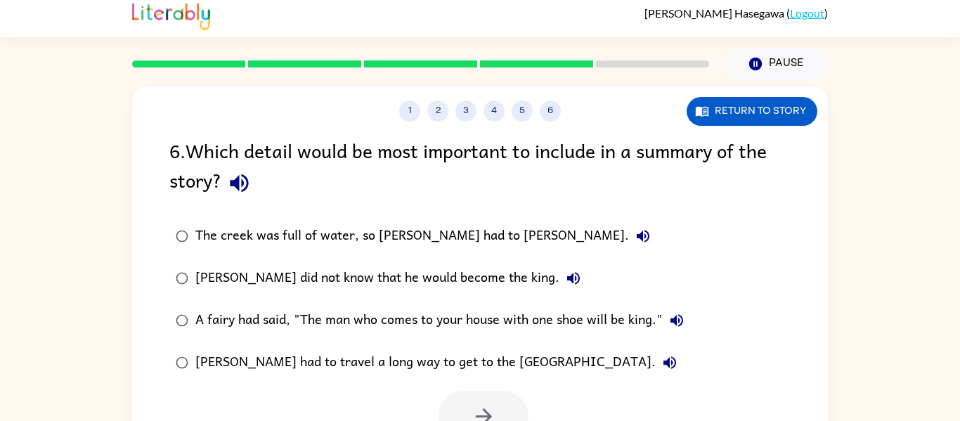
click at [682, 332] on button "A fairy had said, "The man who comes to your house with one shoe will be king."" at bounding box center [677, 321] width 28 height 28
click at [669, 322] on icon "button" at bounding box center [677, 320] width 17 height 17
click at [673, 318] on icon "button" at bounding box center [677, 320] width 17 height 17
click at [682, 307] on button "A fairy had said, "The man who comes to your house with one shoe will be king."" at bounding box center [677, 321] width 28 height 28
click at [169, 306] on label "A fairy had said, "The man who comes to your house with one shoe will be king."" at bounding box center [430, 321] width 536 height 42
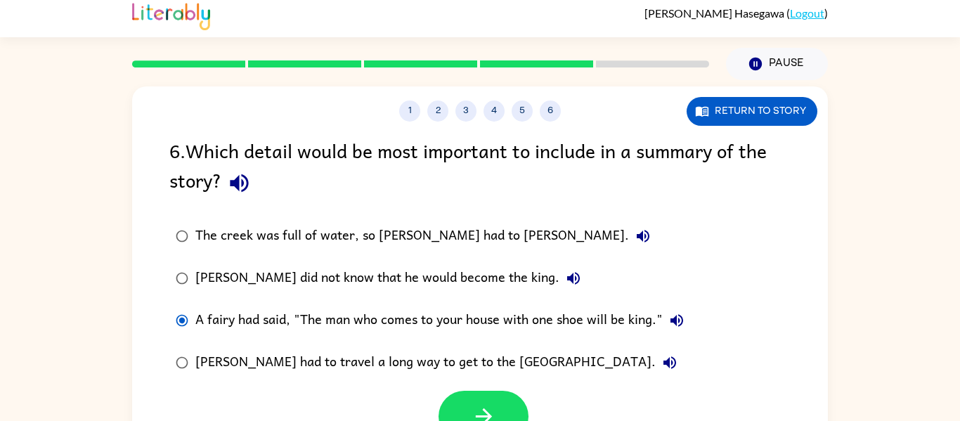
click at [656, 372] on button "[PERSON_NAME] had to travel a long way to get to the [GEOGRAPHIC_DATA]." at bounding box center [670, 363] width 28 height 28
click at [496, 418] on icon "button" at bounding box center [484, 416] width 25 height 25
